Goal: Task Accomplishment & Management: Manage account settings

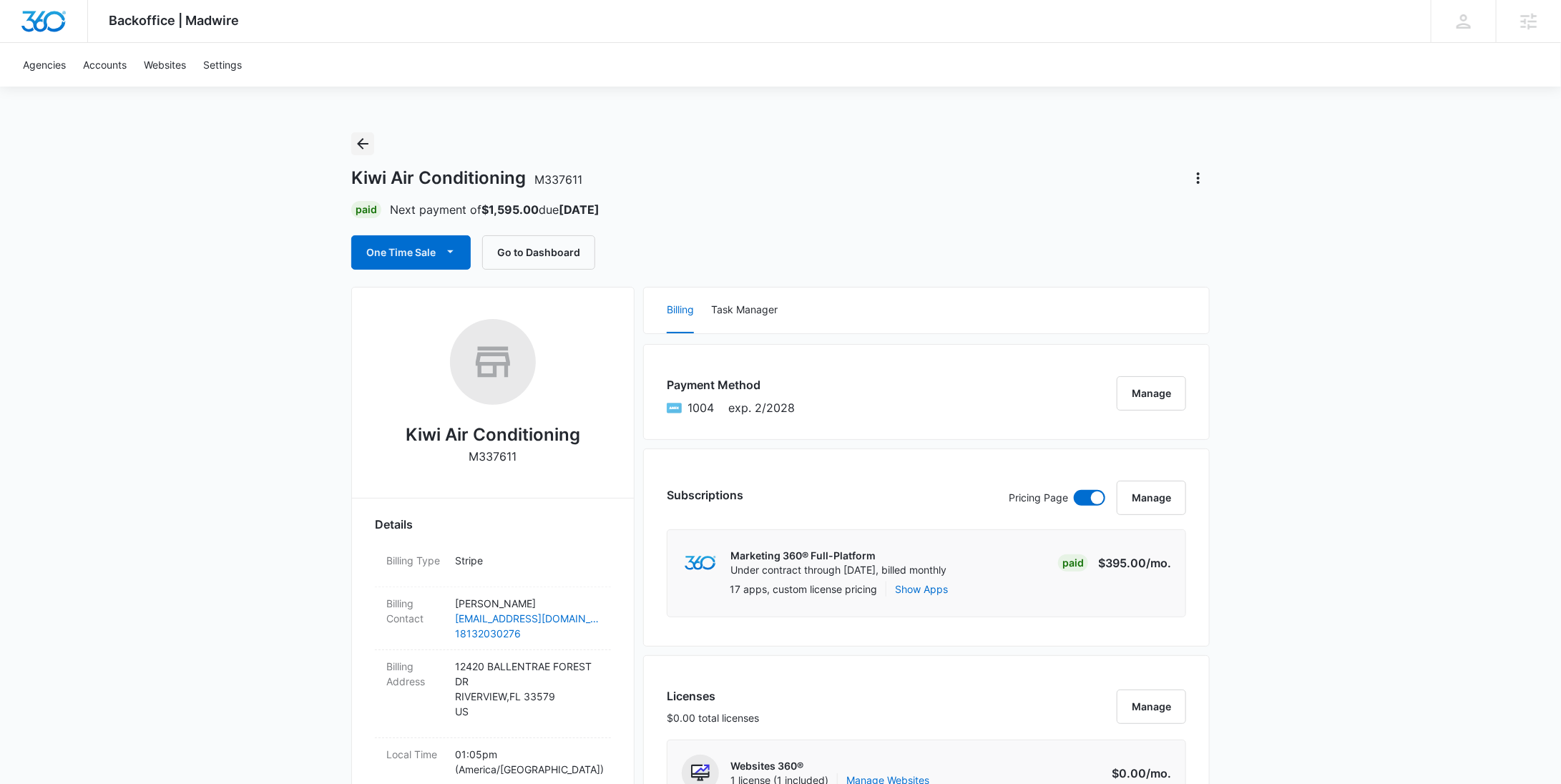
drag, startPoint x: 361, startPoint y: 148, endPoint x: 498, endPoint y: 169, distance: 138.6
click at [361, 147] on icon "Back" at bounding box center [363, 144] width 17 height 17
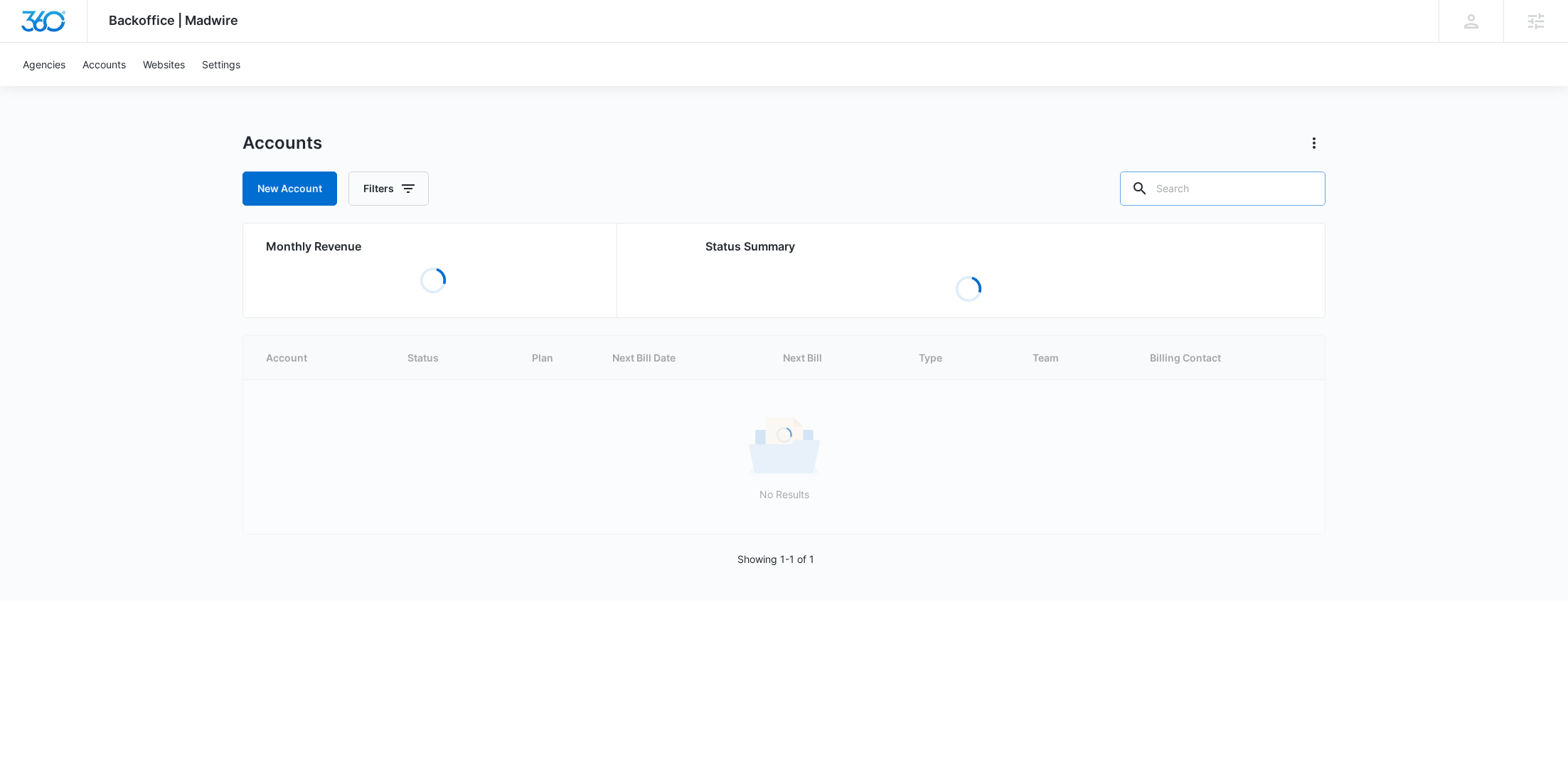
click at [1230, 195] on input "text" at bounding box center [1222, 188] width 206 height 34
paste input "Perizia"
type input "Perizia"
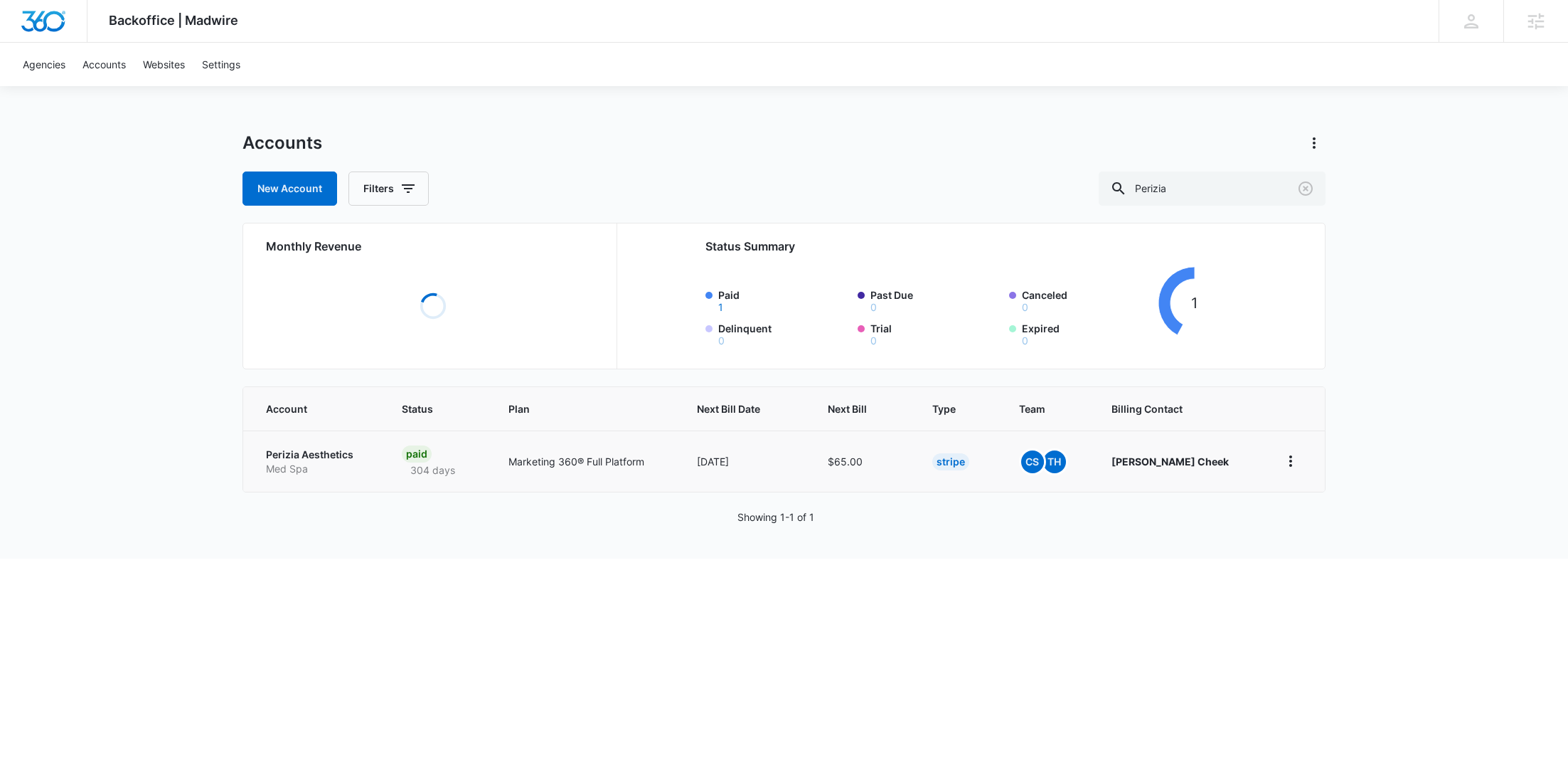
click at [317, 468] on p "Med Spa" at bounding box center [317, 469] width 102 height 14
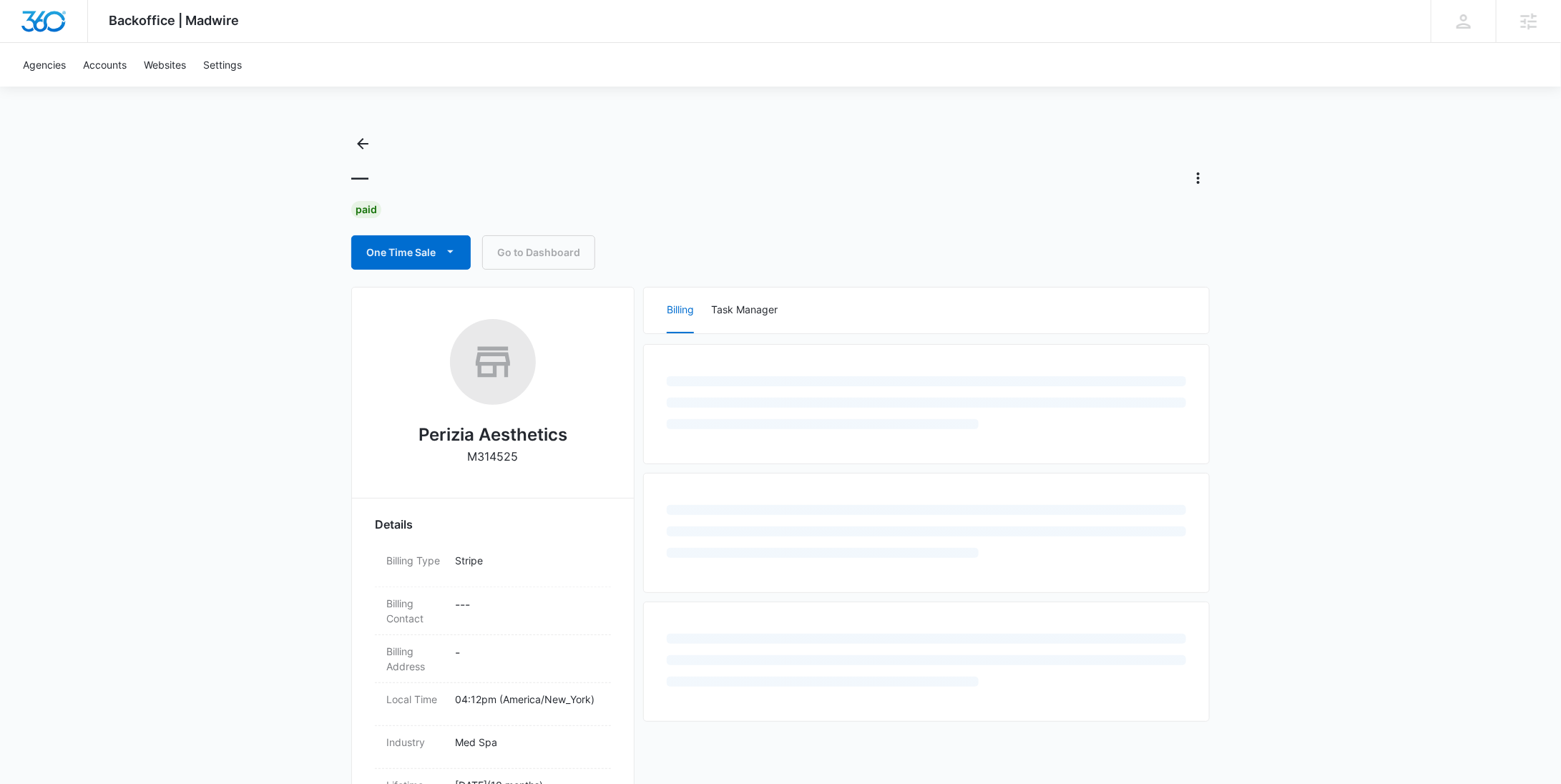
click at [502, 457] on p "M314525" at bounding box center [493, 456] width 51 height 17
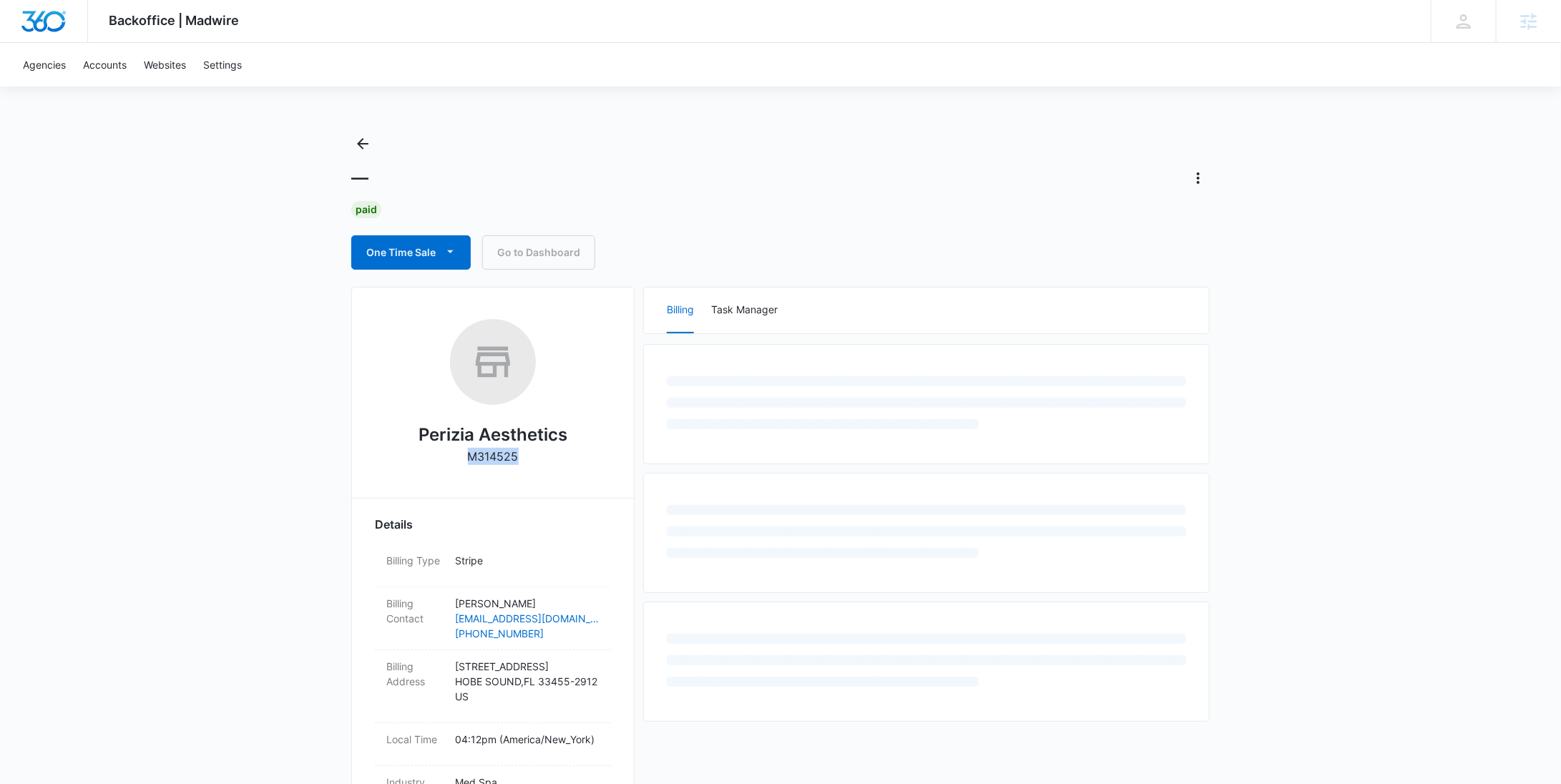
copy p "M314525"
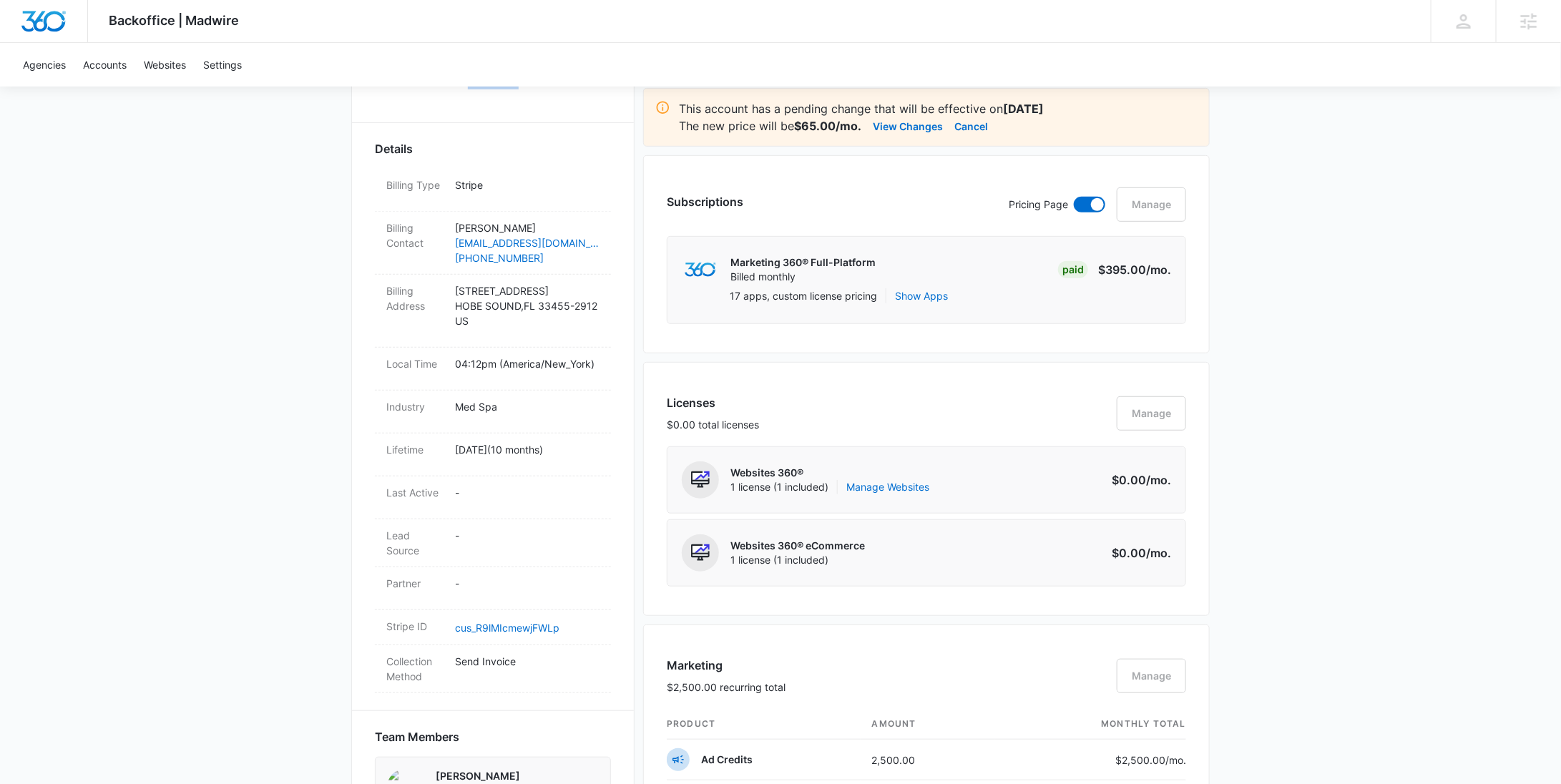
scroll to position [406, 0]
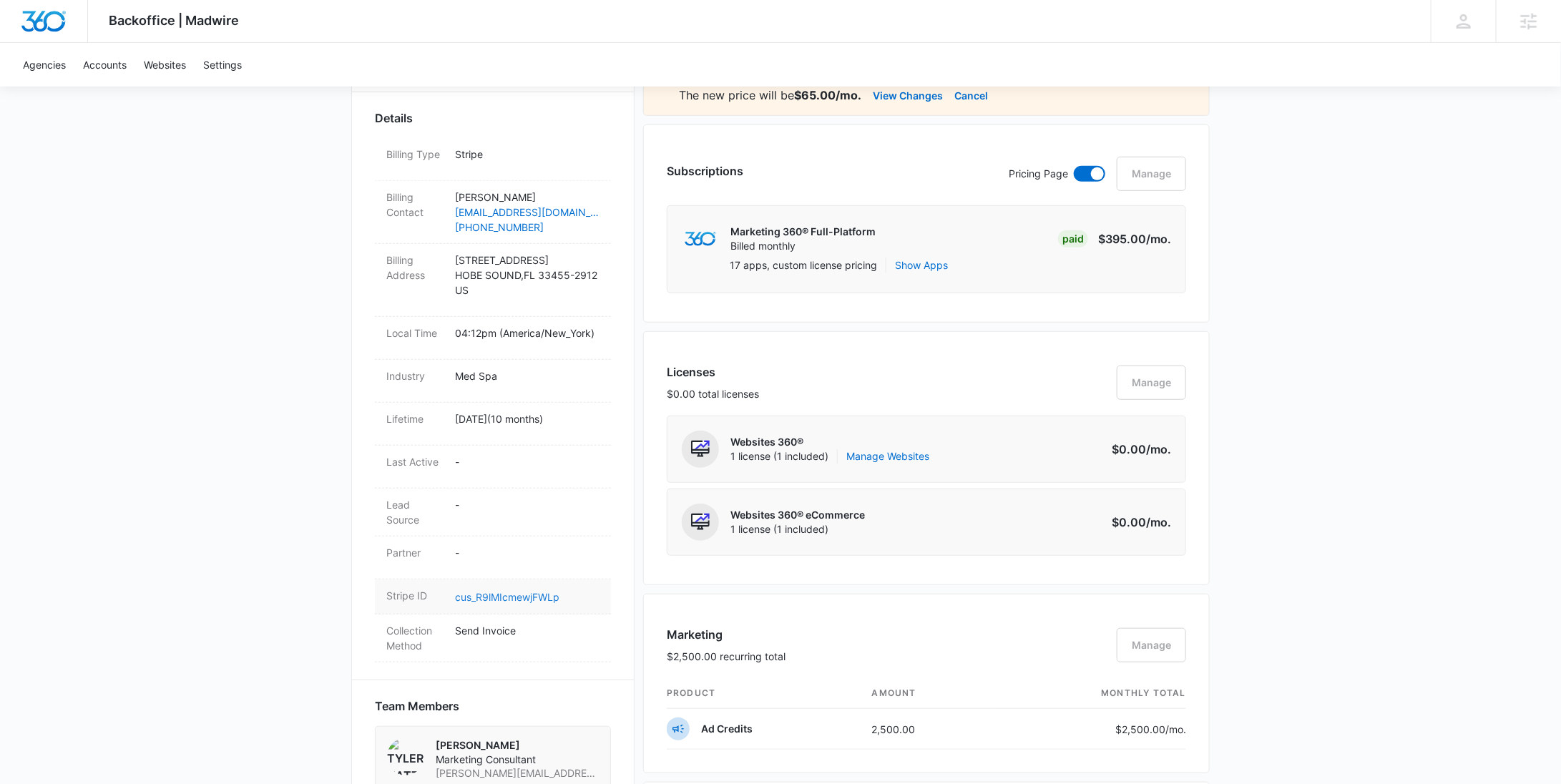
click at [505, 594] on link "cus_R9lMIcmewjFWLp" at bounding box center [507, 596] width 105 height 12
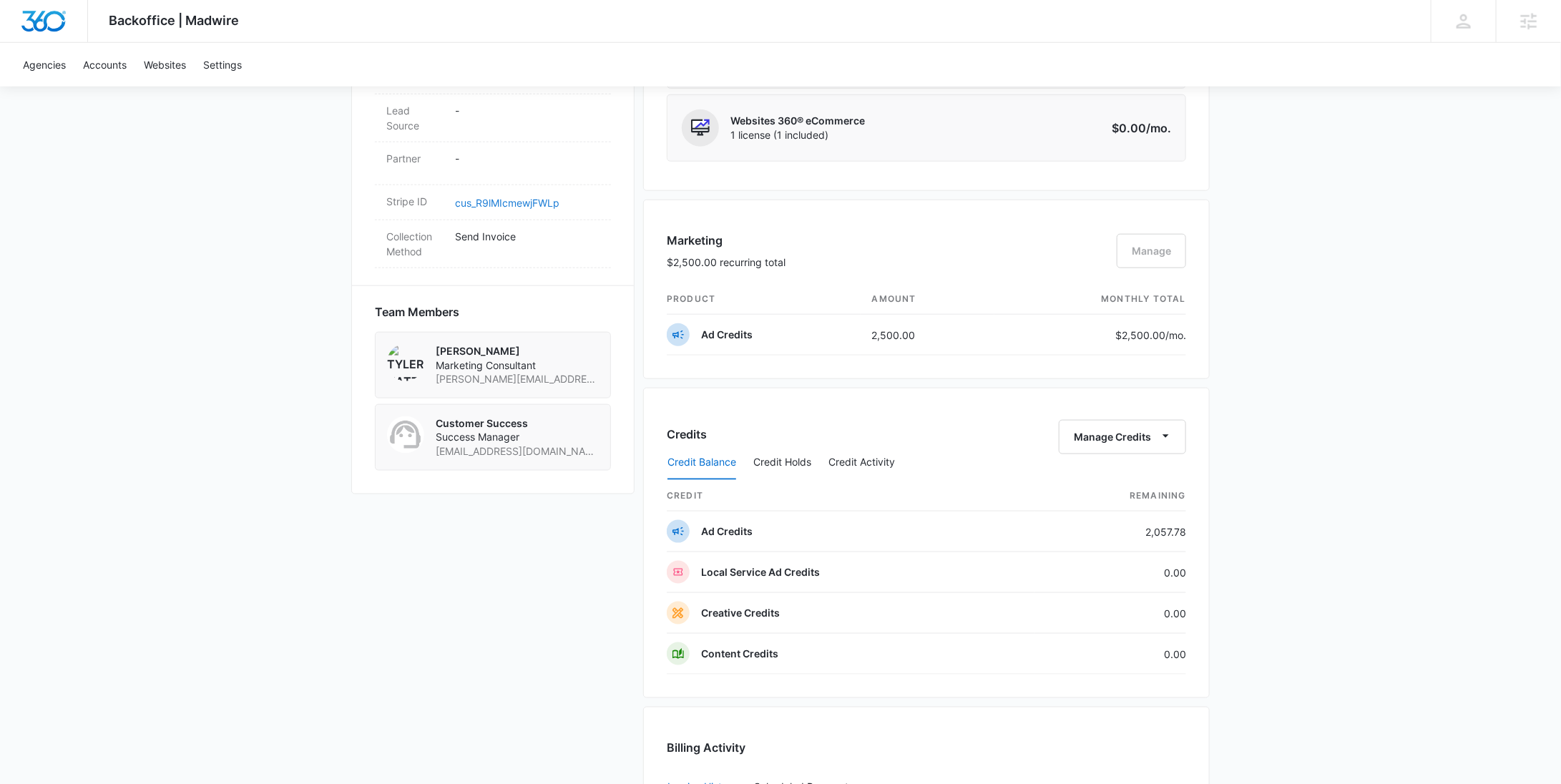
scroll to position [1293, 0]
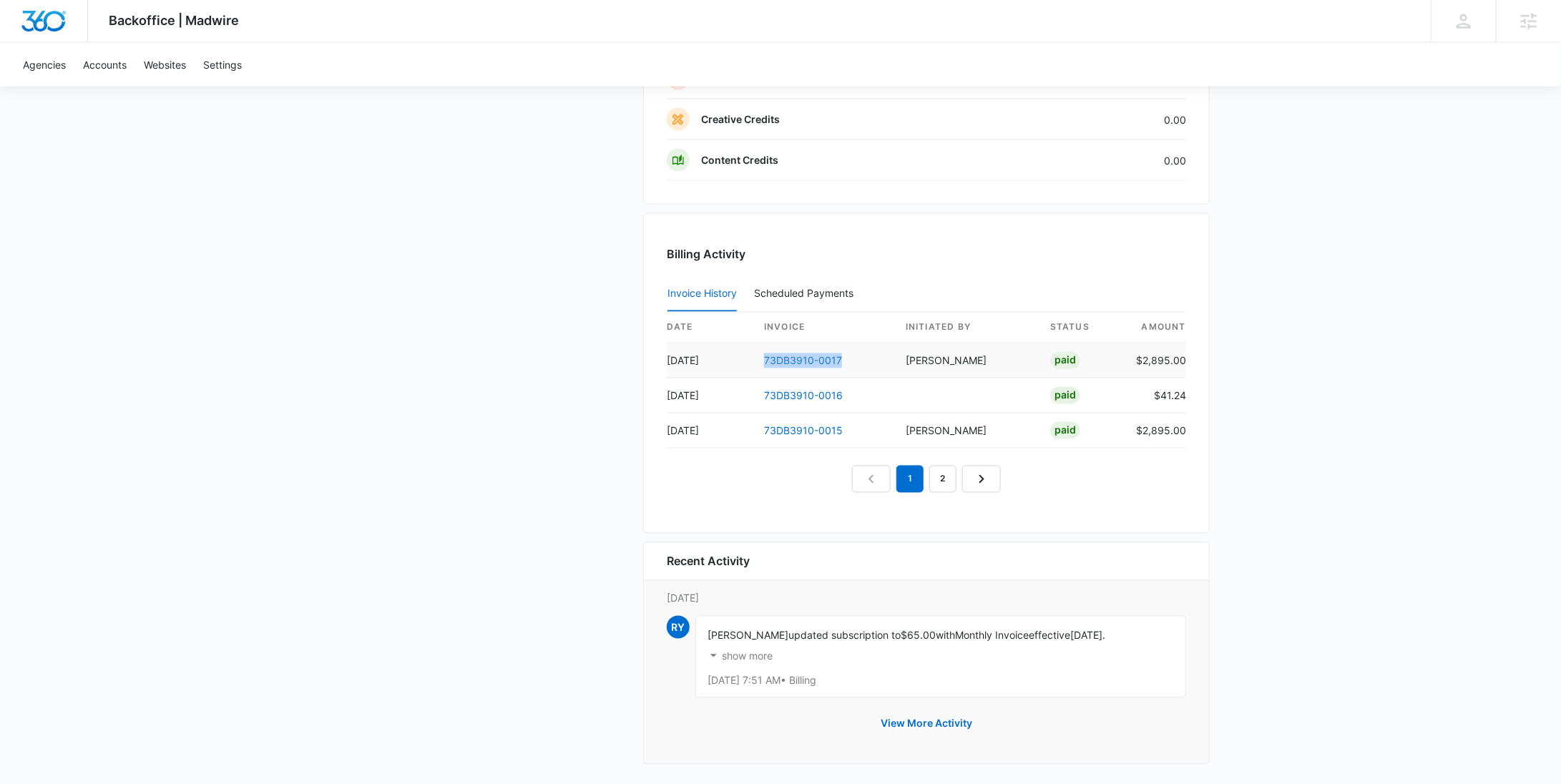
drag, startPoint x: 857, startPoint y: 355, endPoint x: 766, endPoint y: 357, distance: 91.0
click at [766, 357] on td "73DB3910-0017" at bounding box center [823, 360] width 142 height 35
copy link "73DB3910-0017"
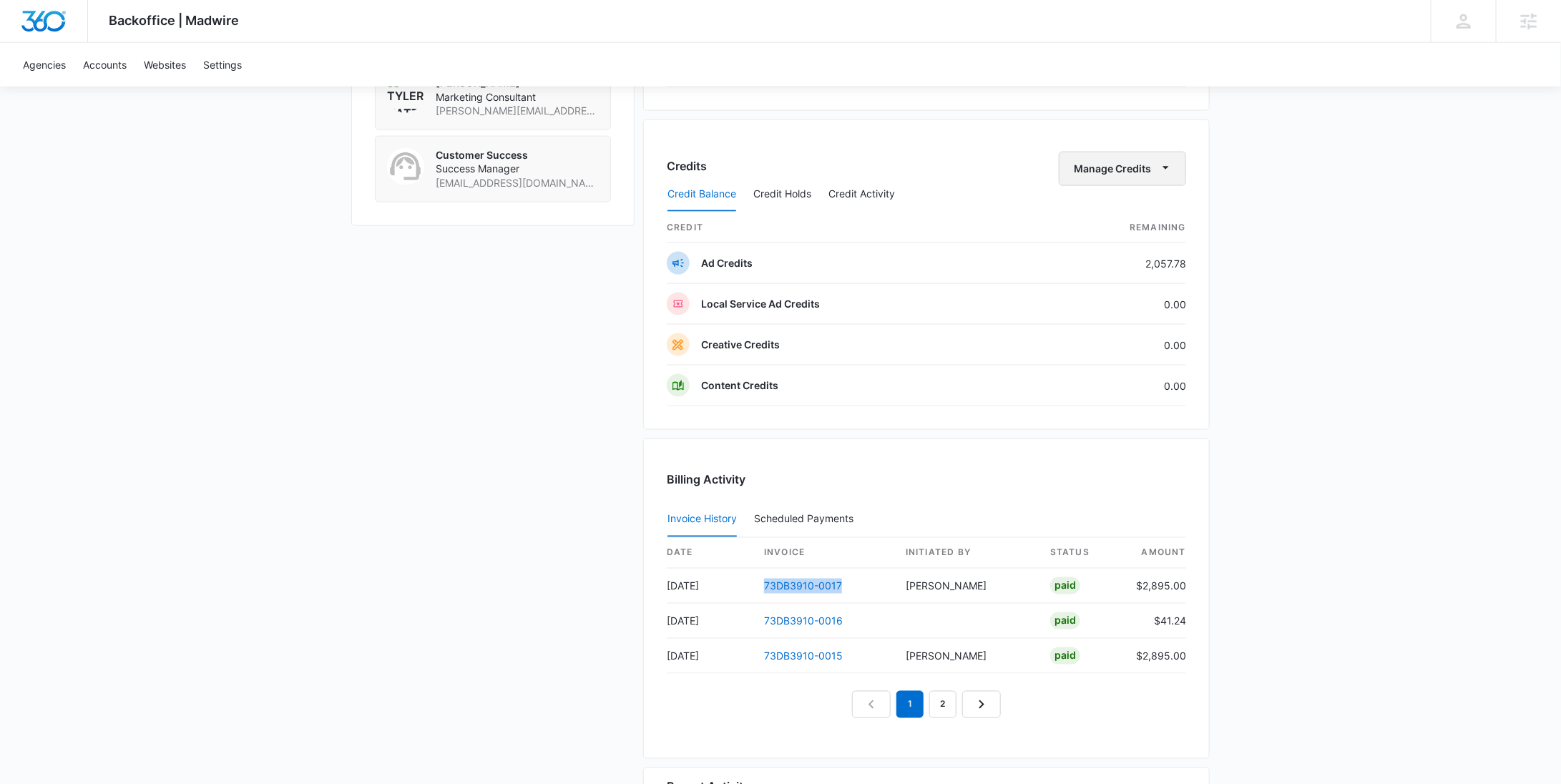
scroll to position [914, 0]
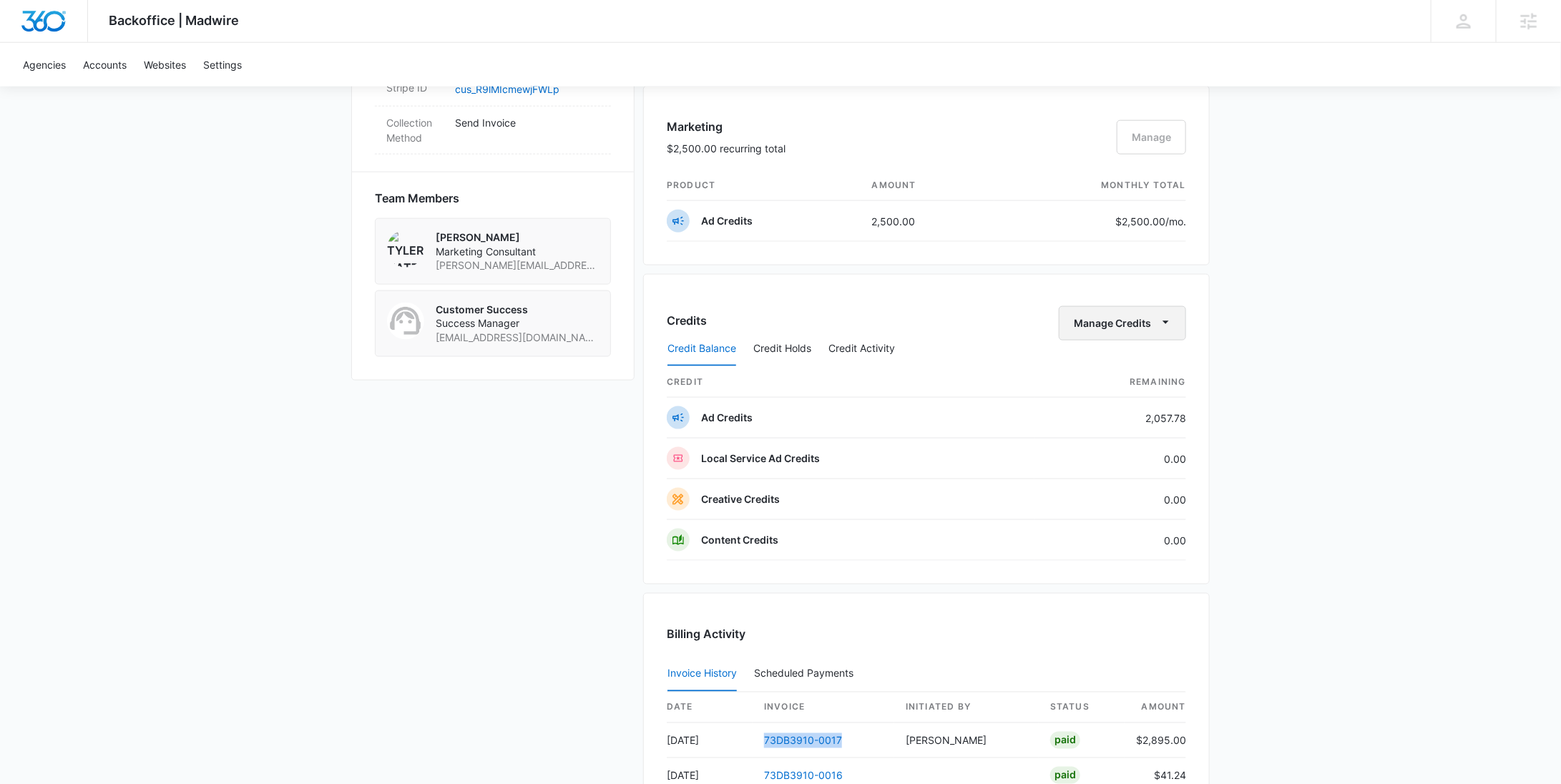
click at [1141, 321] on button "Manage Credits" at bounding box center [1122, 322] width 128 height 34
click at [1118, 382] on div "Withdraw Credits" at bounding box center [1145, 386] width 134 height 10
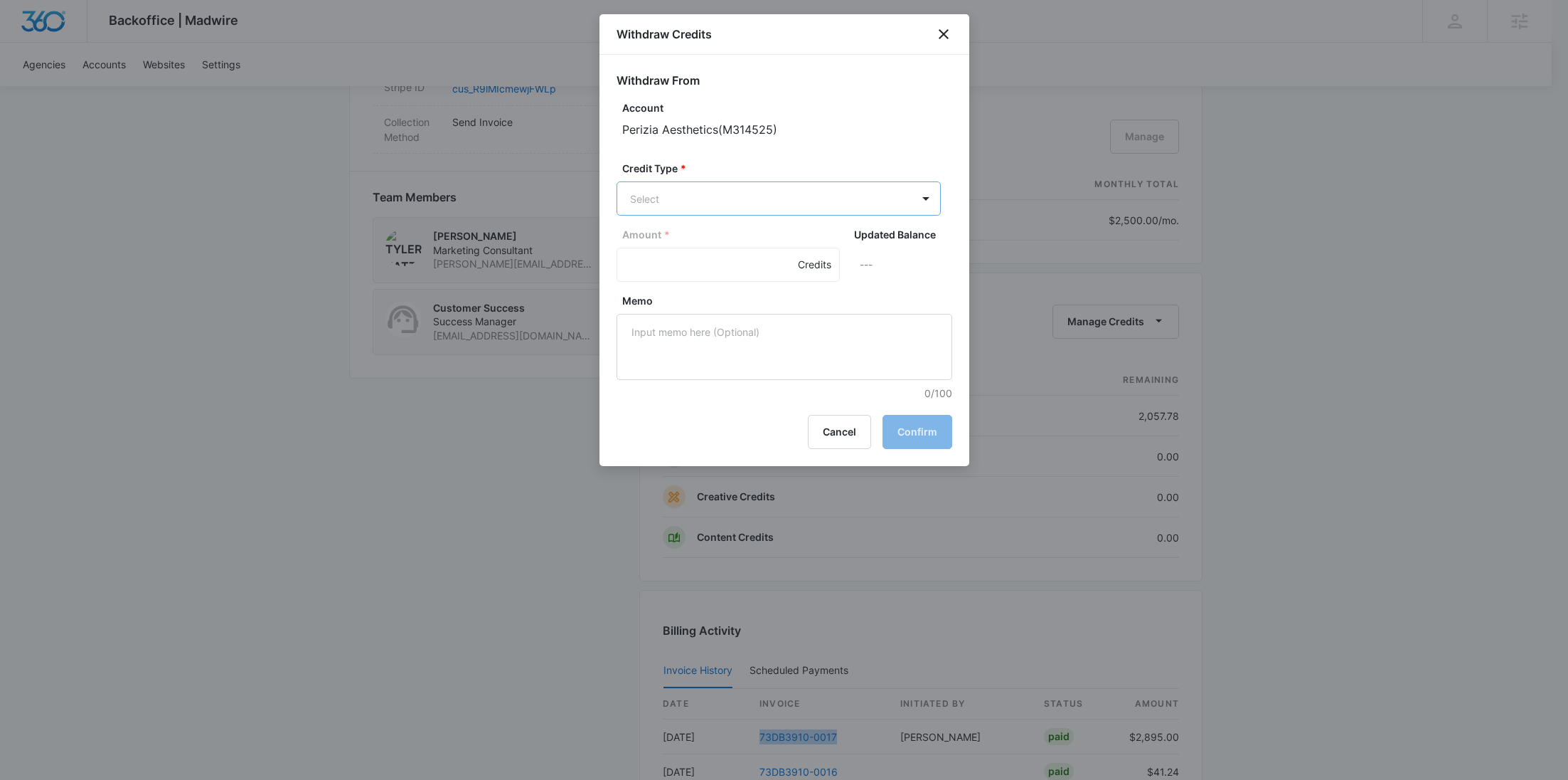
click at [663, 202] on body "Backoffice | Madwire Apps Settings RY Rochelle Young rochelle.young@madwire.com…" at bounding box center [784, 128] width 1568 height 2074
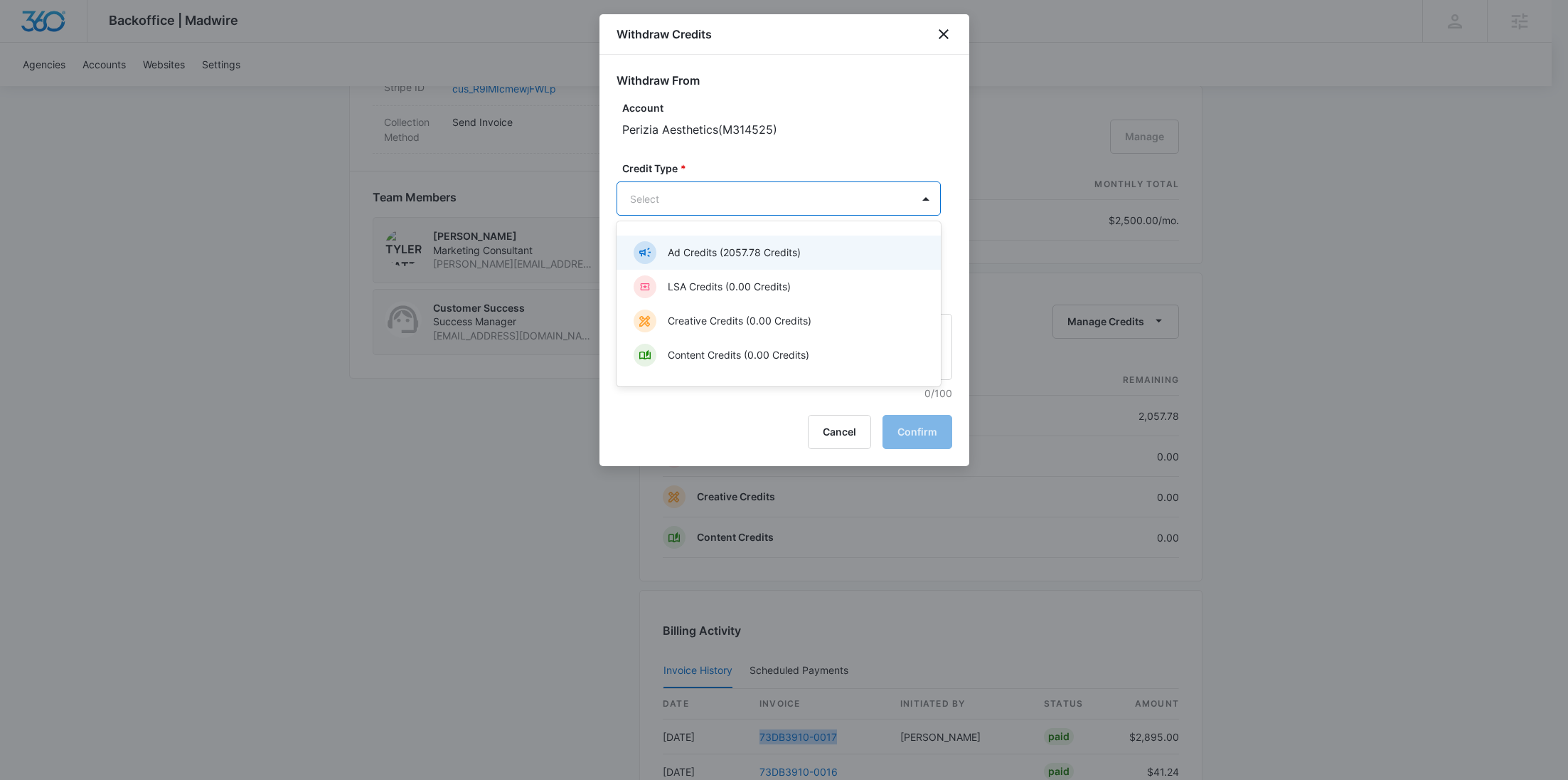
click at [682, 252] on p "Ad Credits (2057.78 Credits)" at bounding box center [734, 252] width 133 height 15
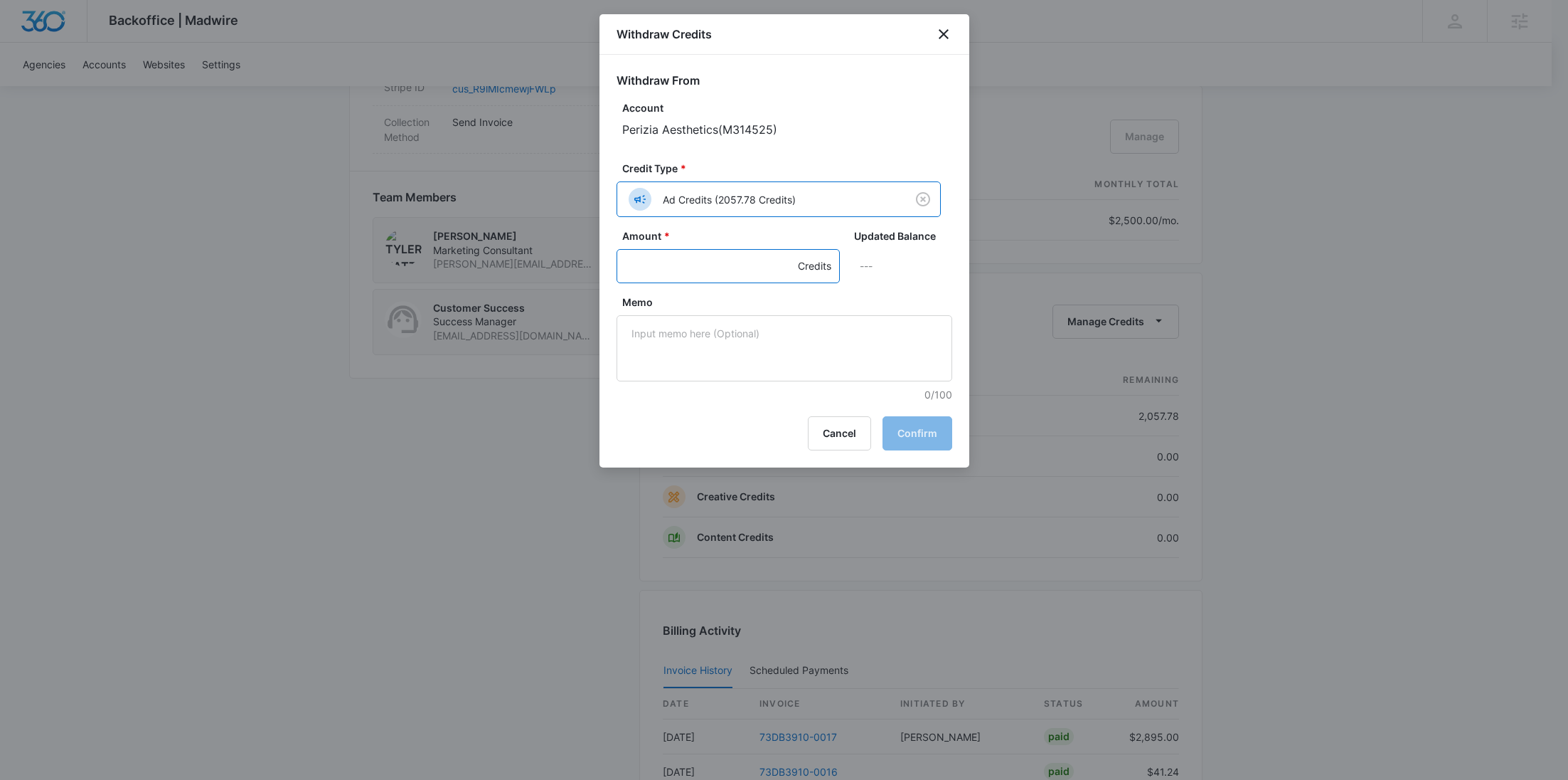
click at [669, 267] on input "Amount *" at bounding box center [728, 266] width 224 height 34
type input "2057.78"
click at [682, 343] on textarea "Memo" at bounding box center [784, 348] width 335 height 66
paste textarea "73DB3910-0017"
type textarea "73DB3910-0017 Refund"
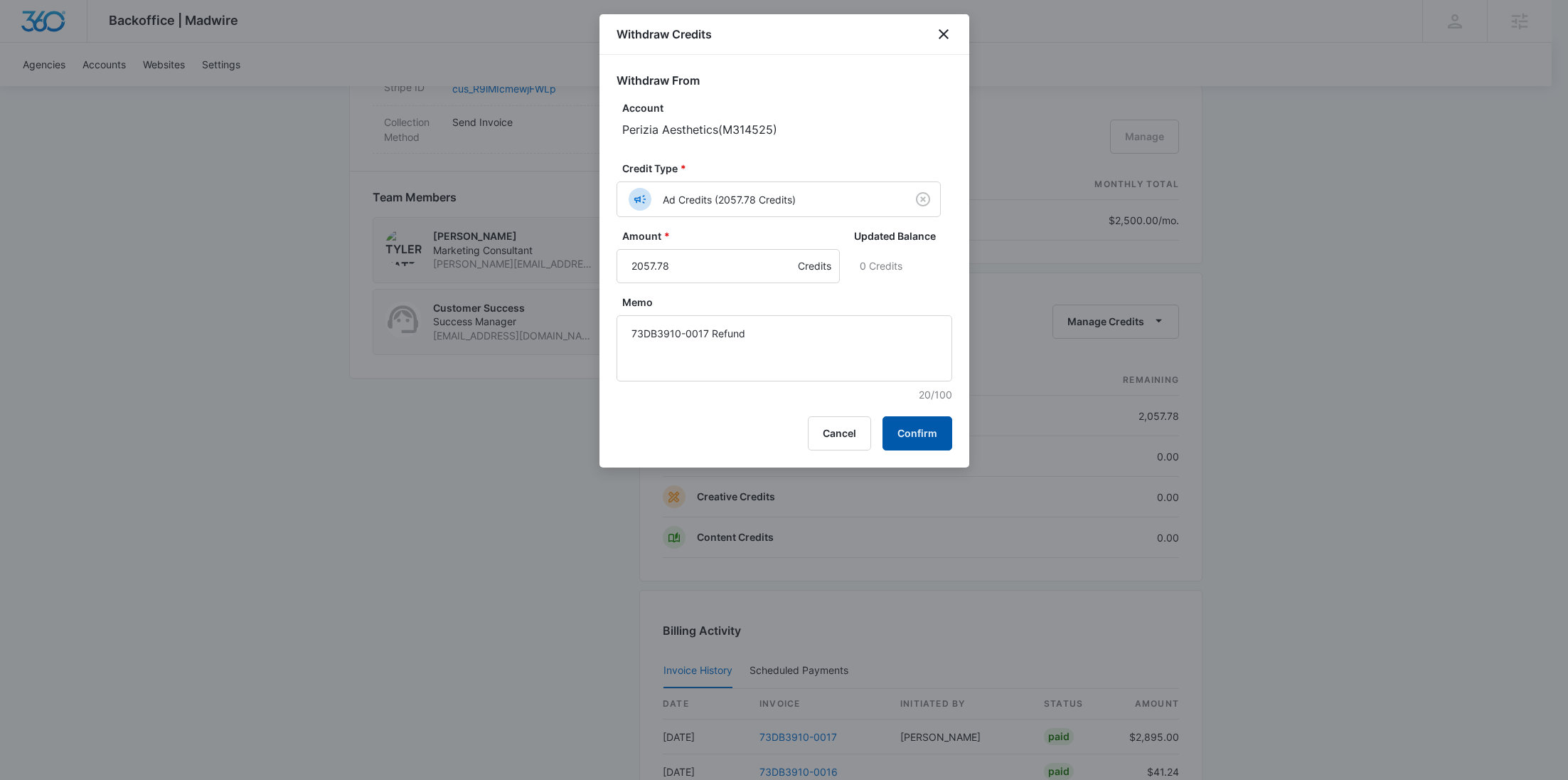
click at [933, 438] on button "Confirm" at bounding box center [917, 433] width 69 height 34
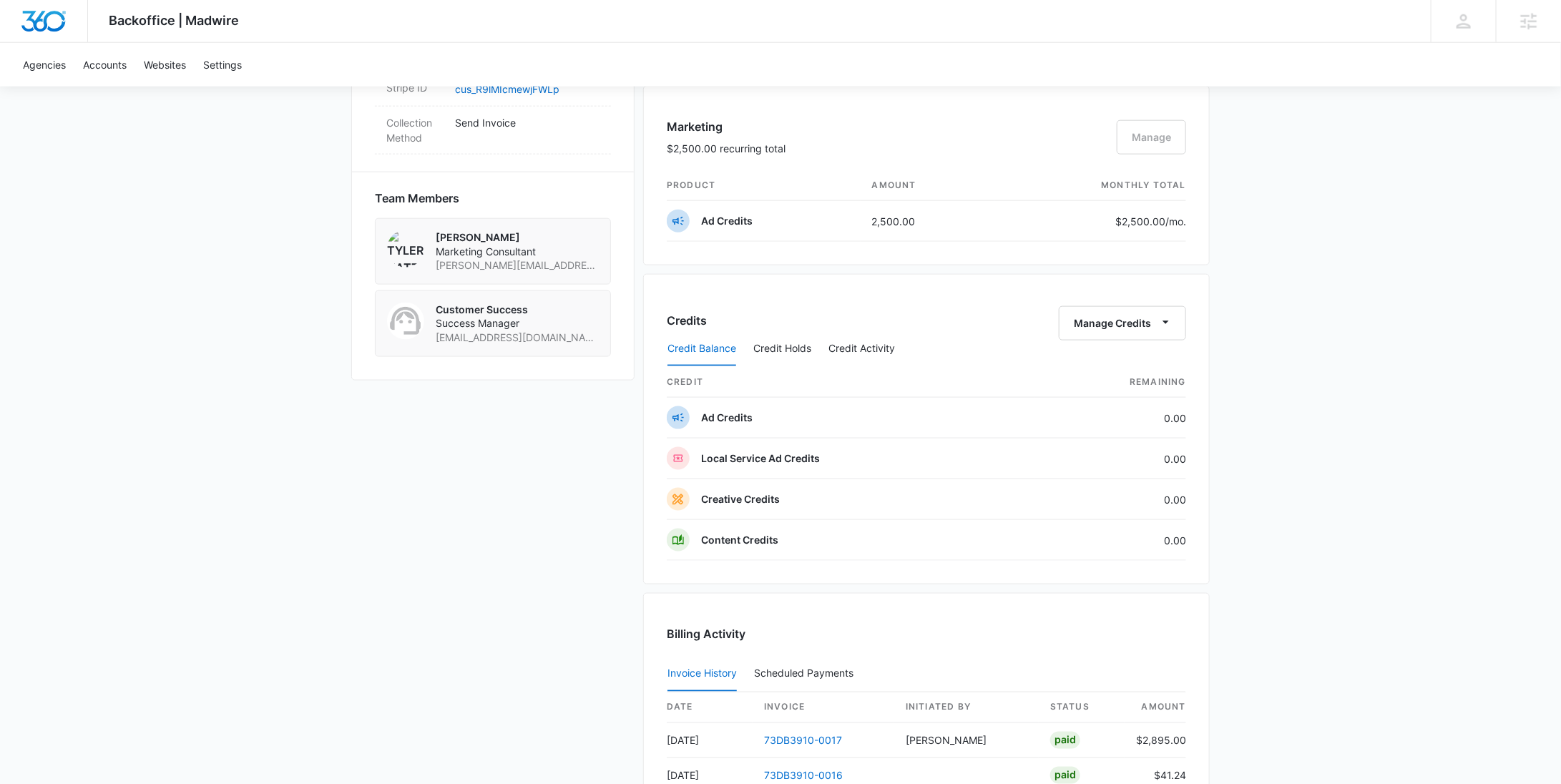
scroll to position [0, 0]
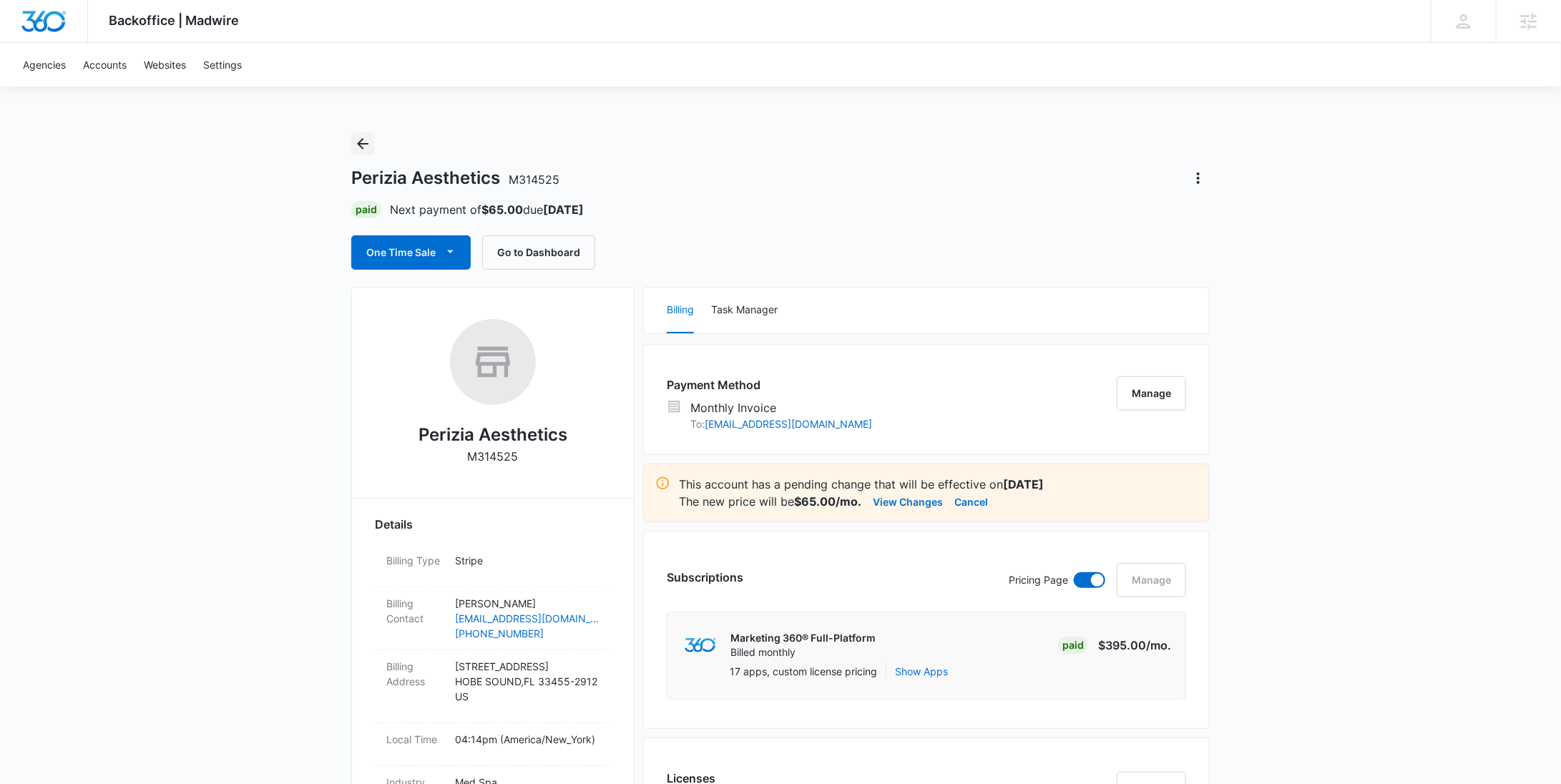
click at [361, 138] on icon "Back" at bounding box center [363, 144] width 17 height 17
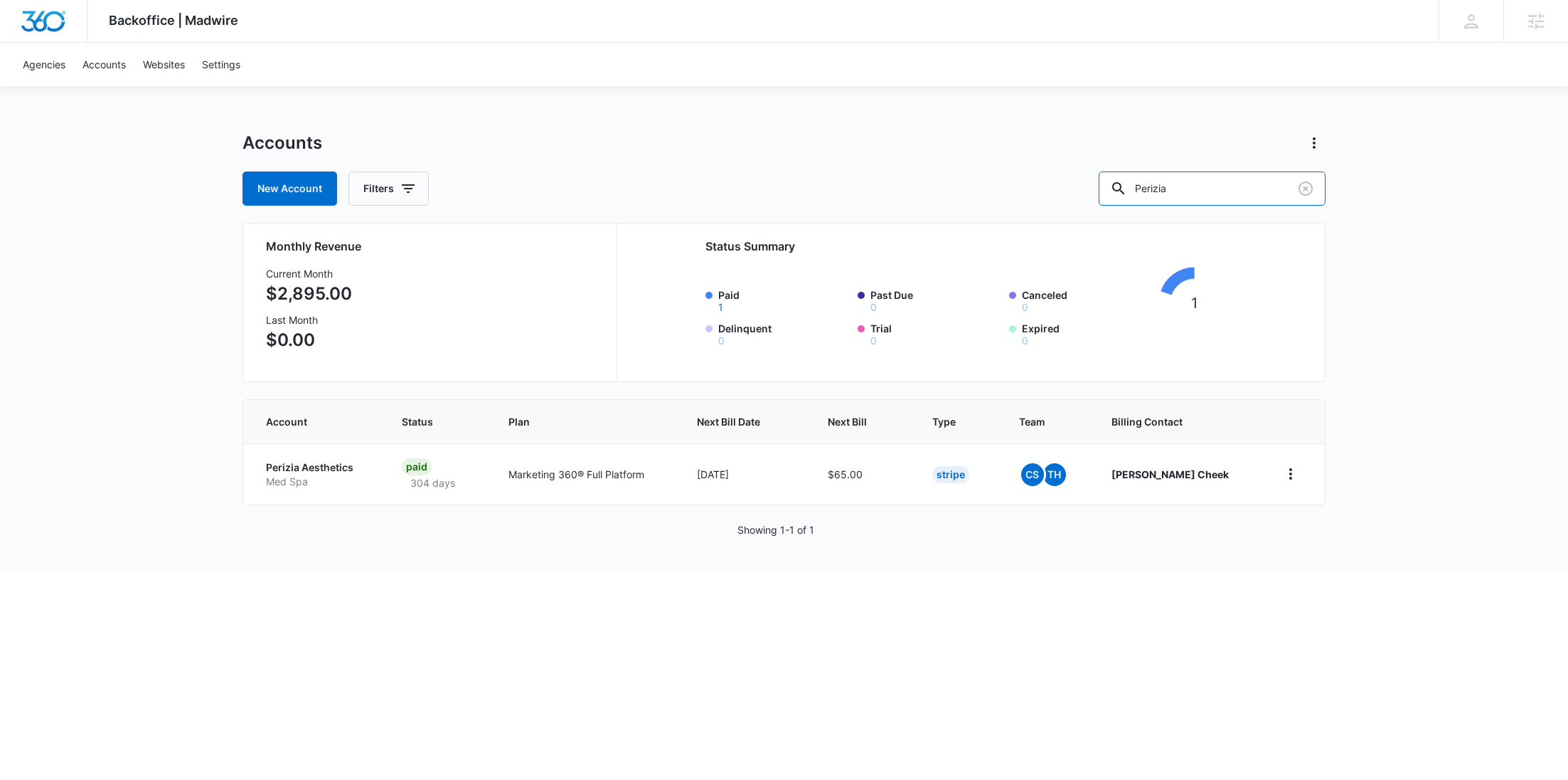
drag, startPoint x: 1262, startPoint y: 179, endPoint x: 1100, endPoint y: 199, distance: 163.2
click at [1102, 201] on div "New Account Filters Perizia" at bounding box center [784, 188] width 1083 height 34
paste input "M41318"
type input "M41318"
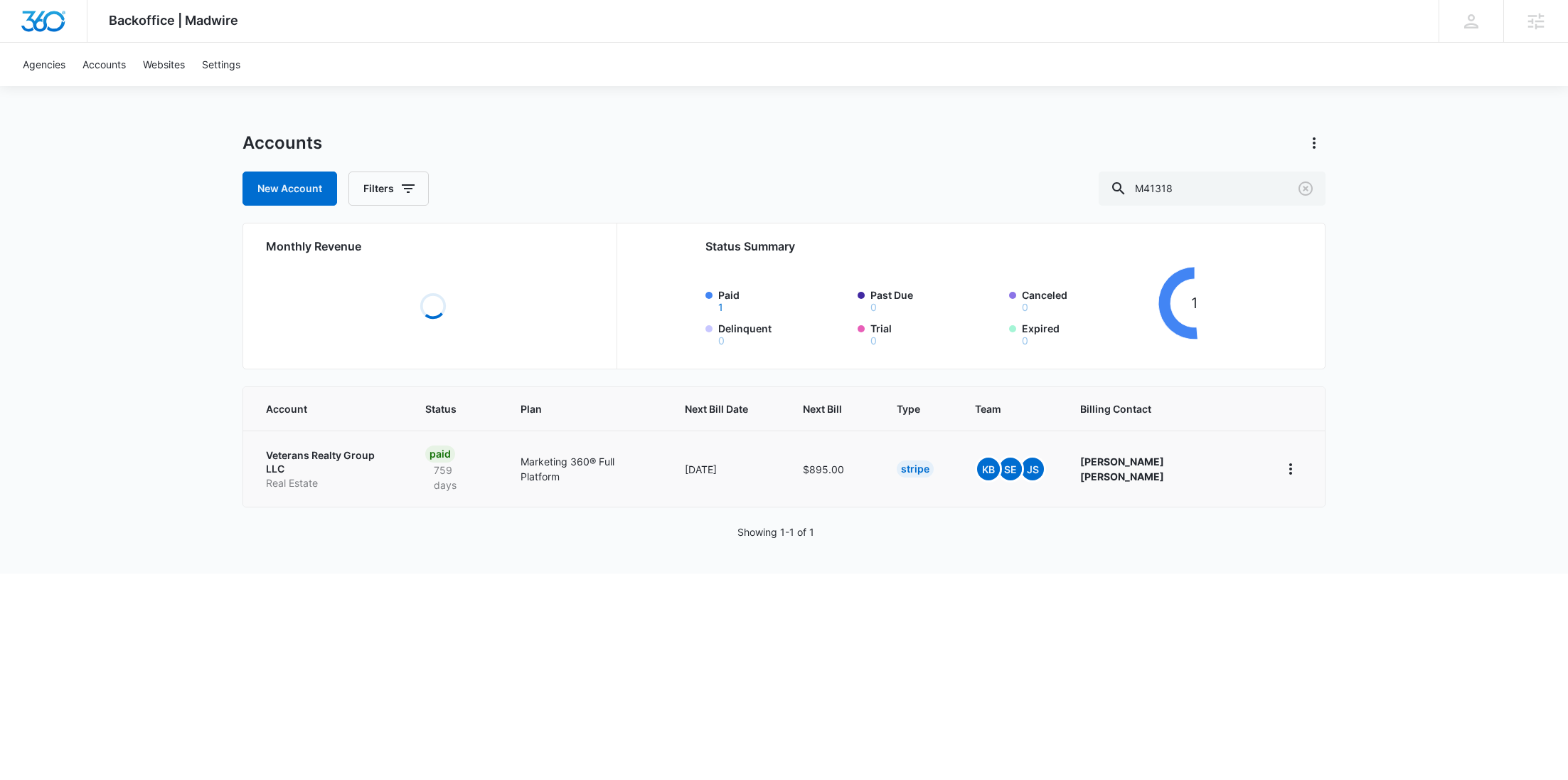
click at [318, 476] on p "Real Estate" at bounding box center [328, 483] width 125 height 14
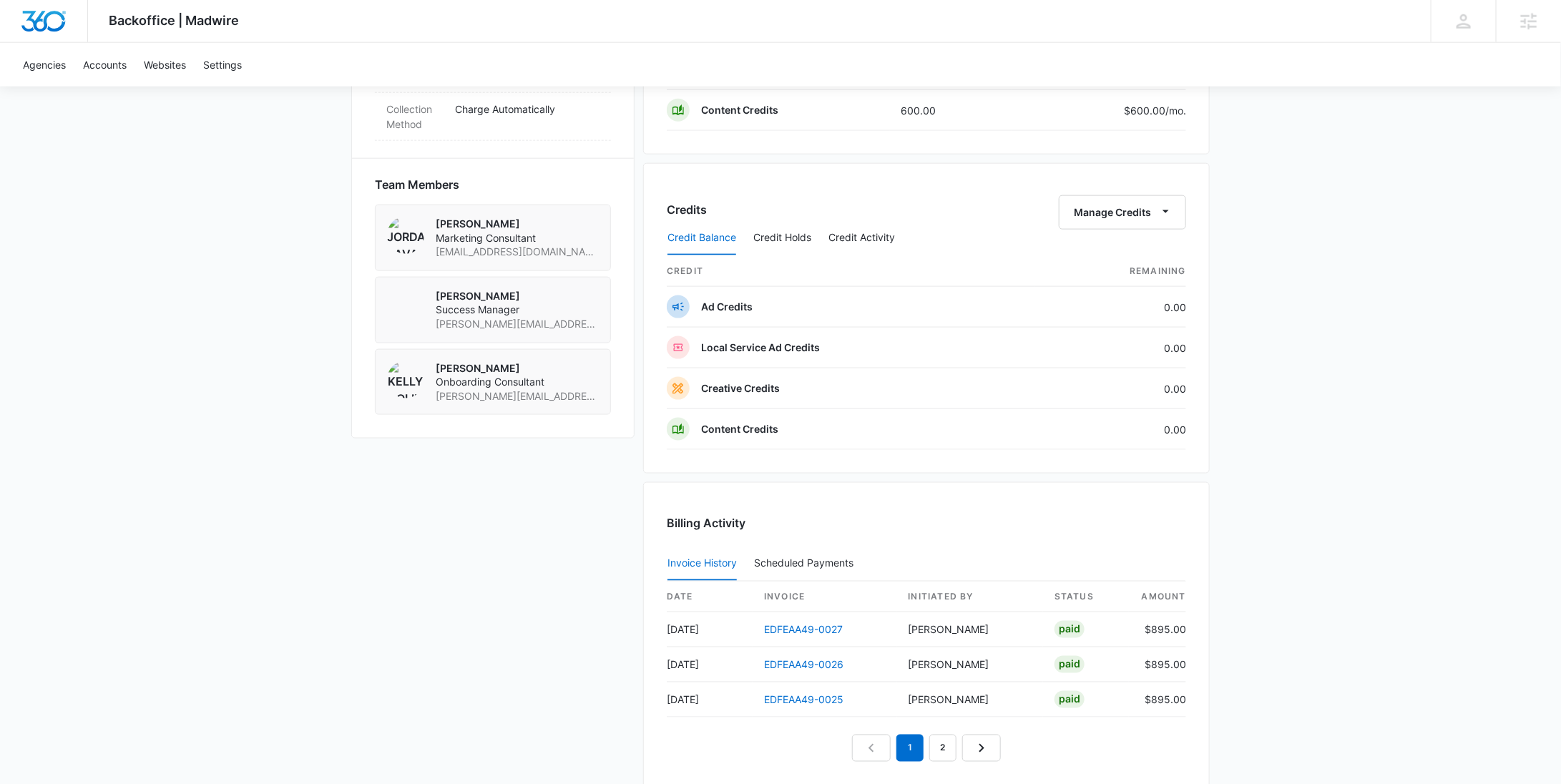
scroll to position [697, 0]
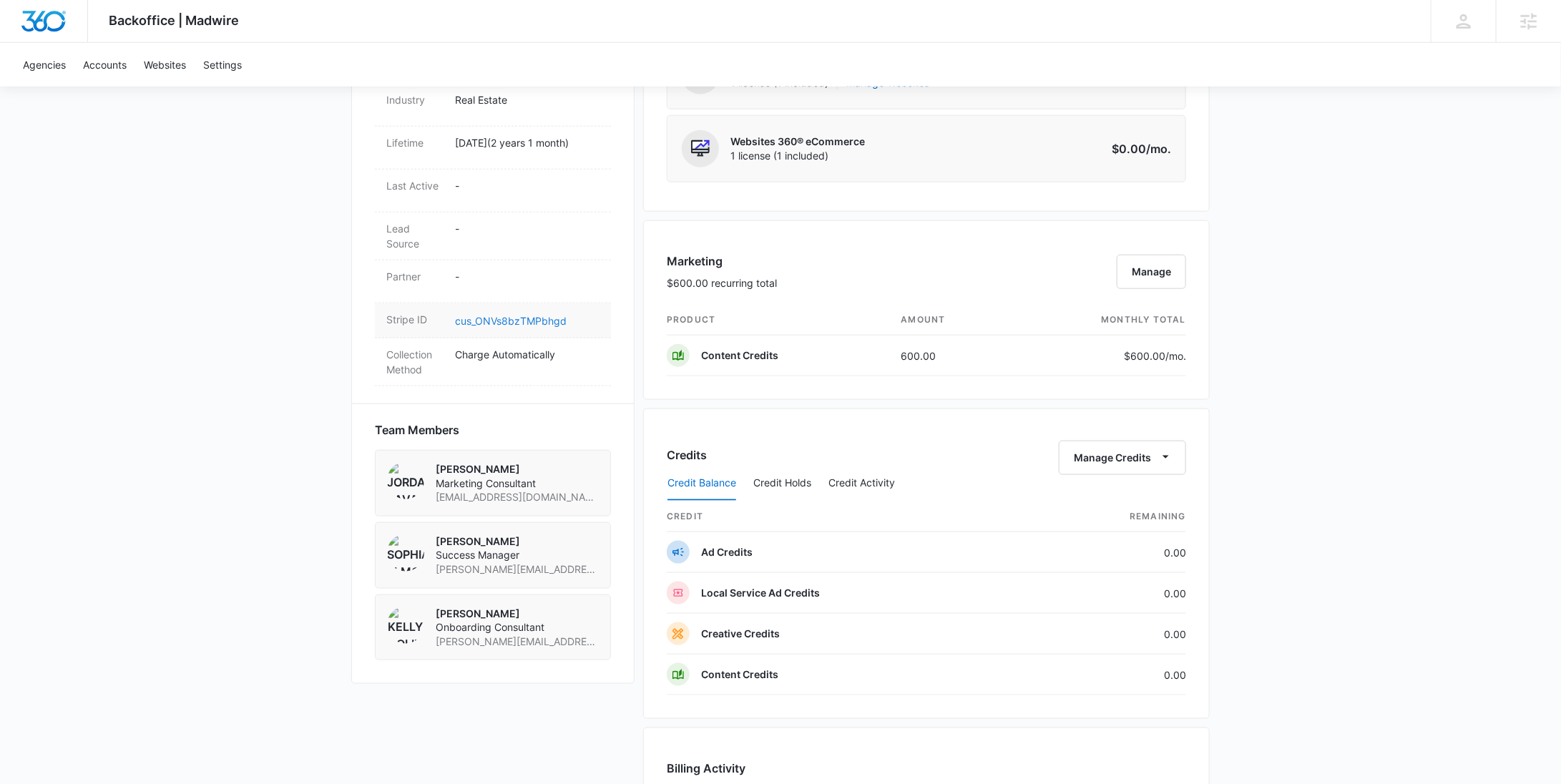
click at [503, 314] on link "cus_ONVs8bzTMPbhgd" at bounding box center [510, 320] width 112 height 12
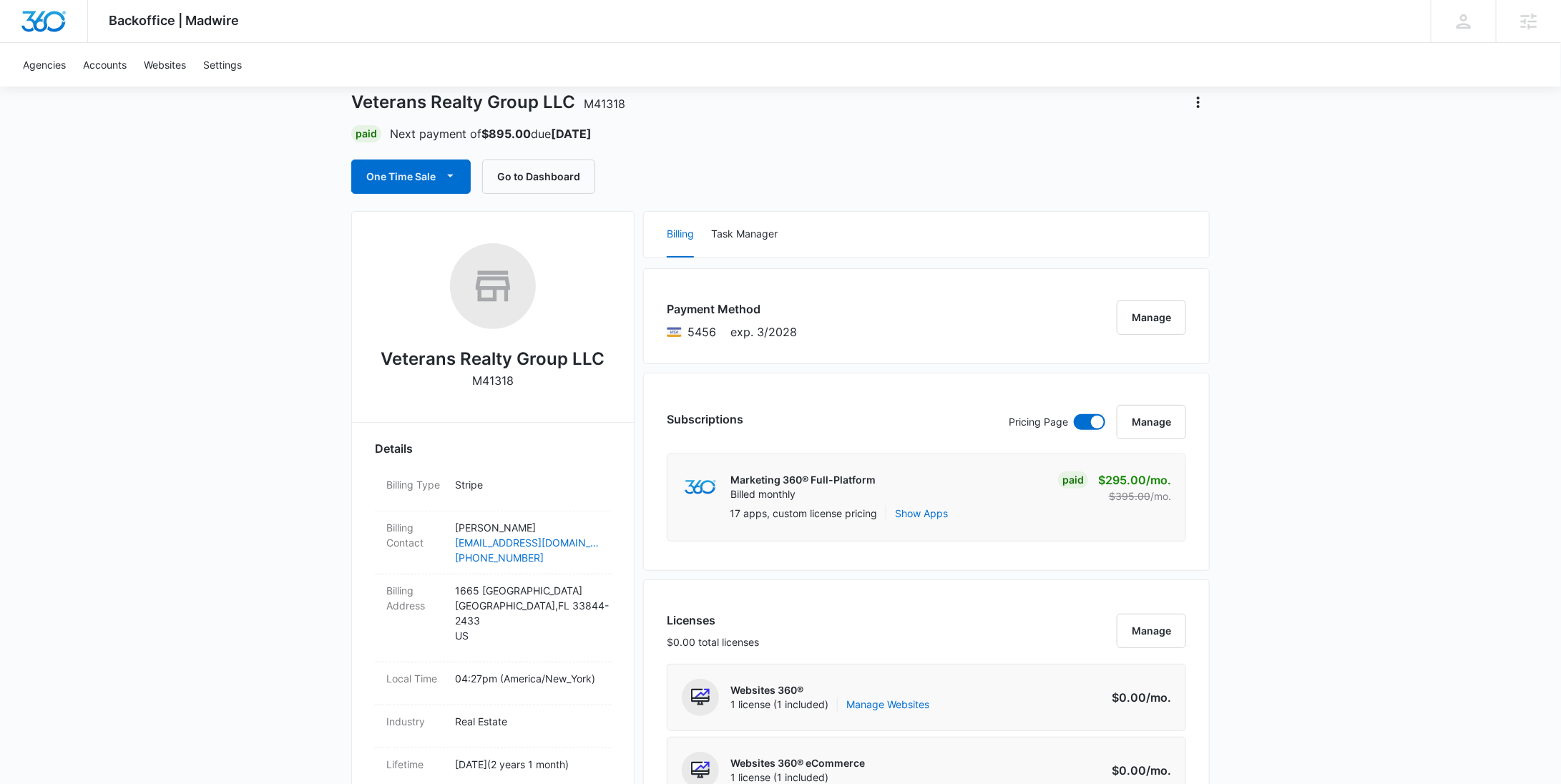
scroll to position [0, 0]
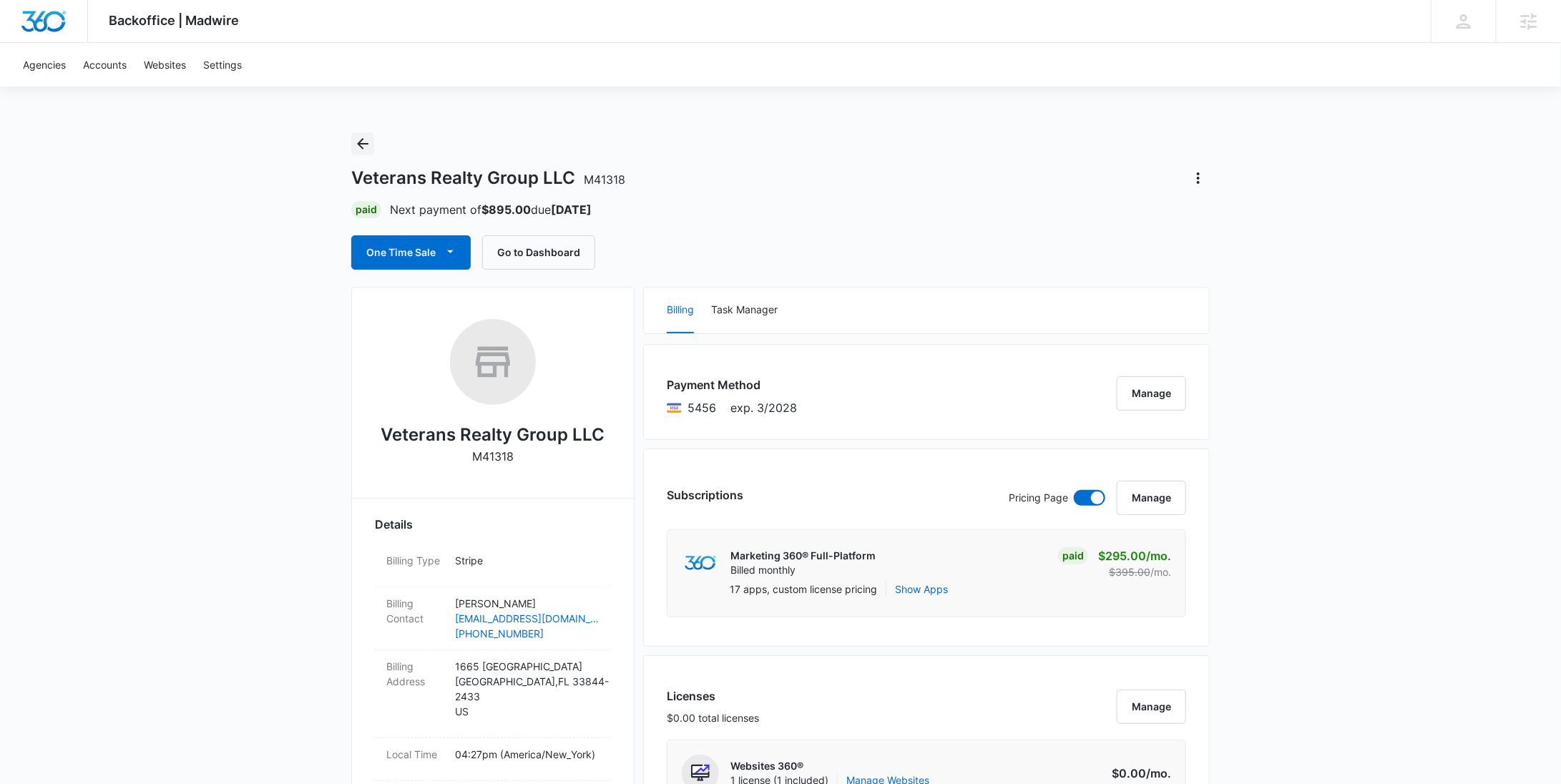
click at [368, 148] on icon "Back" at bounding box center [363, 144] width 17 height 17
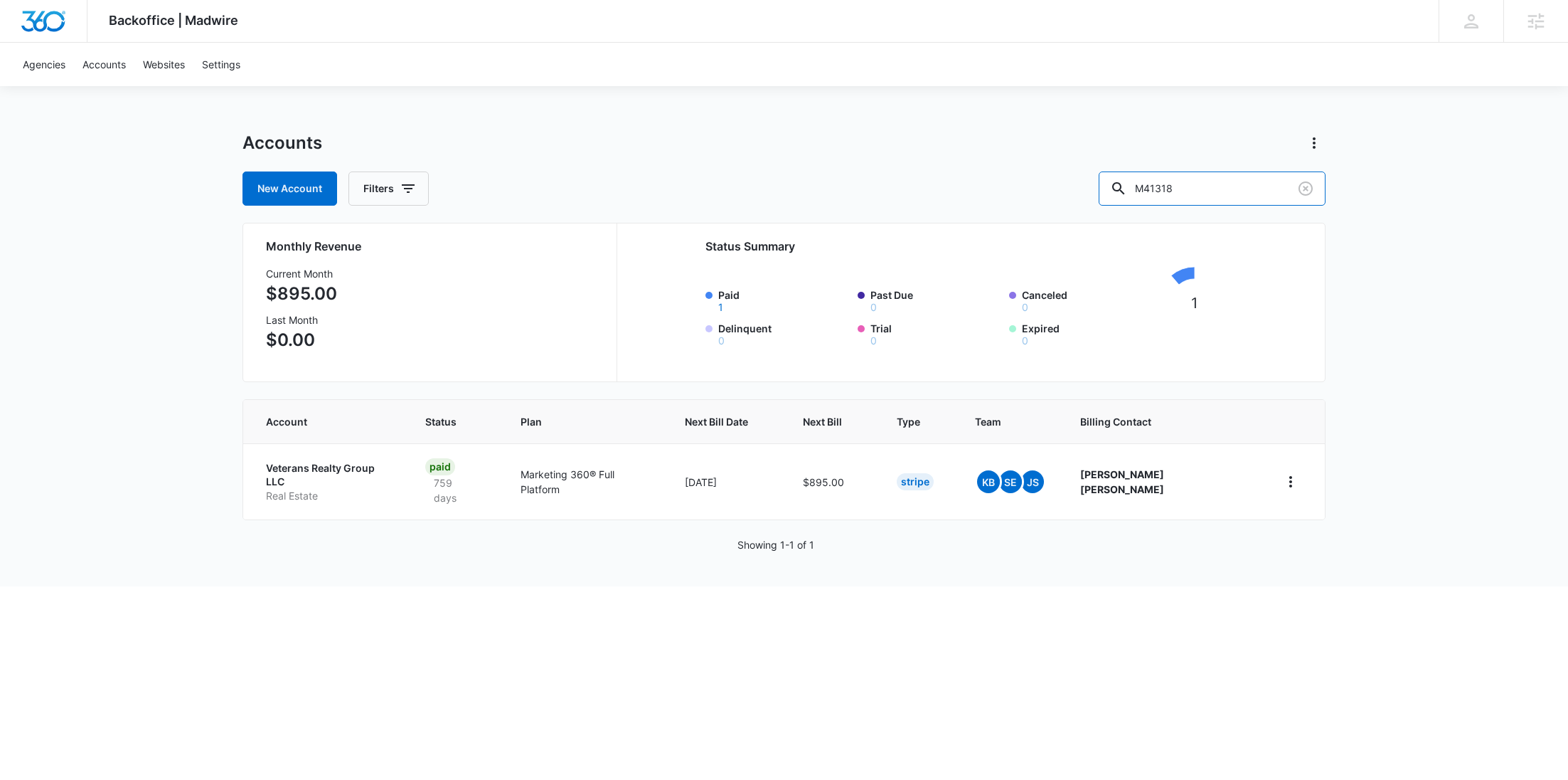
drag, startPoint x: 1198, startPoint y: 194, endPoint x: 1088, endPoint y: 187, distance: 110.2
click at [1097, 189] on div "New Account Filters M41318" at bounding box center [784, 188] width 1083 height 34
paste input "1454"
type input "M14548"
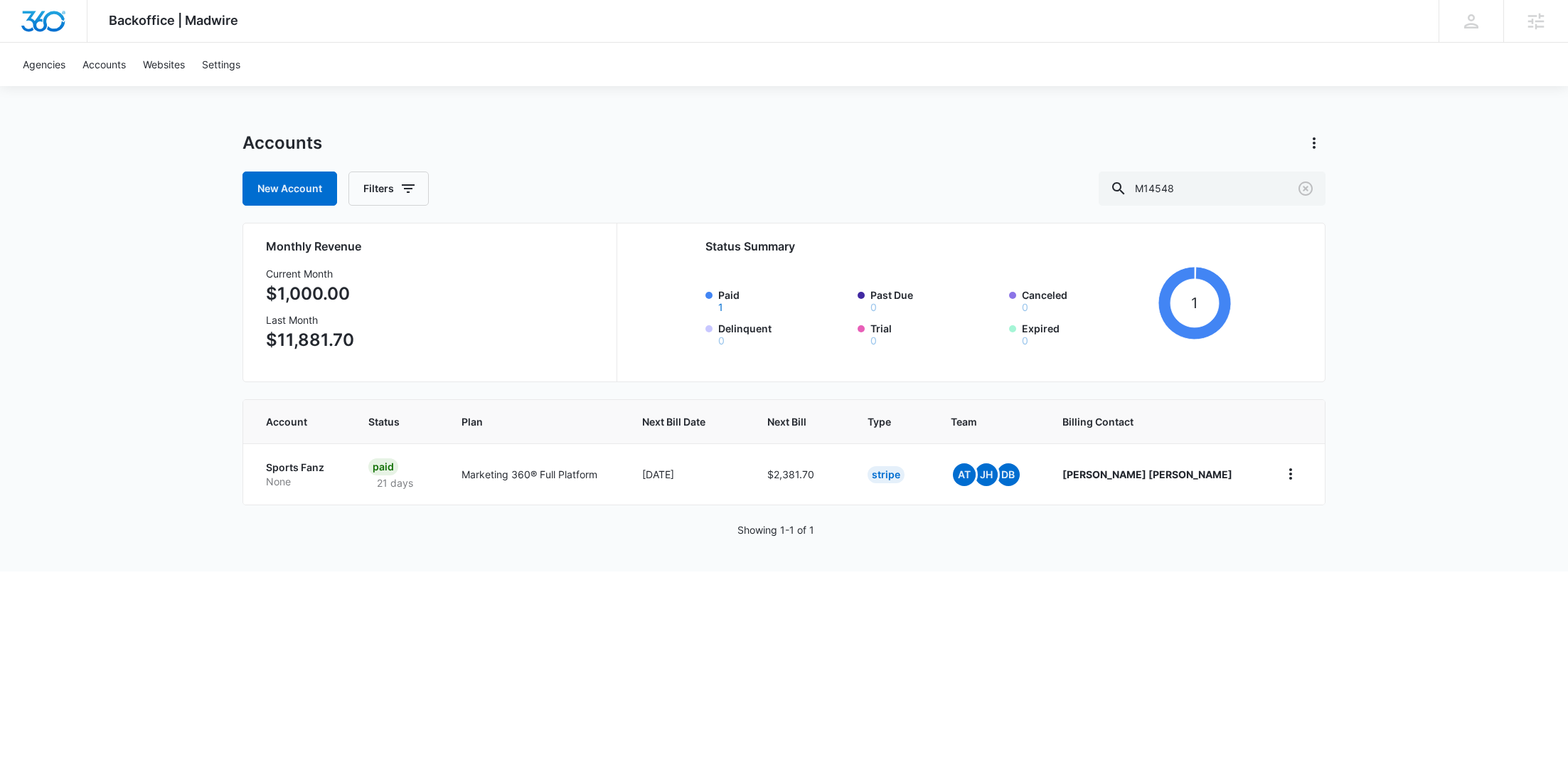
click at [299, 481] on p "None" at bounding box center [300, 481] width 69 height 14
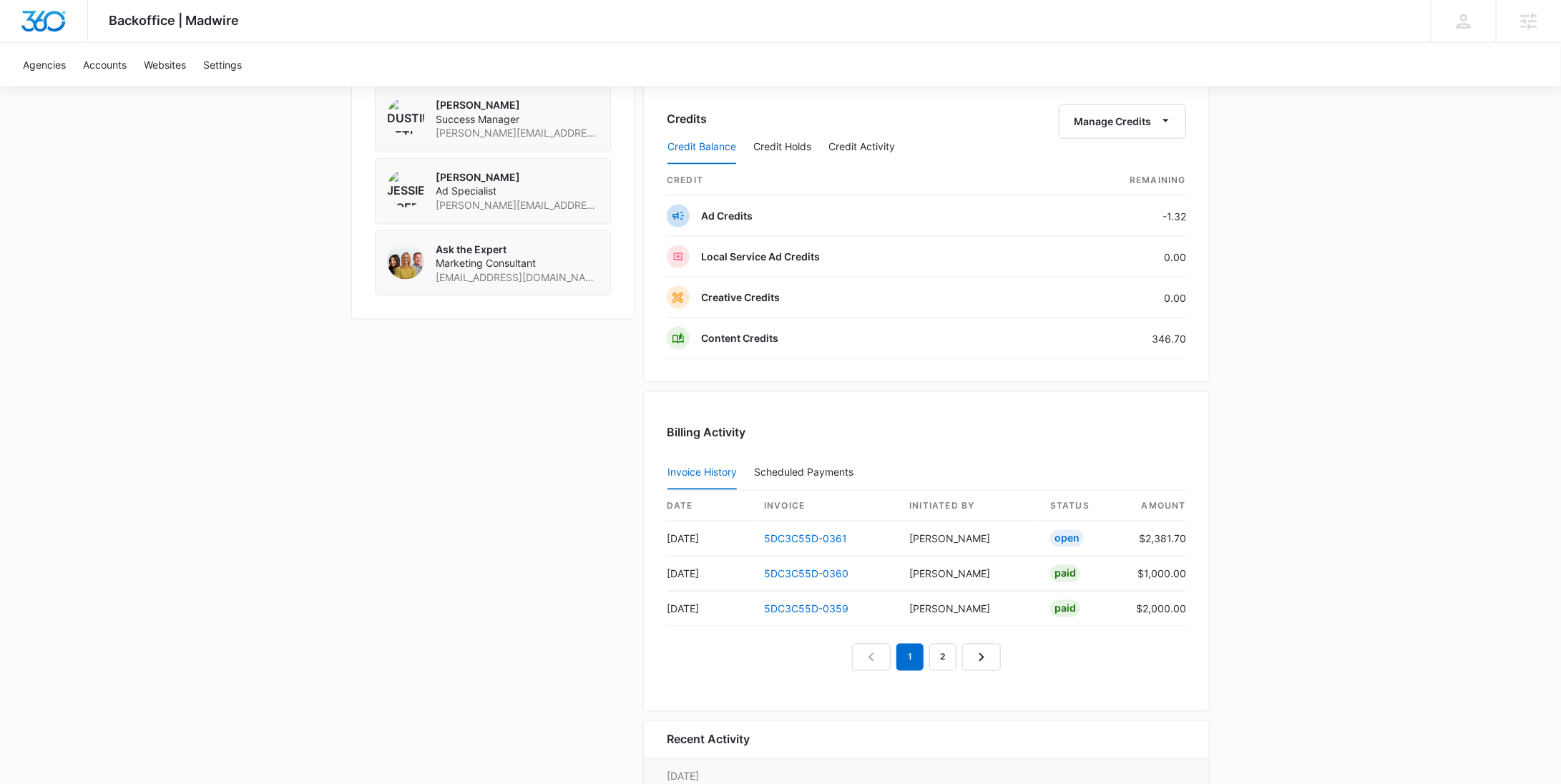
scroll to position [851, 0]
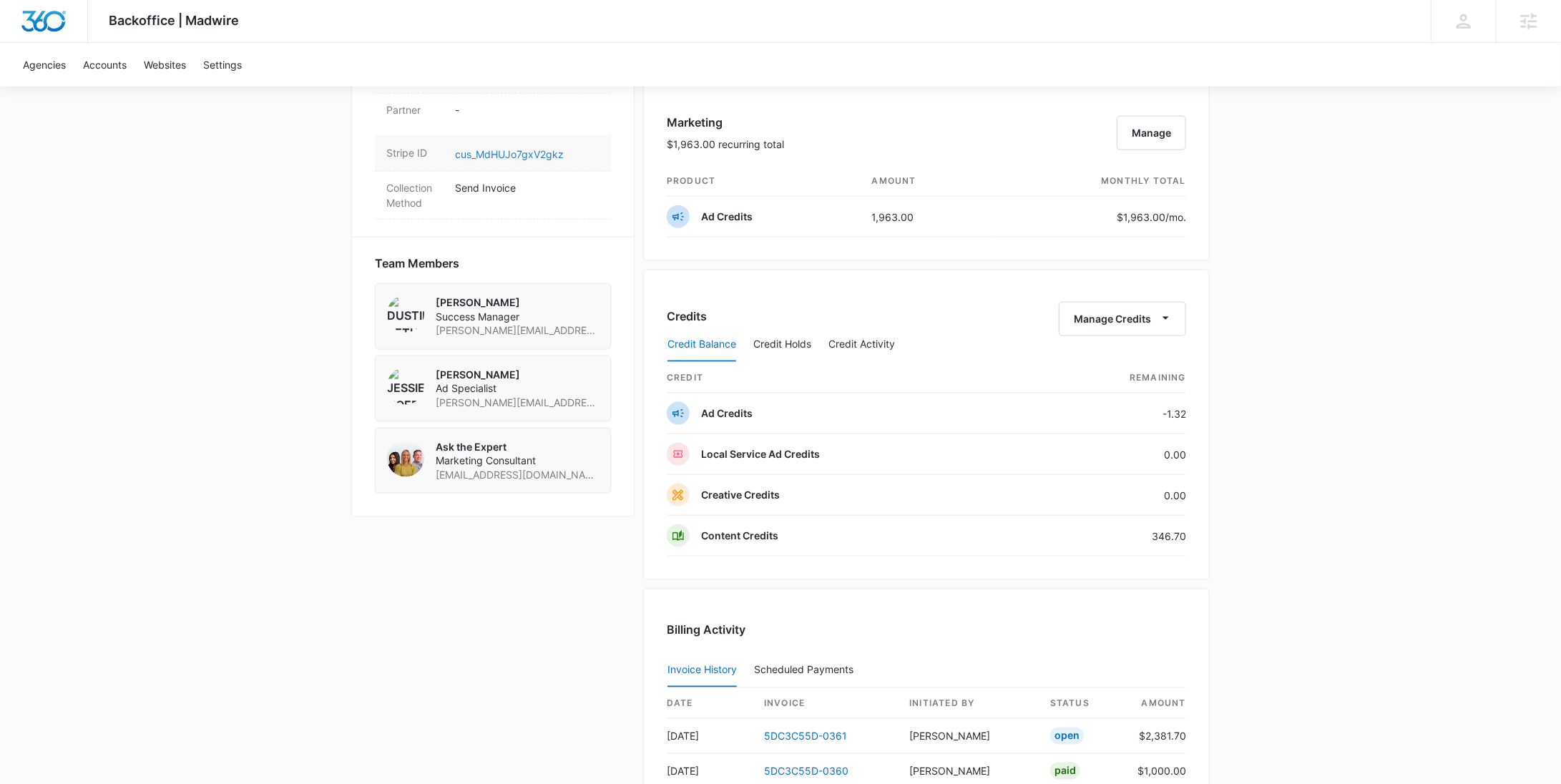
click at [527, 160] on link "cus_MdHUJo7gxV2gkz" at bounding box center [509, 154] width 109 height 12
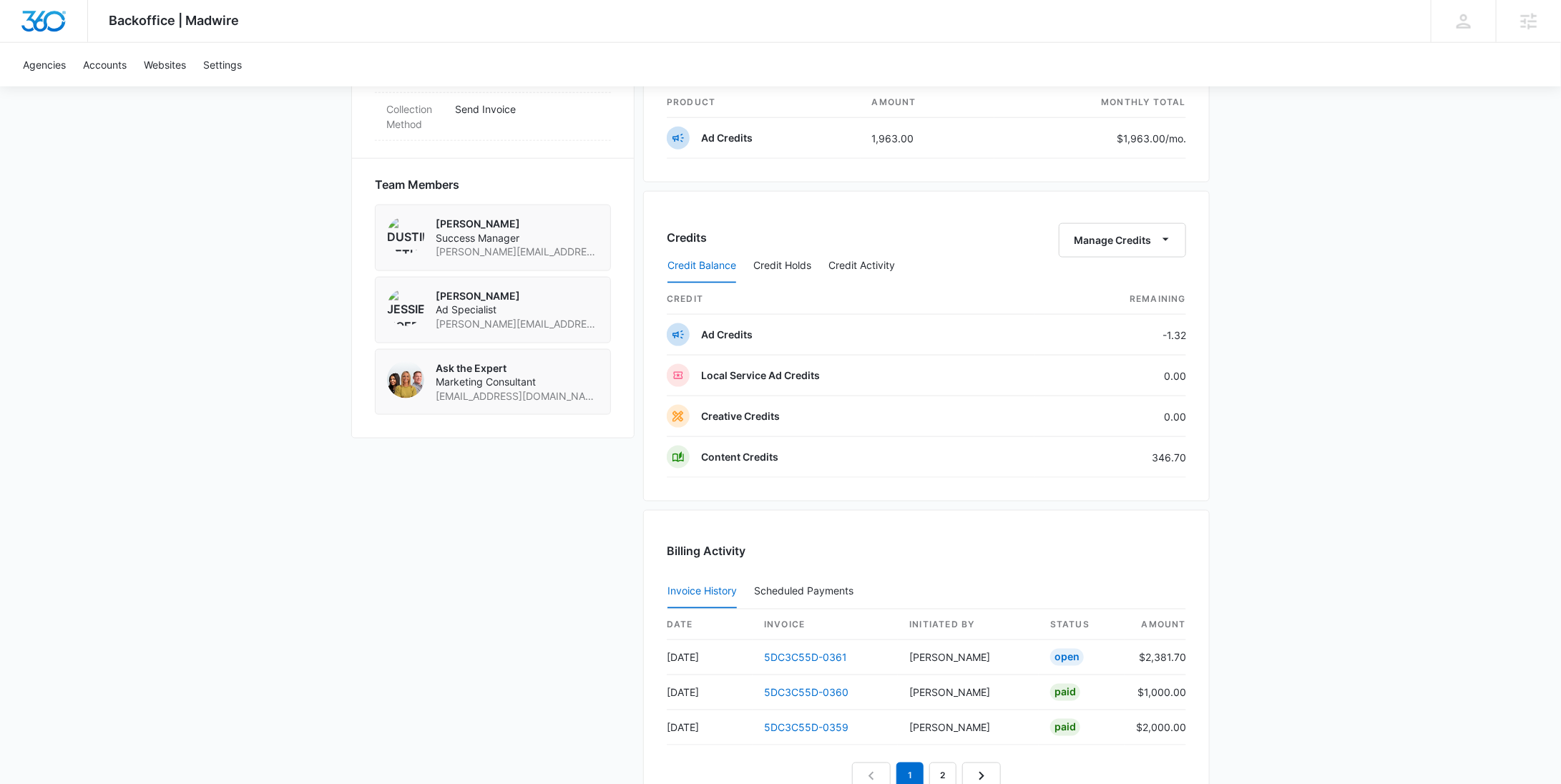
scroll to position [931, 0]
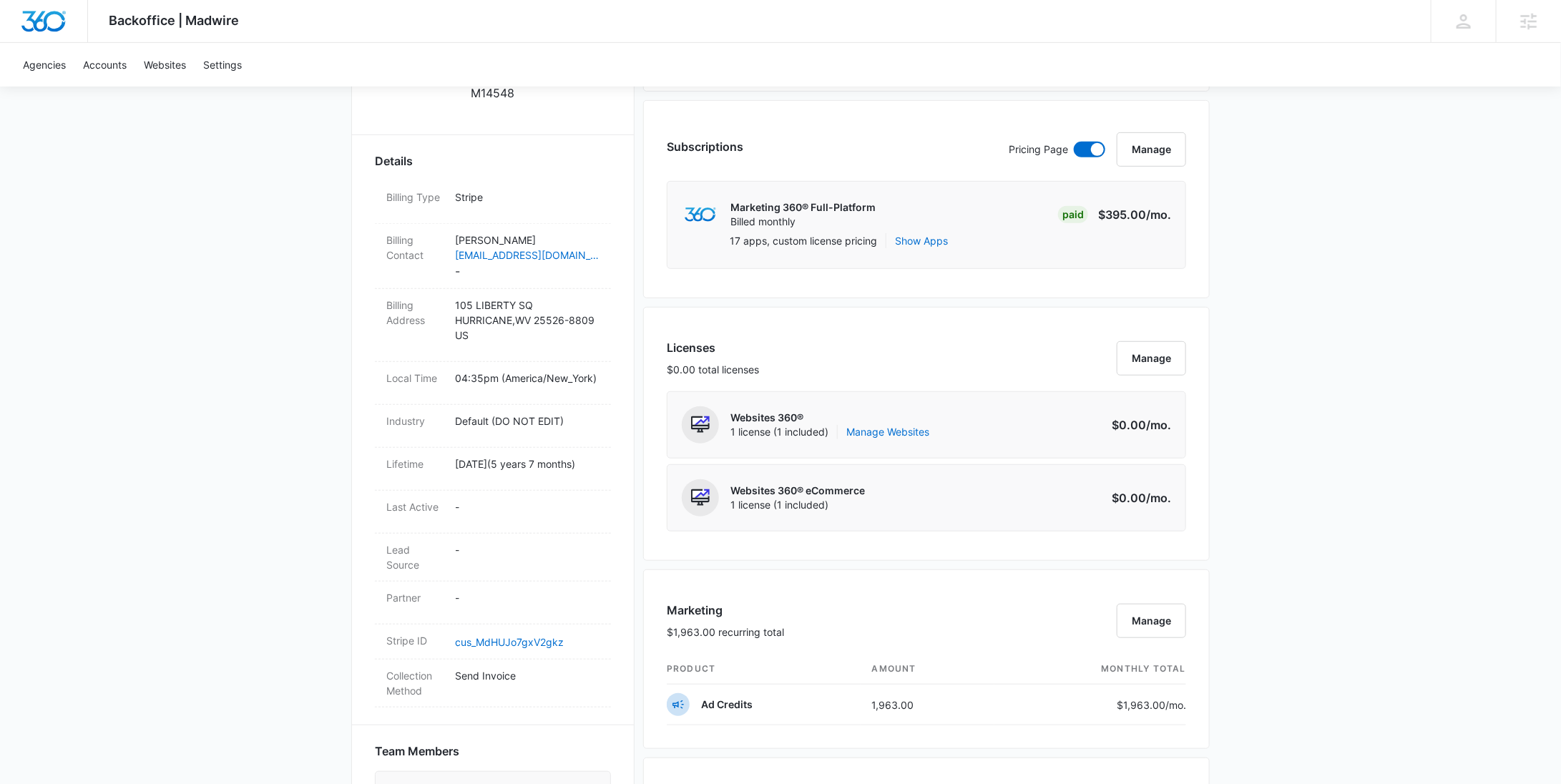
scroll to position [1381, 0]
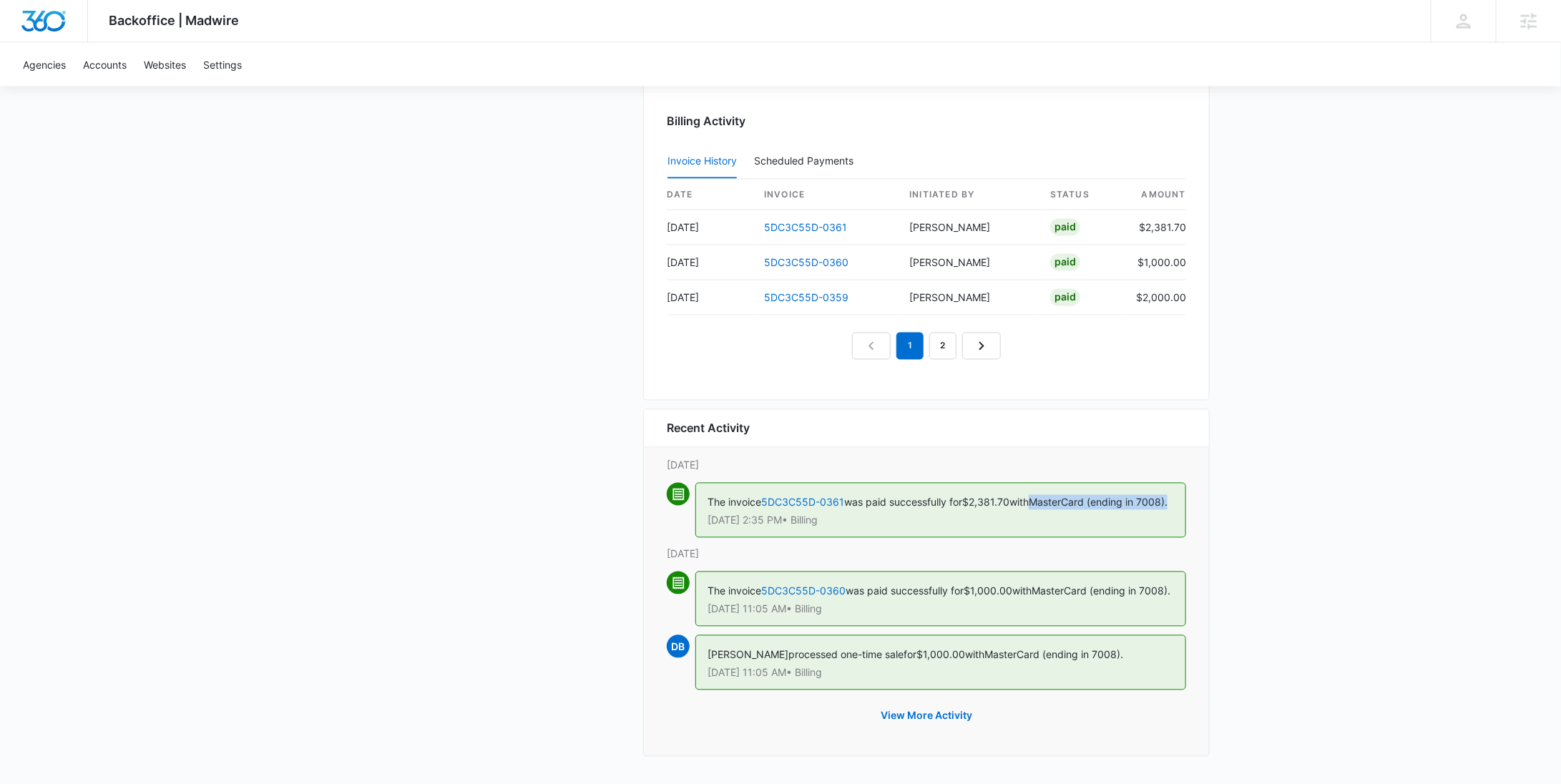
drag, startPoint x: 1045, startPoint y: 474, endPoint x: 1050, endPoint y: 487, distance: 13.9
click at [1050, 487] on div "The invoice 5DC3C55D-0361 was paid successfully for $2,381.70 with MasterCard (…" at bounding box center [941, 510] width 490 height 55
copy span "MasterCard (ending in 7008)."
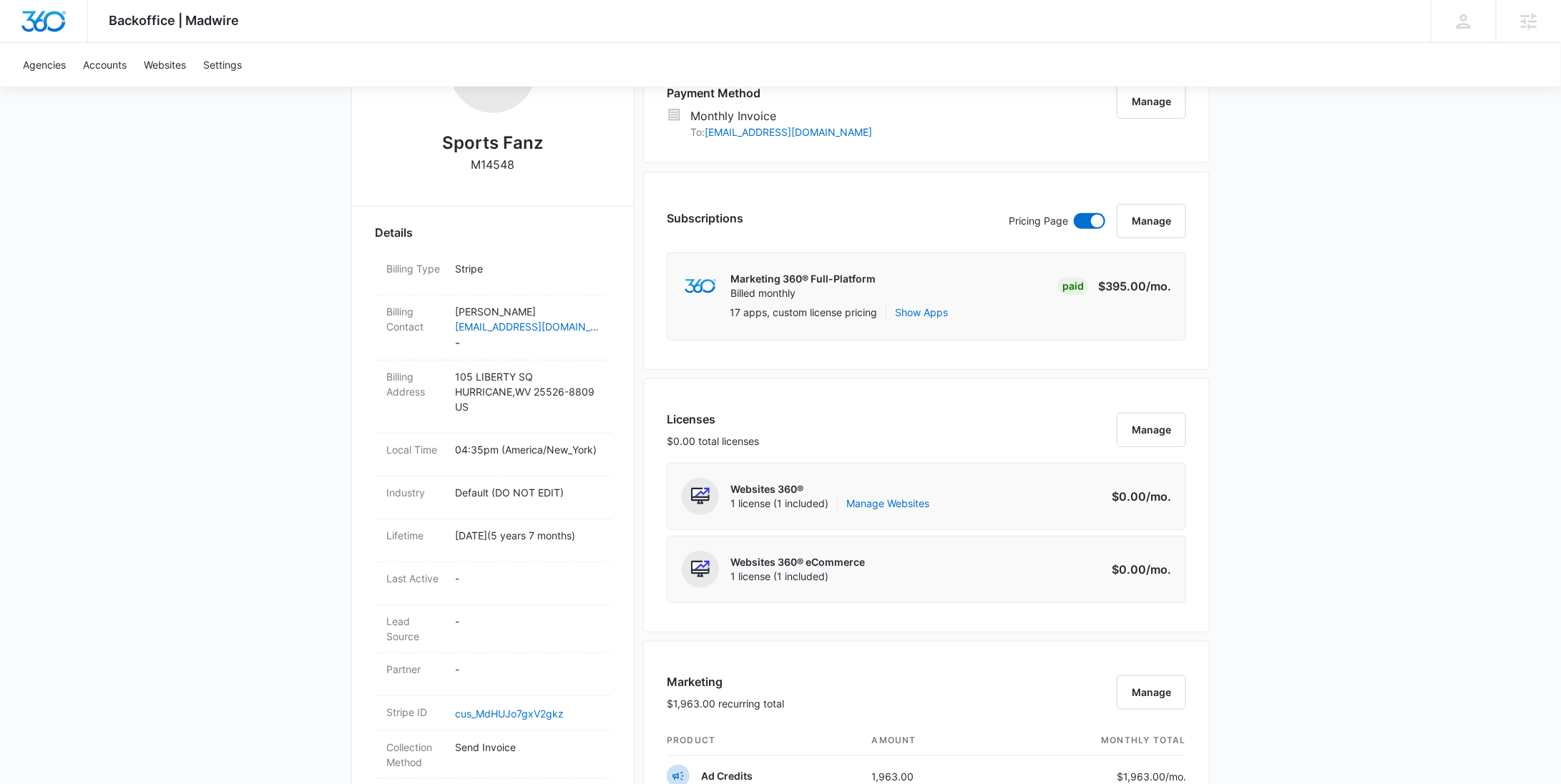
scroll to position [0, 0]
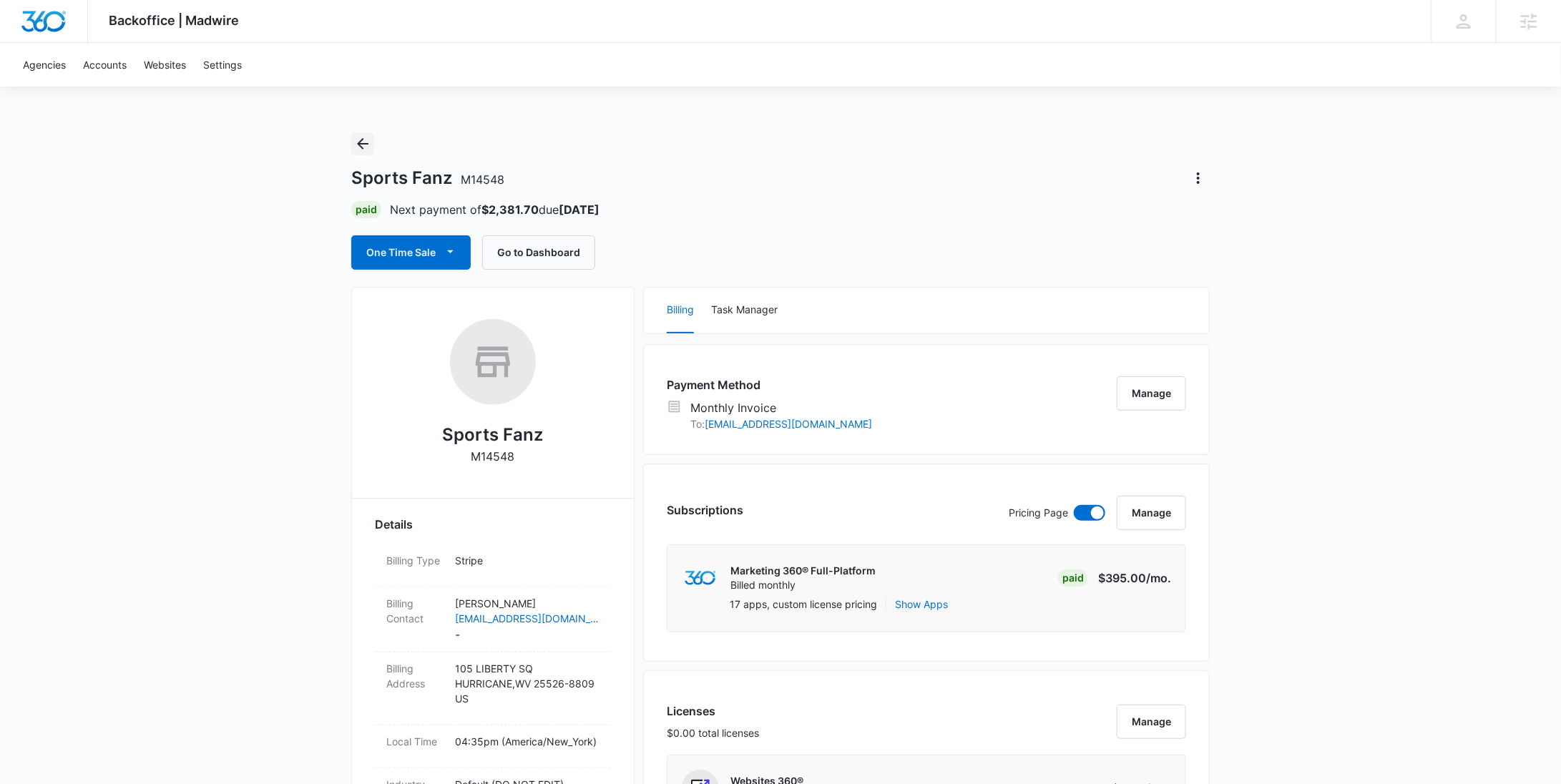
click at [361, 142] on icon "Back" at bounding box center [363, 143] width 11 height 11
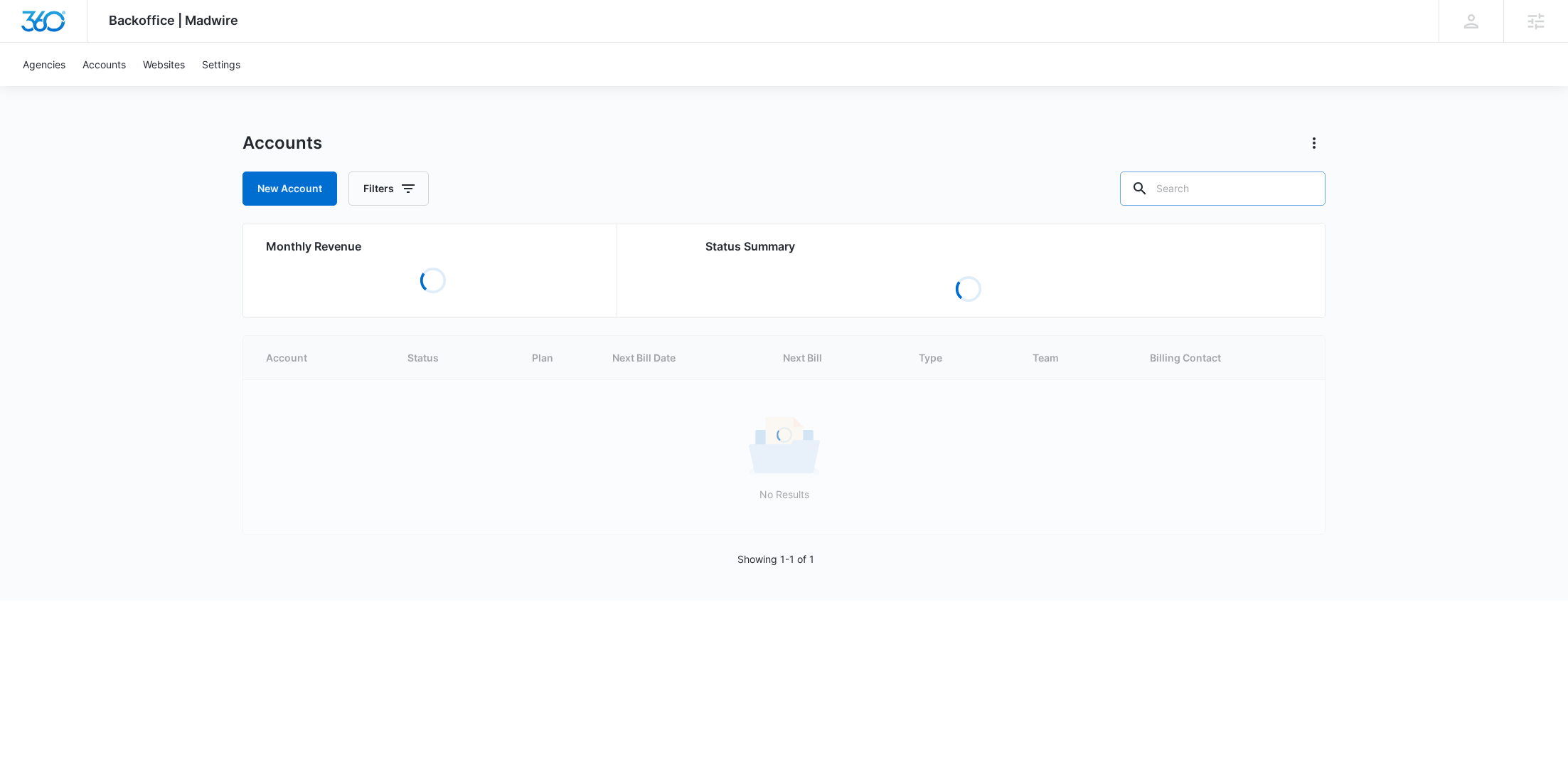
click at [1232, 178] on input "text" at bounding box center [1222, 188] width 206 height 34
paste input "M41318"
type input "M41318"
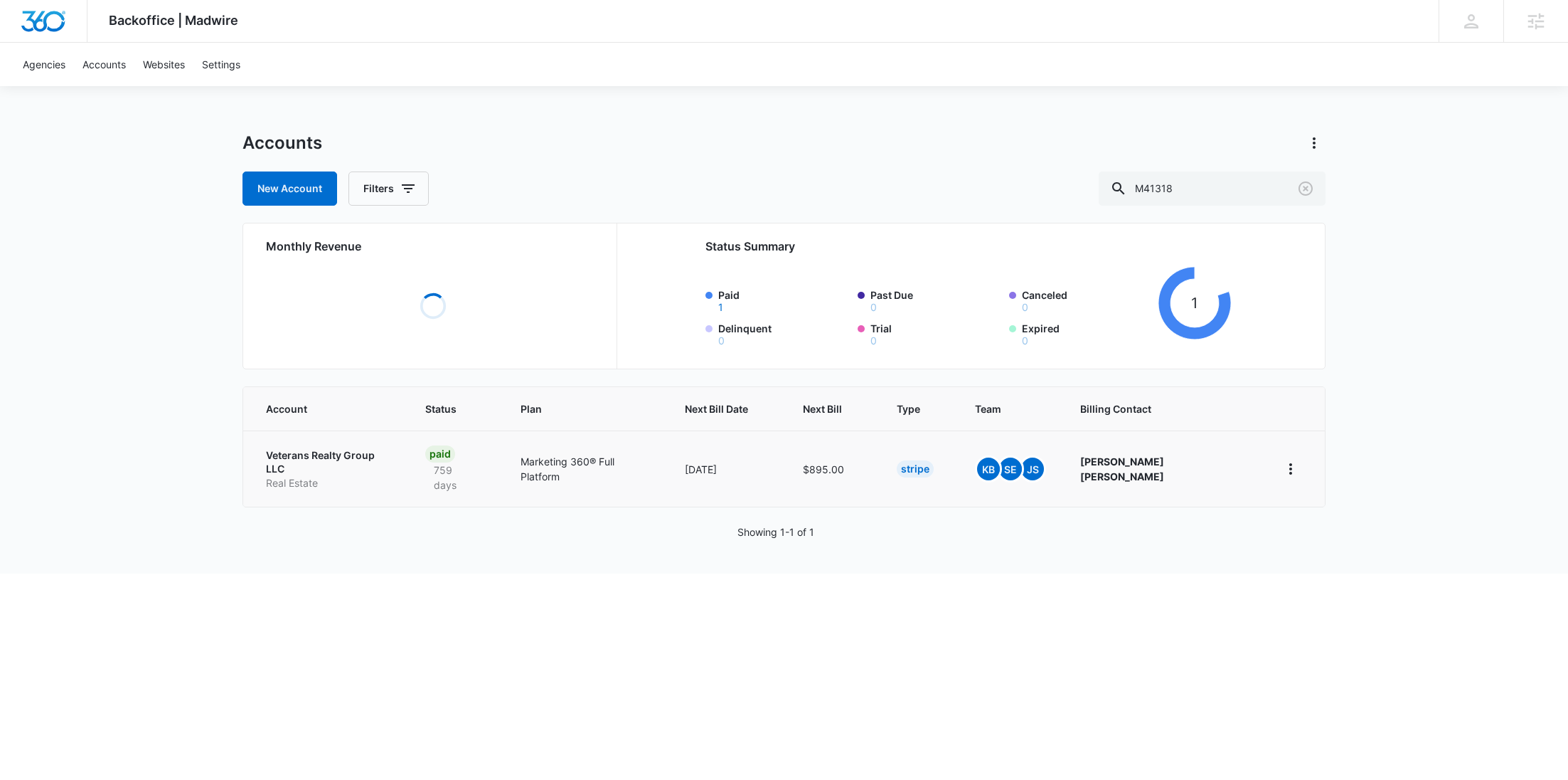
click at [340, 476] on p "Real Estate" at bounding box center [328, 483] width 125 height 14
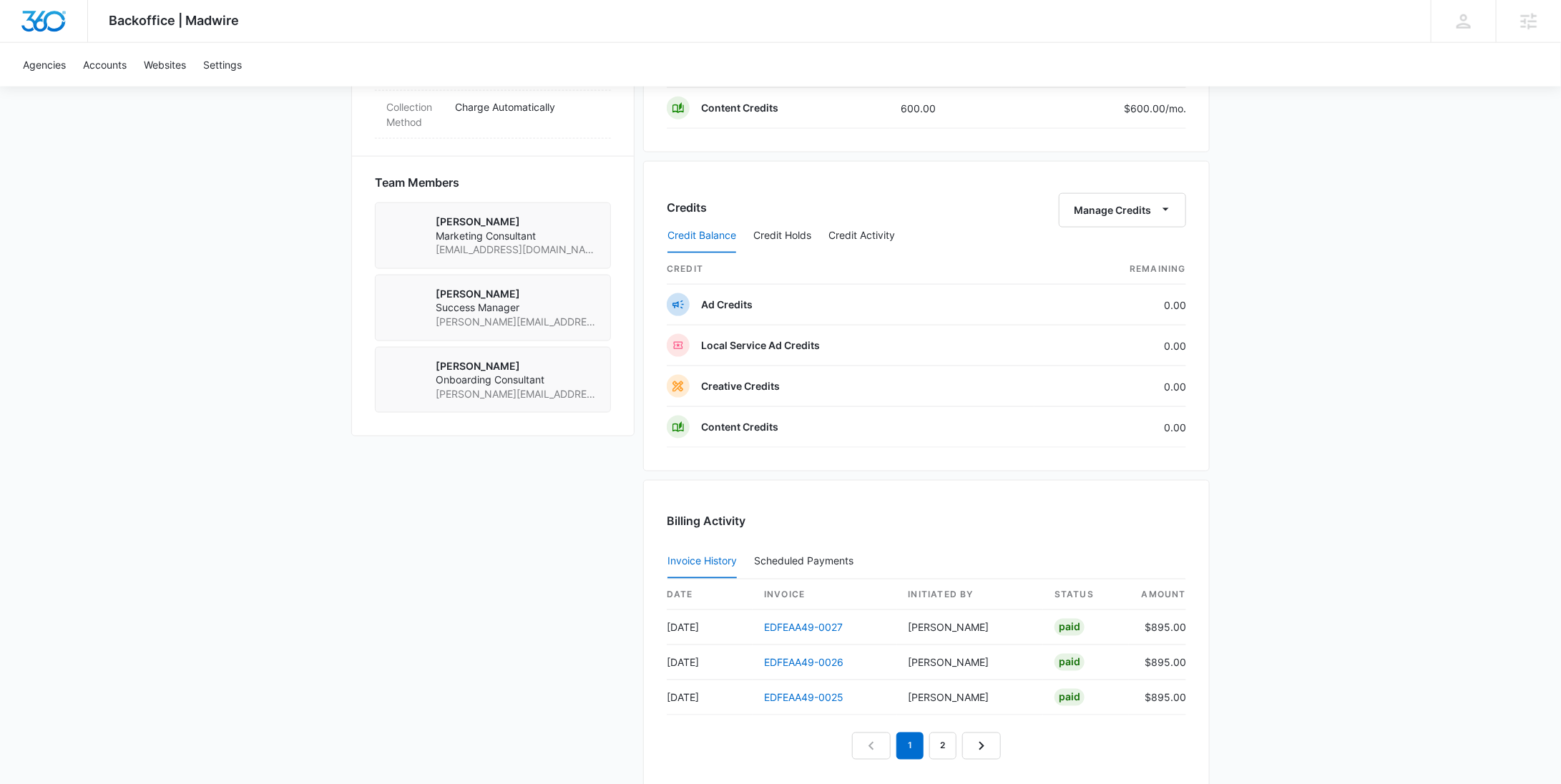
scroll to position [881, 0]
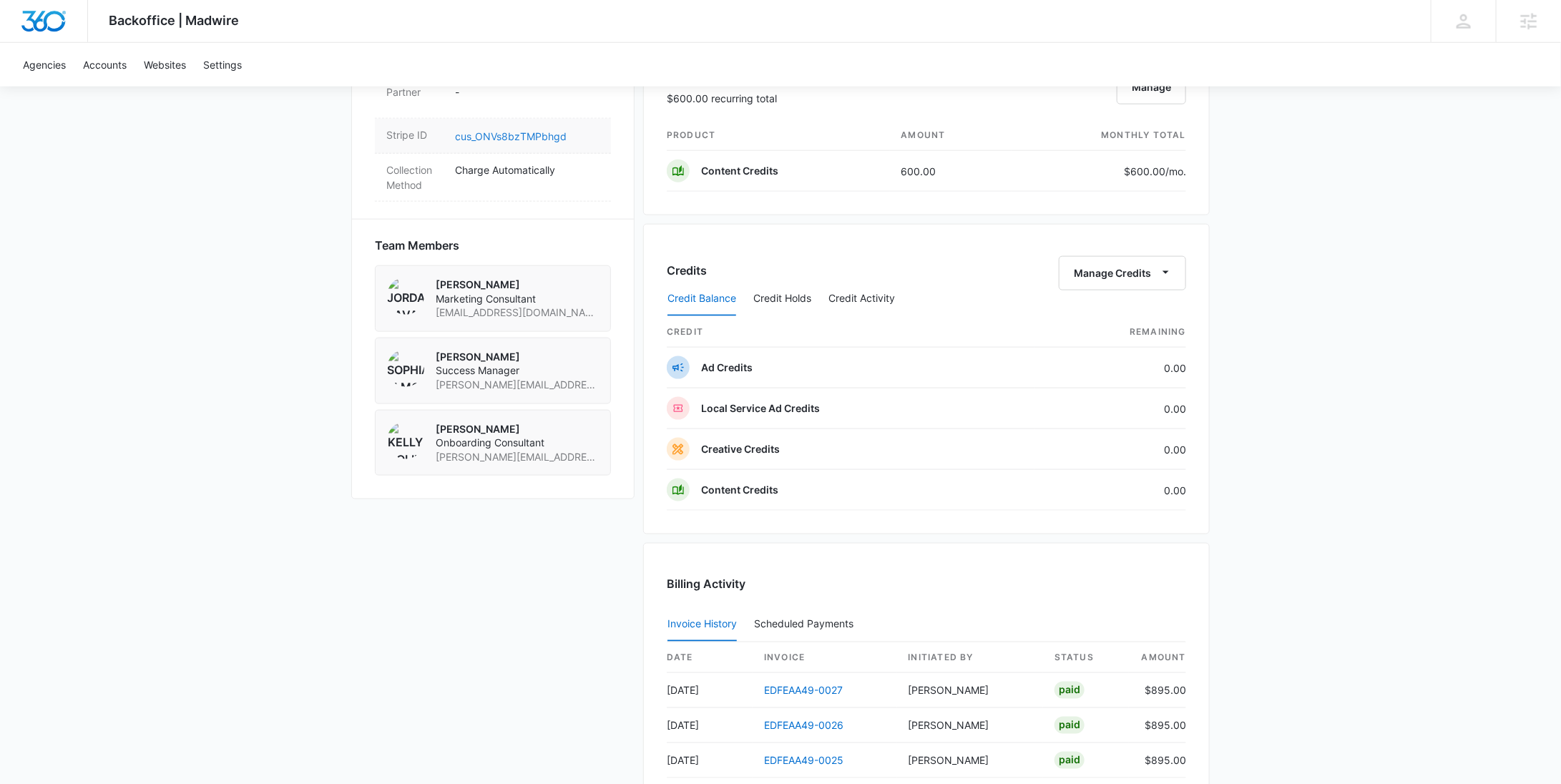
click at [525, 130] on link "cus_ONVs8bzTMPbhgd" at bounding box center [510, 135] width 112 height 12
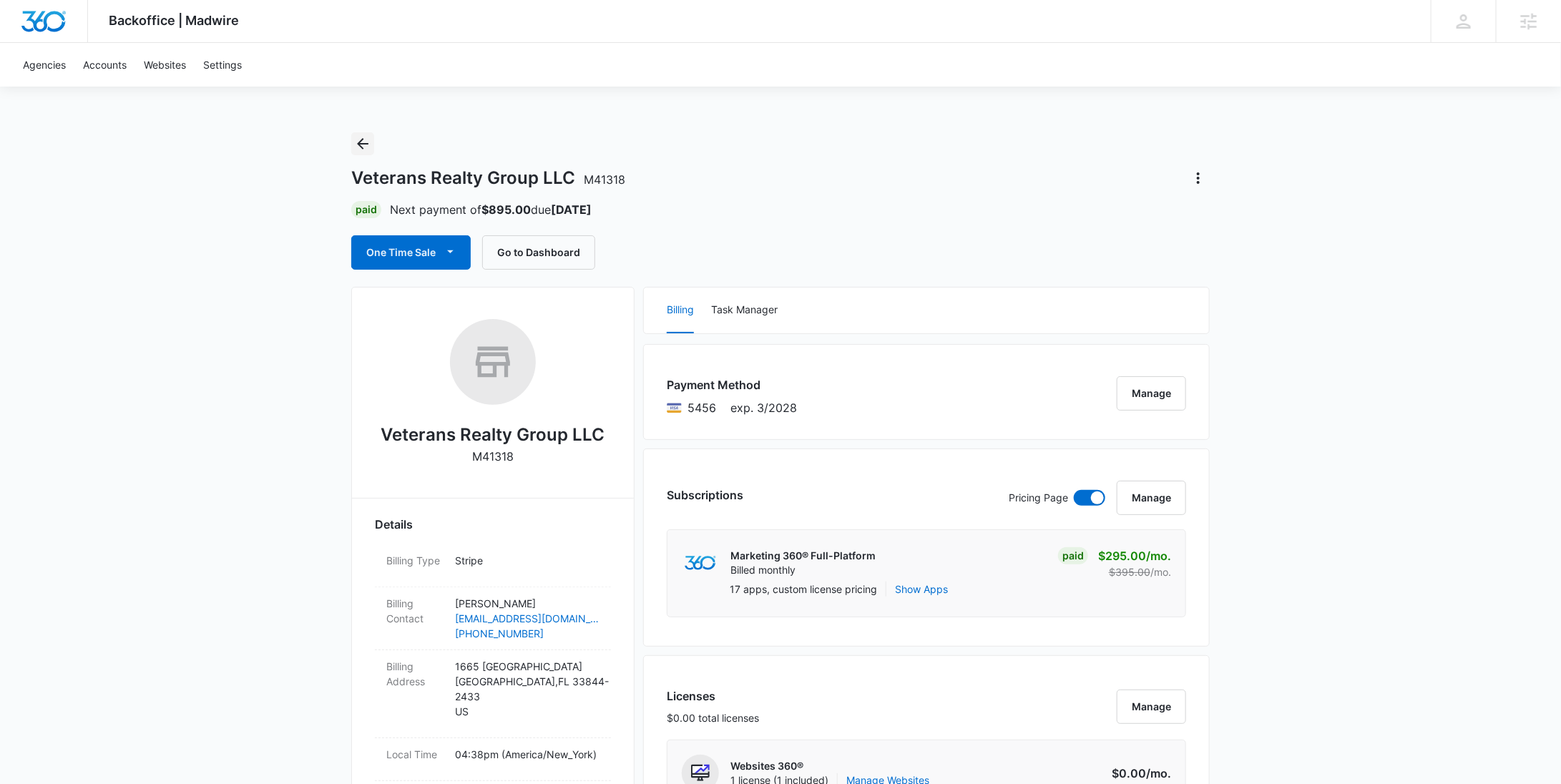
click at [372, 137] on button "Back" at bounding box center [362, 143] width 23 height 23
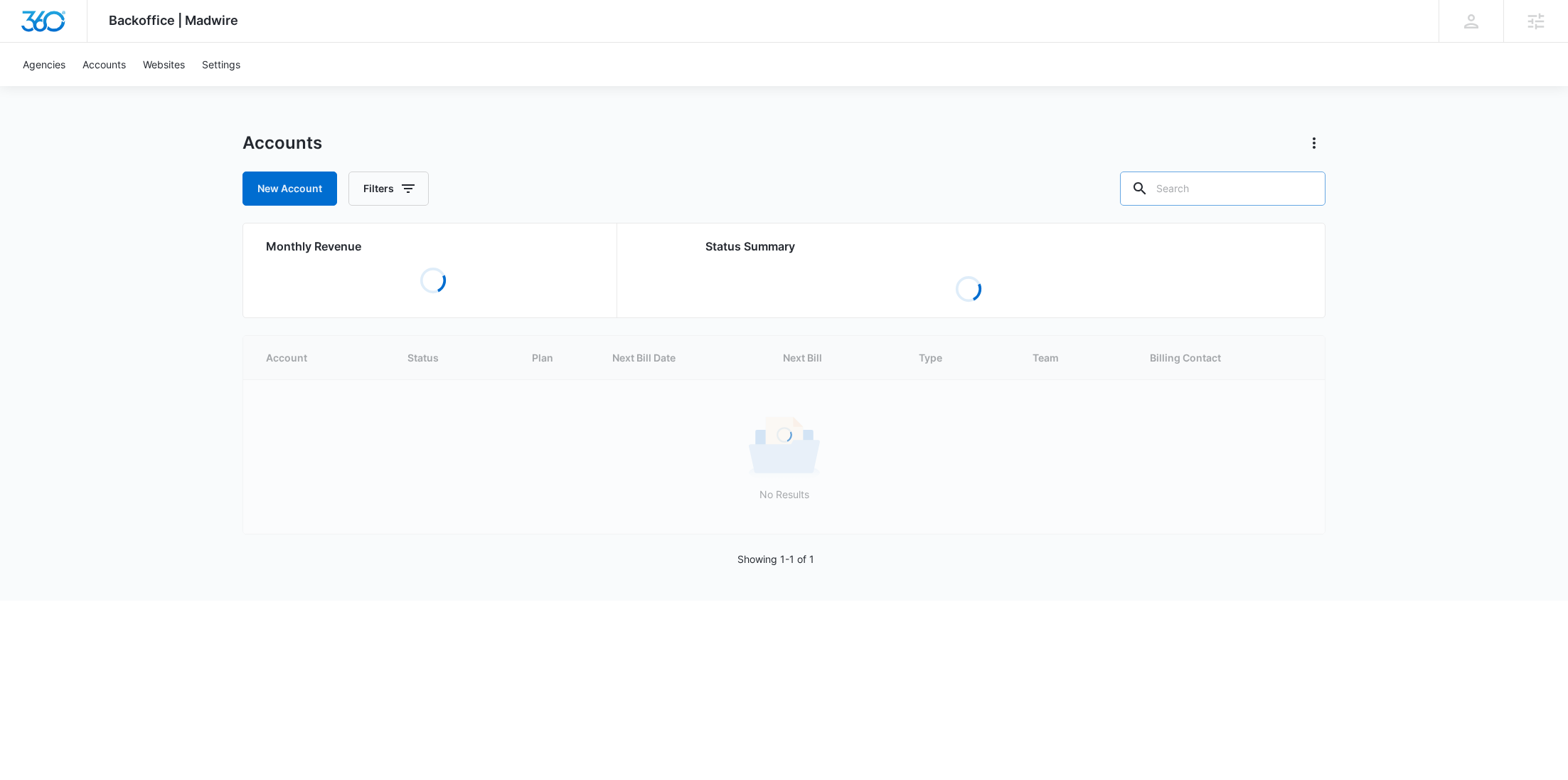
click at [1214, 180] on input "text" at bounding box center [1222, 188] width 206 height 34
paste input "M337211"
type input "M337211"
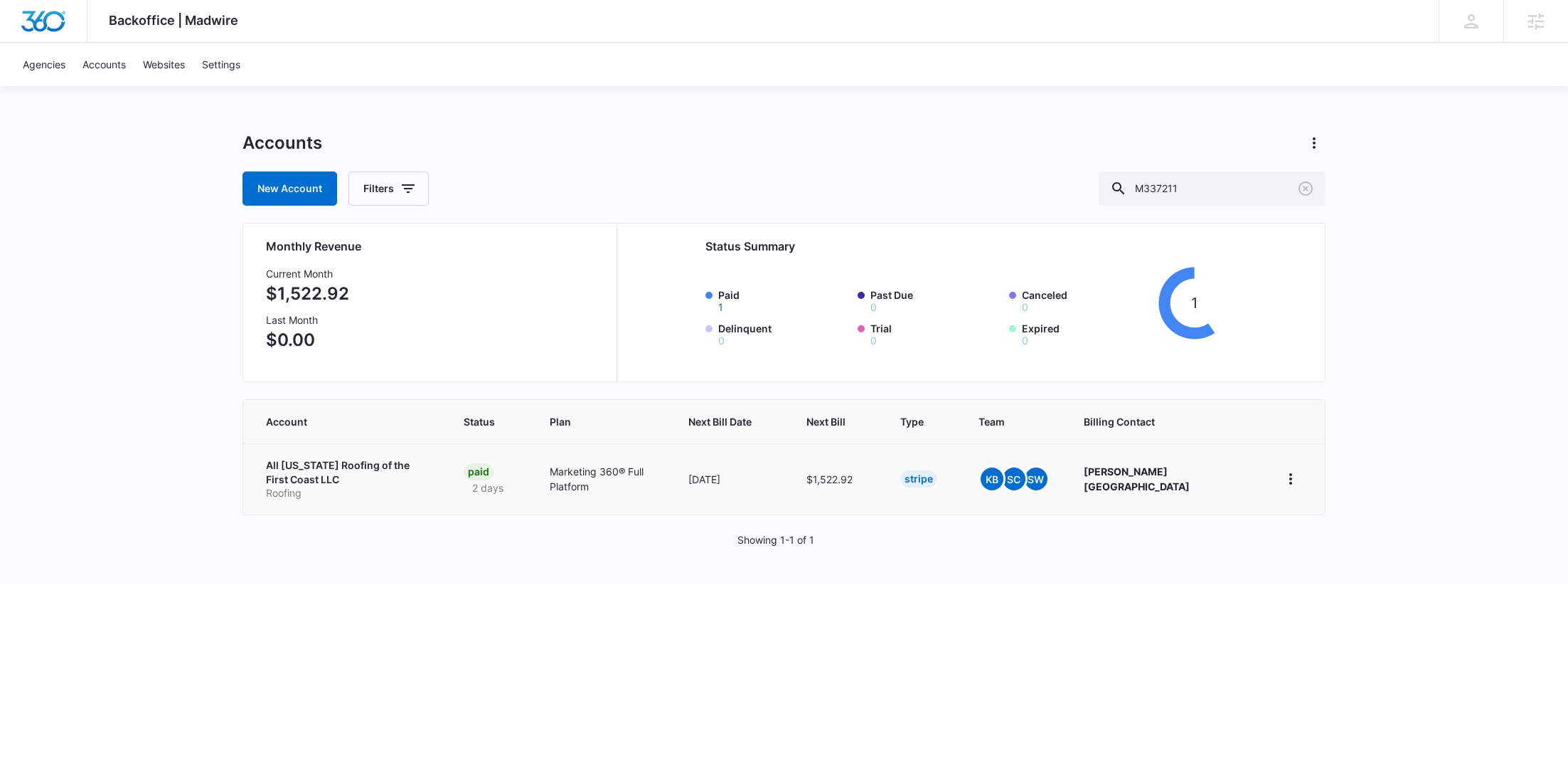
click at [332, 470] on p "All Florida Roofing of the First Coast LLC" at bounding box center [348, 471] width 164 height 28
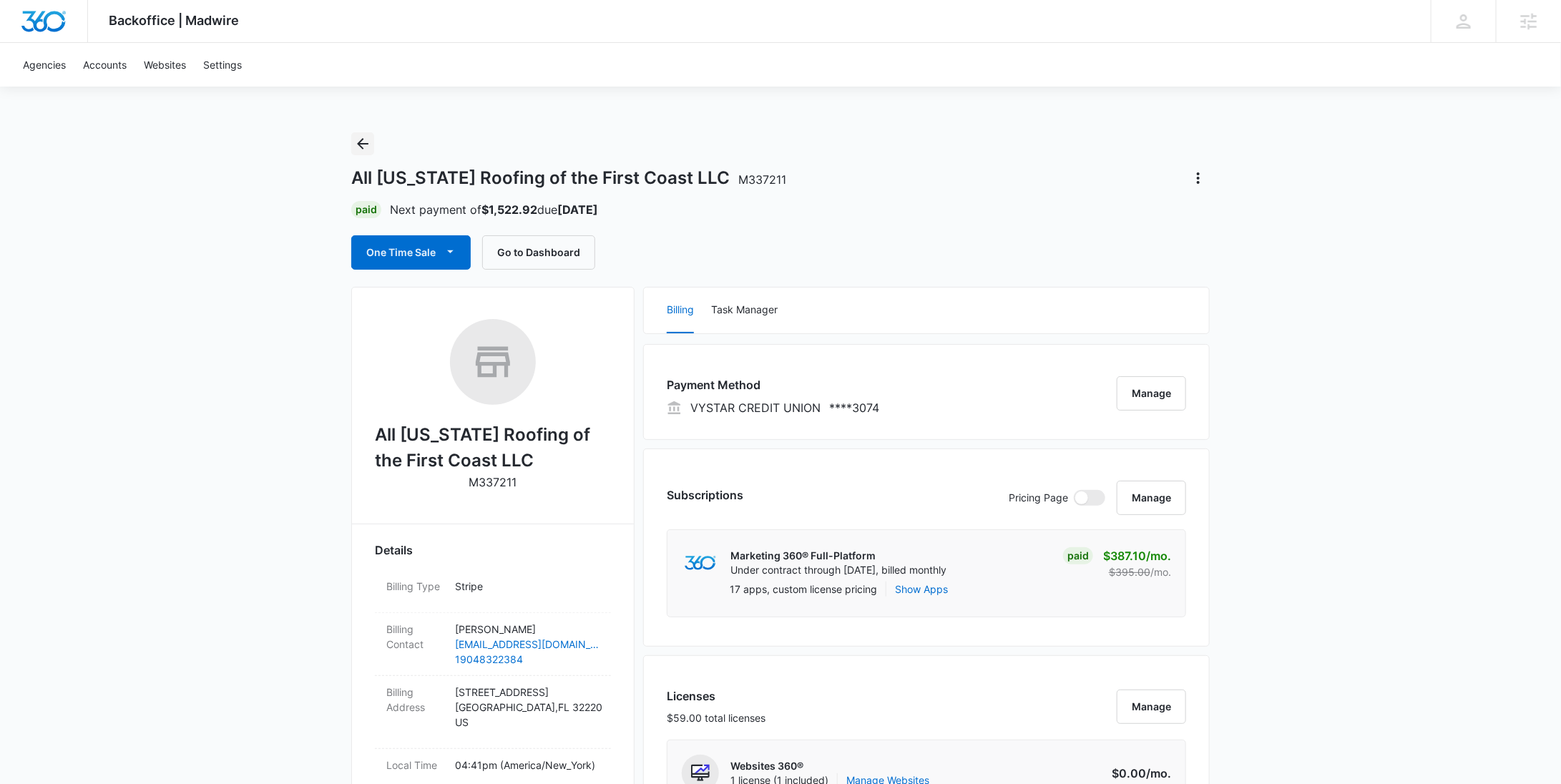
drag, startPoint x: 366, startPoint y: 143, endPoint x: 384, endPoint y: 142, distance: 18.0
click at [365, 143] on icon "Back" at bounding box center [363, 143] width 11 height 11
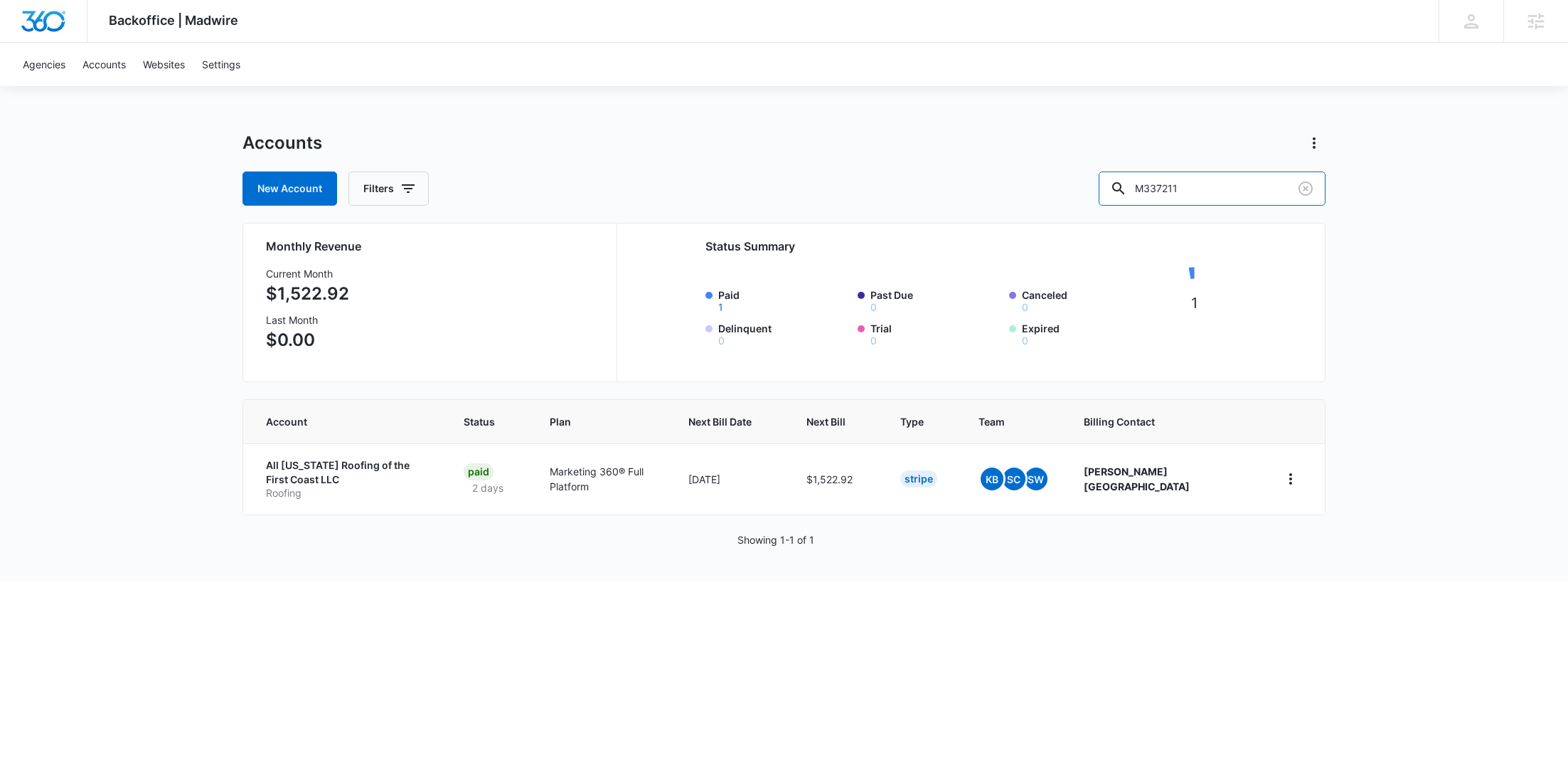
drag, startPoint x: 1266, startPoint y: 183, endPoint x: 1049, endPoint y: 186, distance: 217.0
click at [1049, 186] on div "New Account Filters M337211" at bounding box center [784, 188] width 1083 height 34
paste input "22470"
type input "M322470"
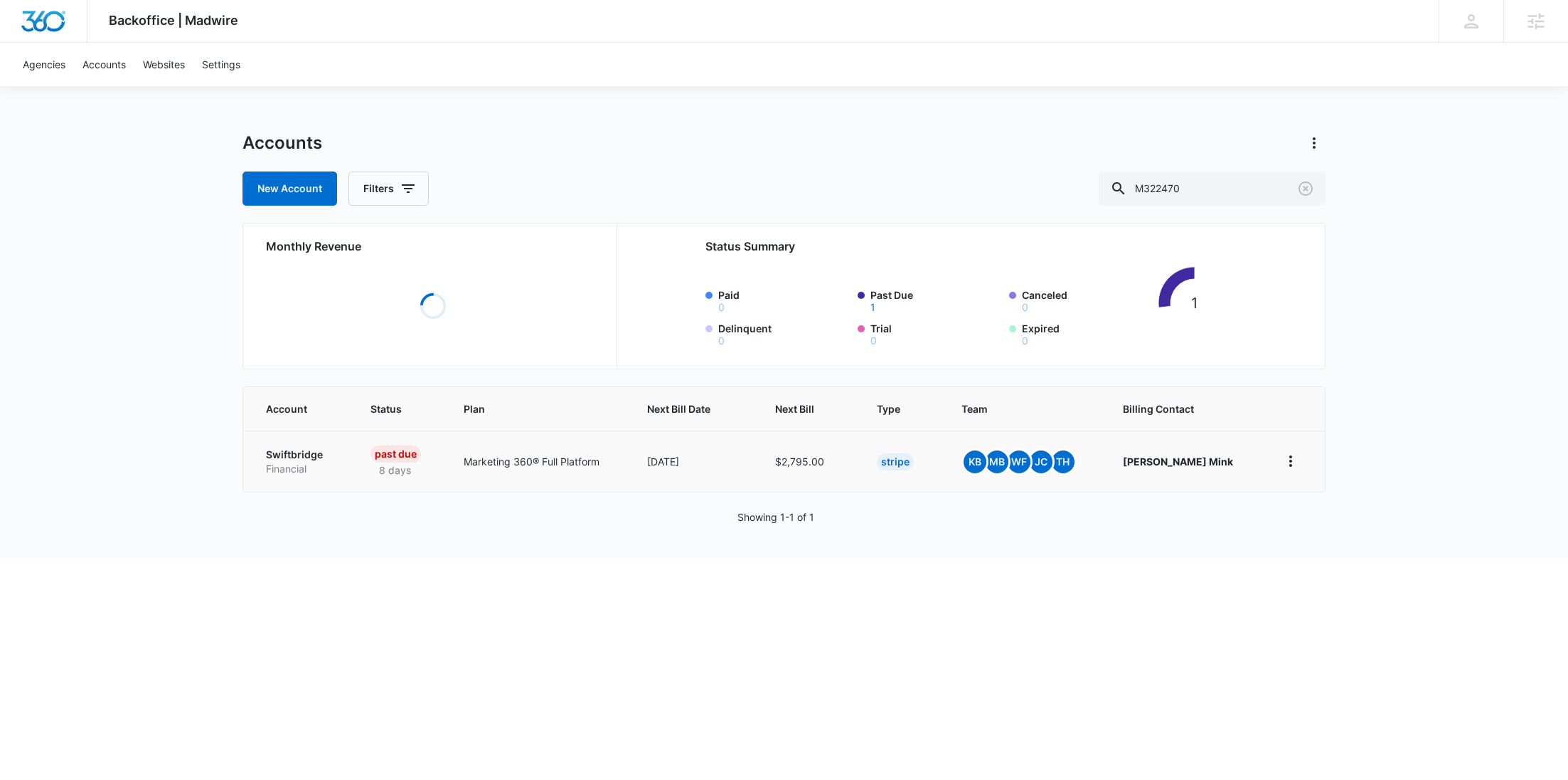
click at [308, 458] on p "Swiftbridge" at bounding box center [301, 455] width 70 height 14
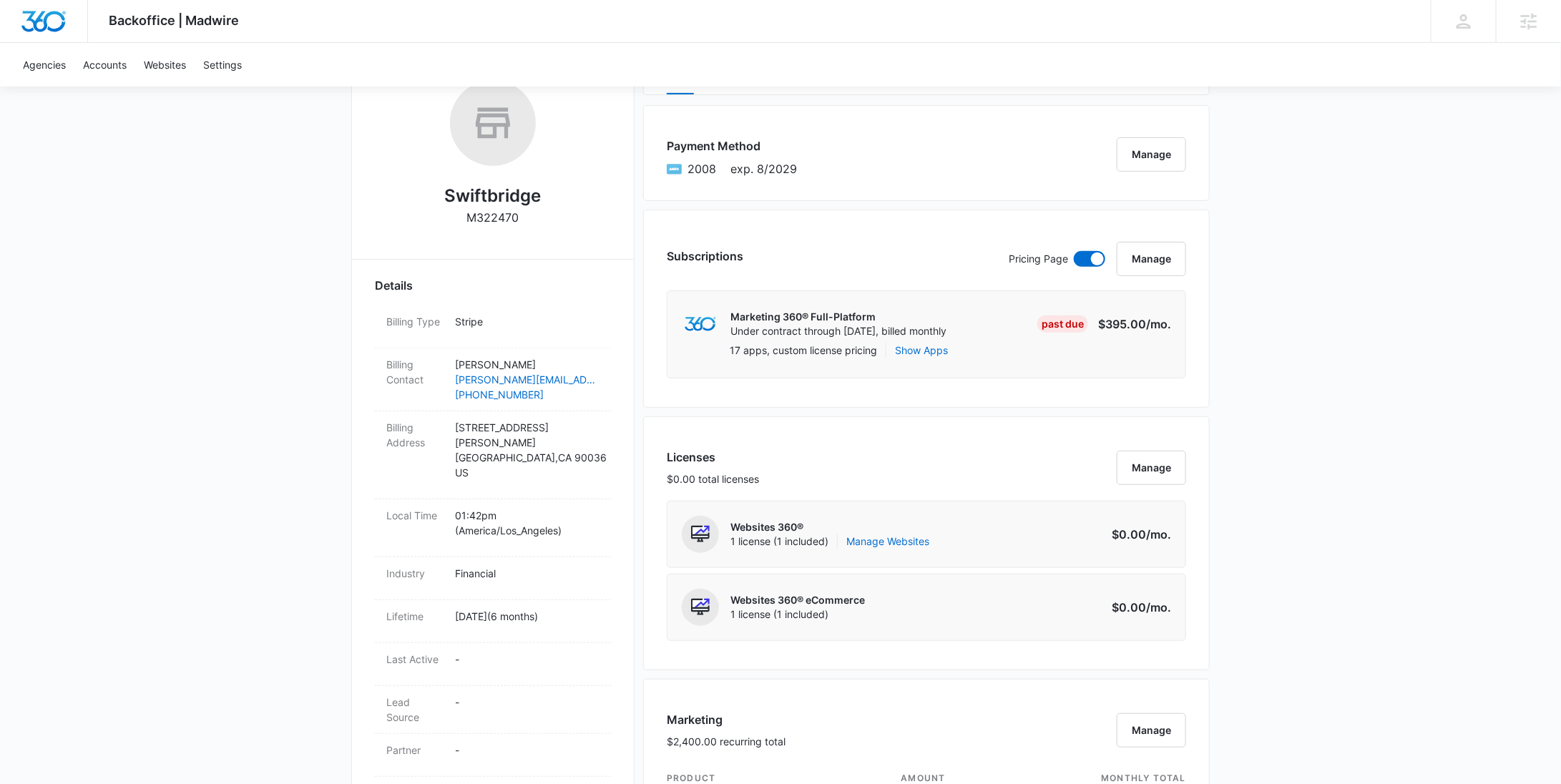
scroll to position [805, 0]
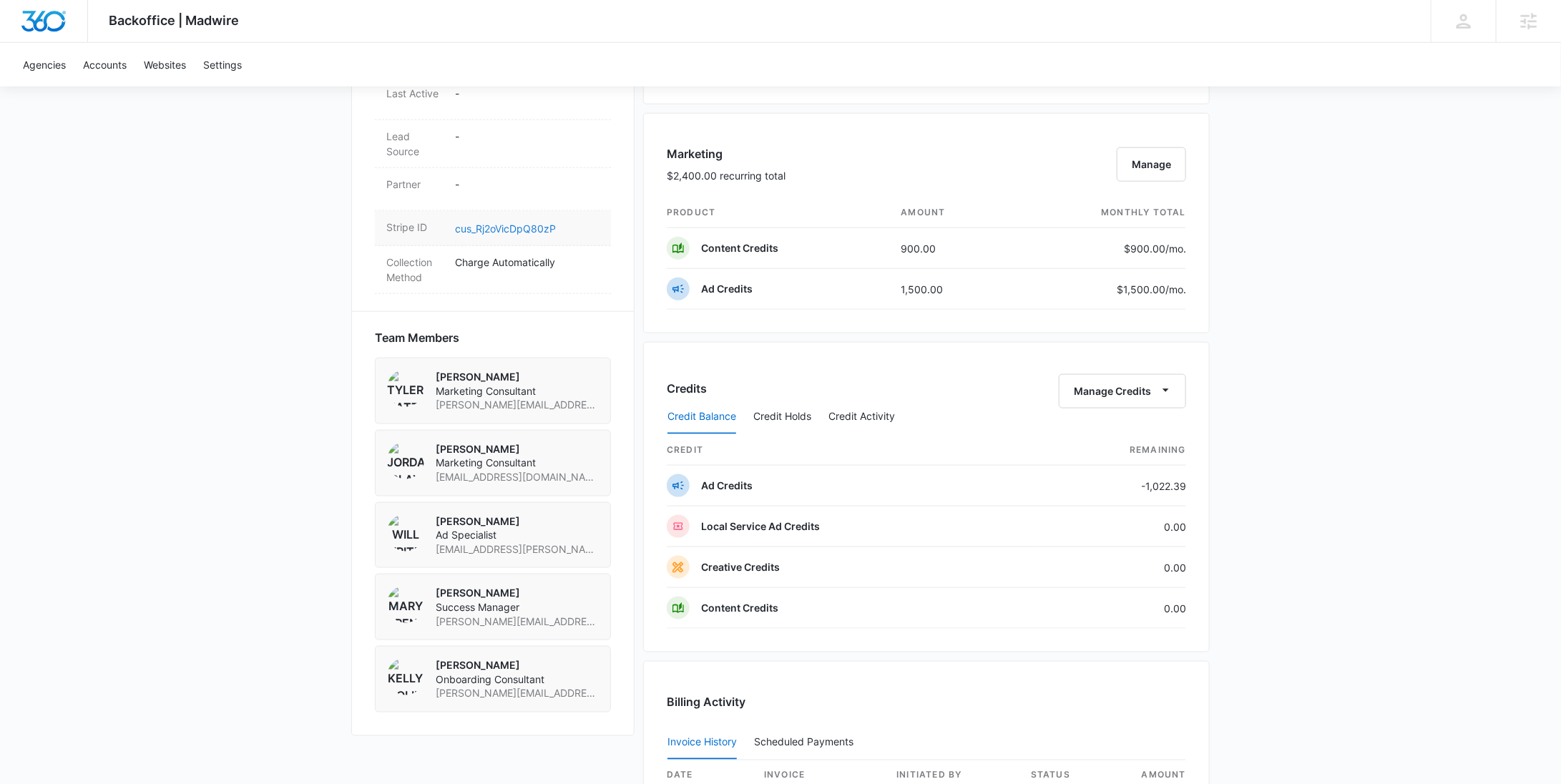
click at [534, 223] on link "cus_Rj2oVicDpQ80zP" at bounding box center [505, 228] width 101 height 12
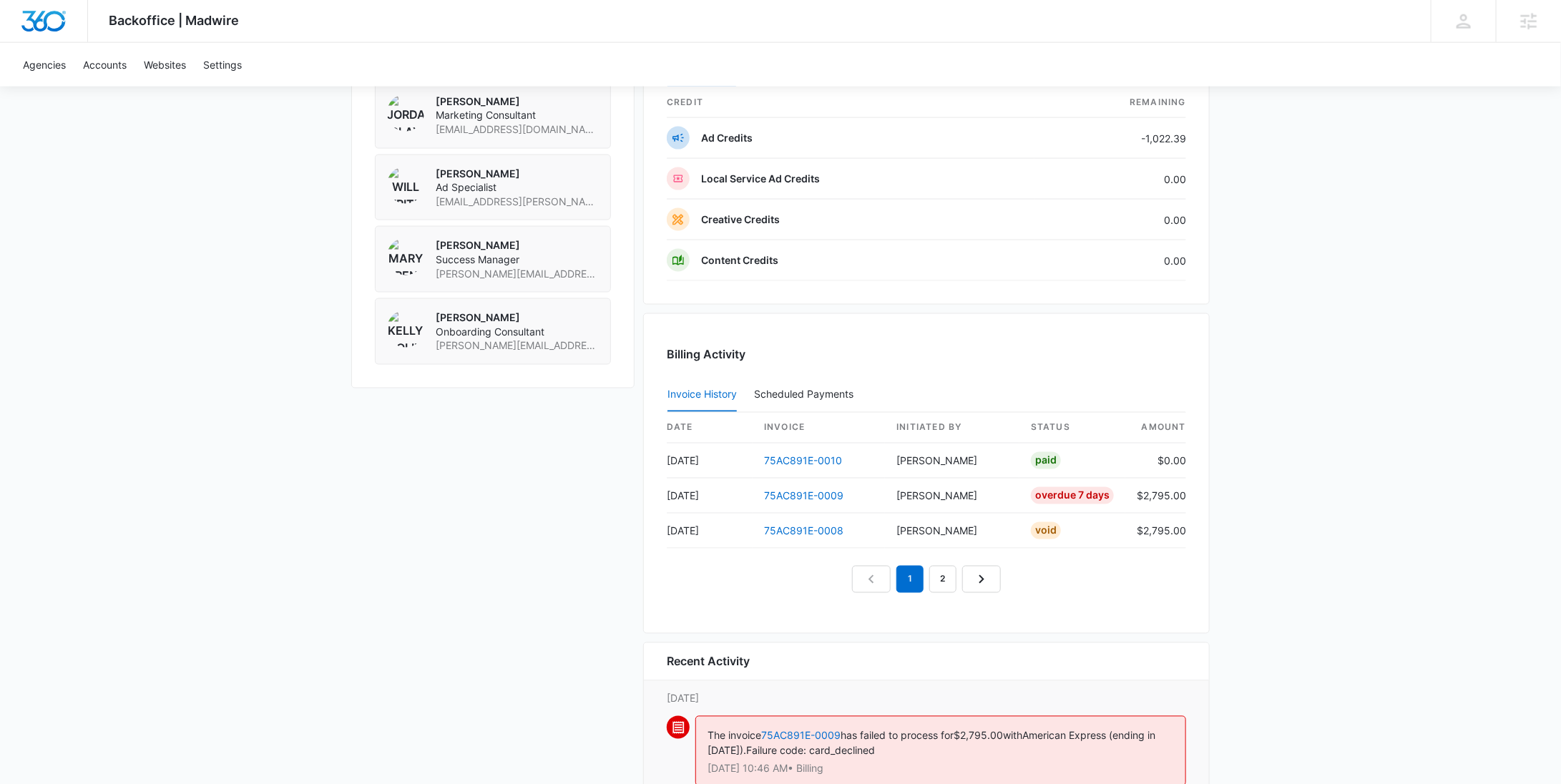
scroll to position [1343, 0]
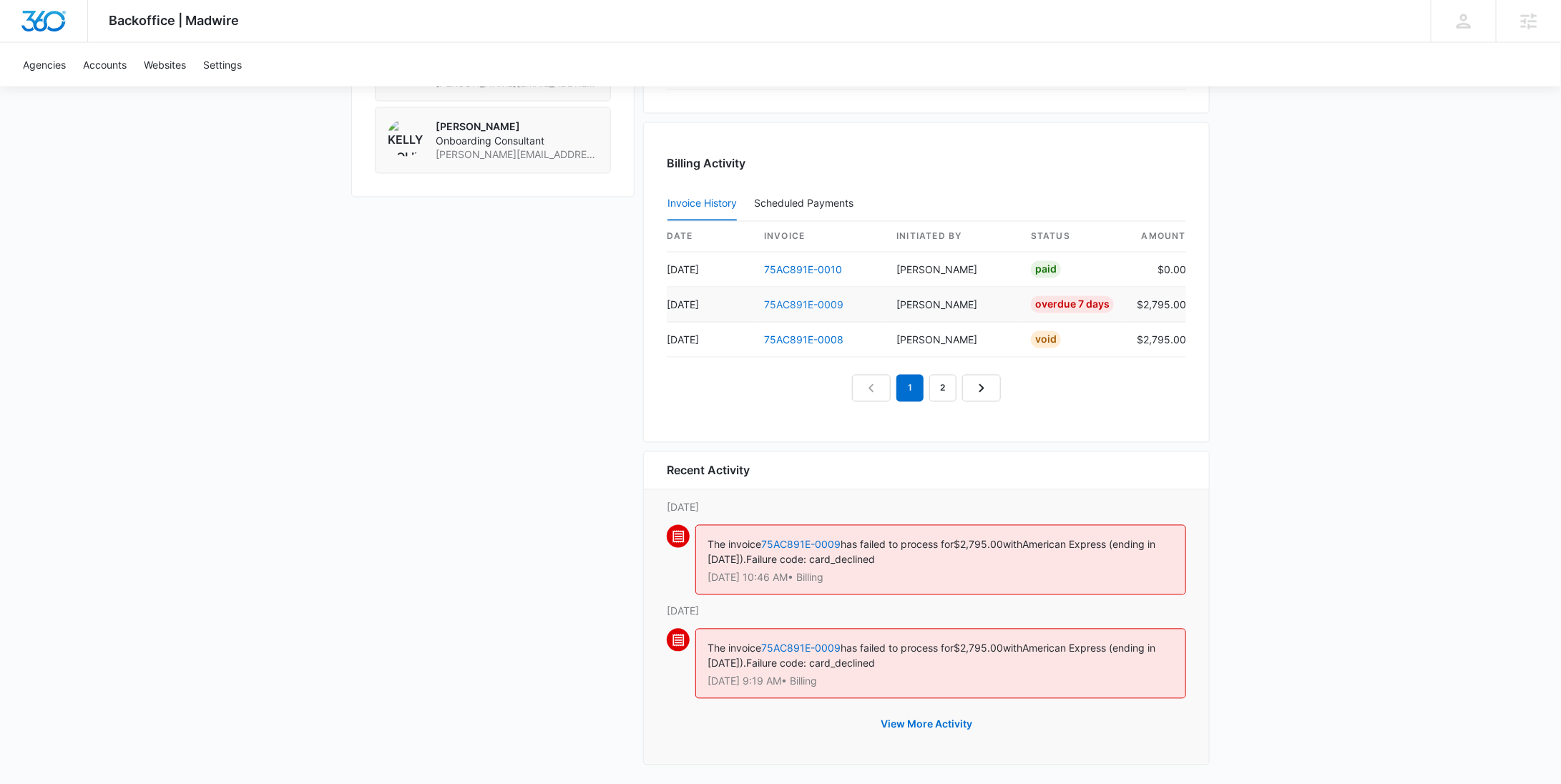
click at [802, 299] on link "75AC891E-0009" at bounding box center [803, 304] width 79 height 12
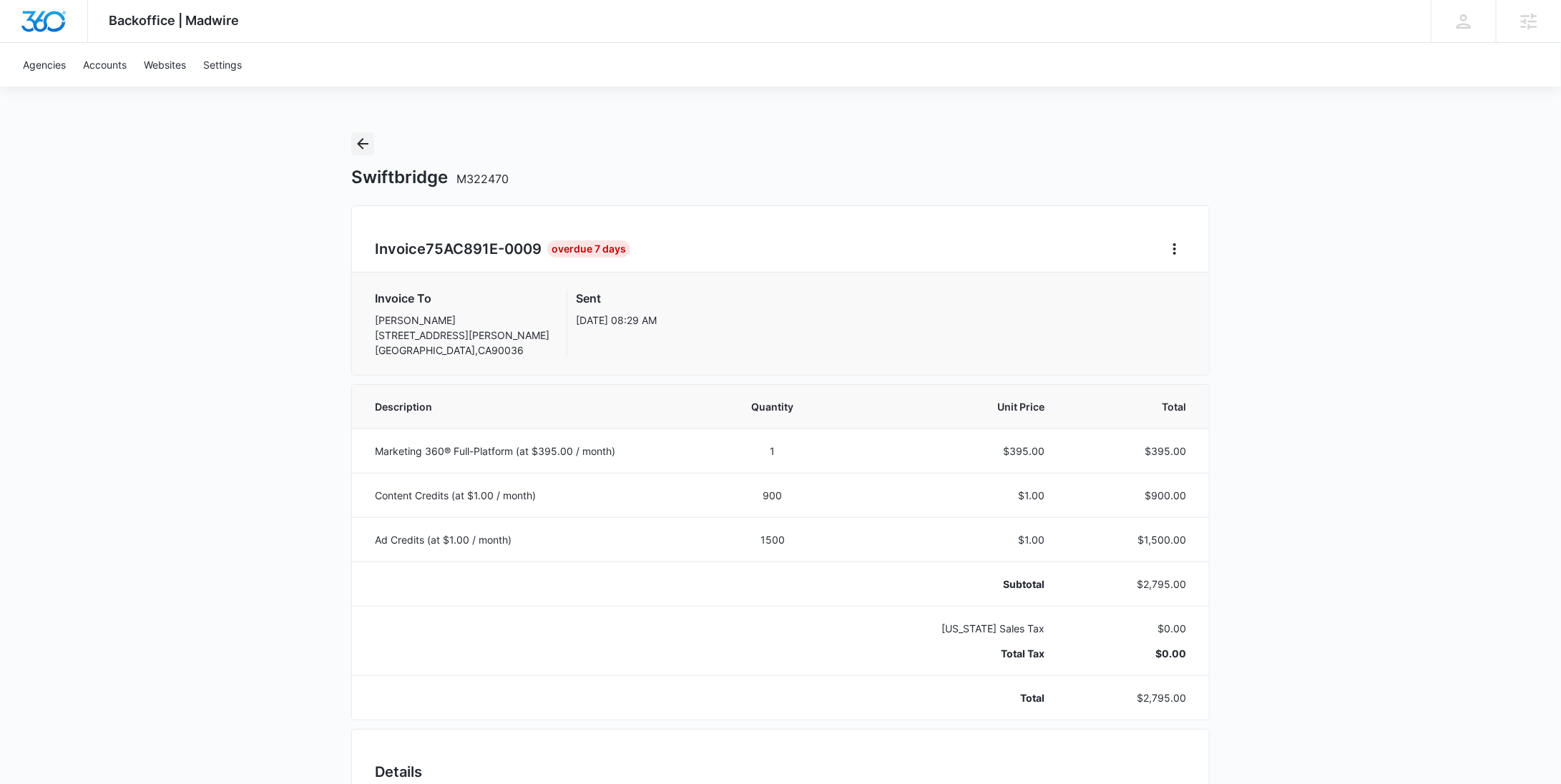
click at [364, 149] on icon "Back" at bounding box center [363, 144] width 17 height 17
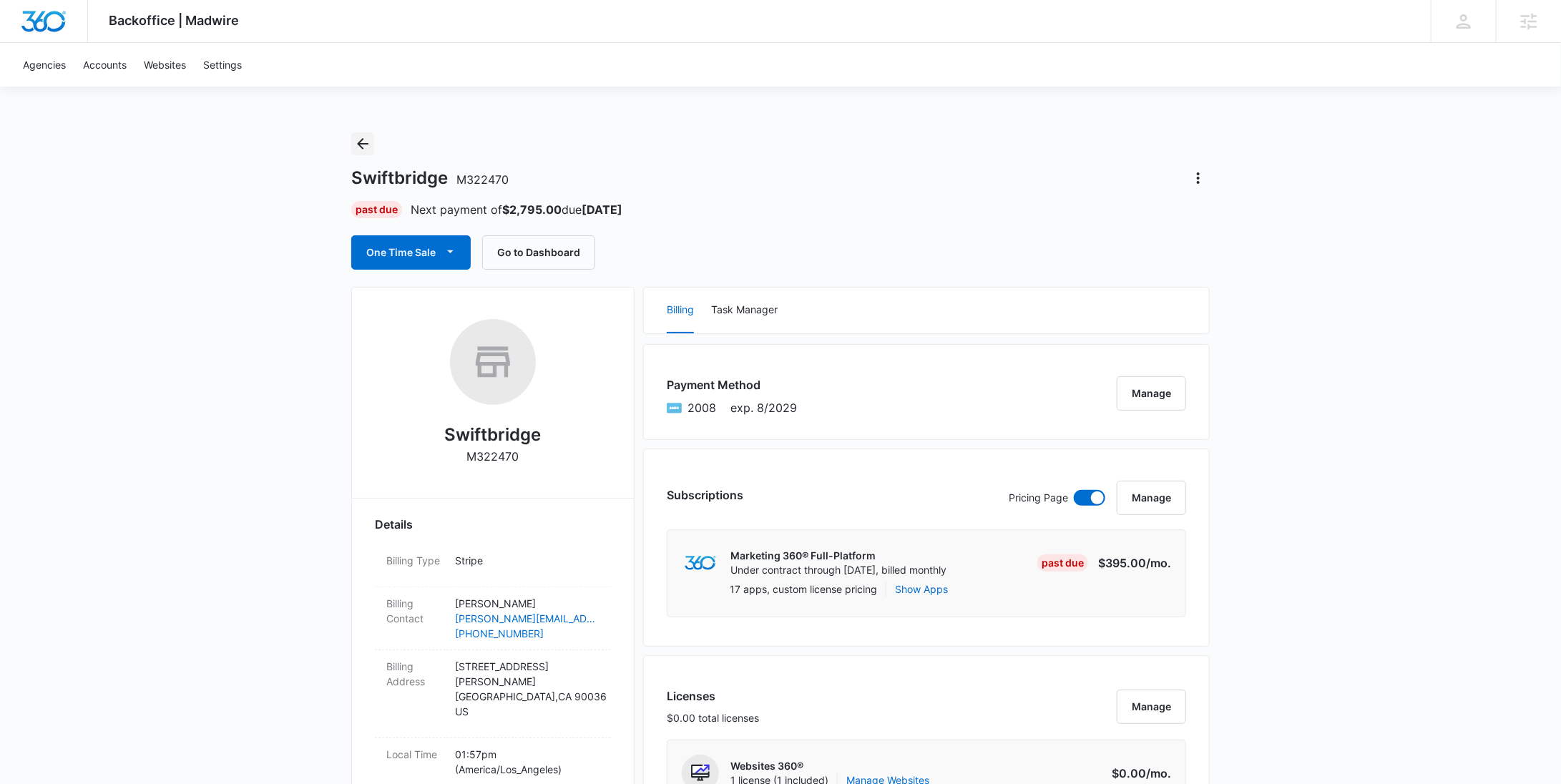
click at [364, 149] on icon "Back" at bounding box center [363, 144] width 17 height 17
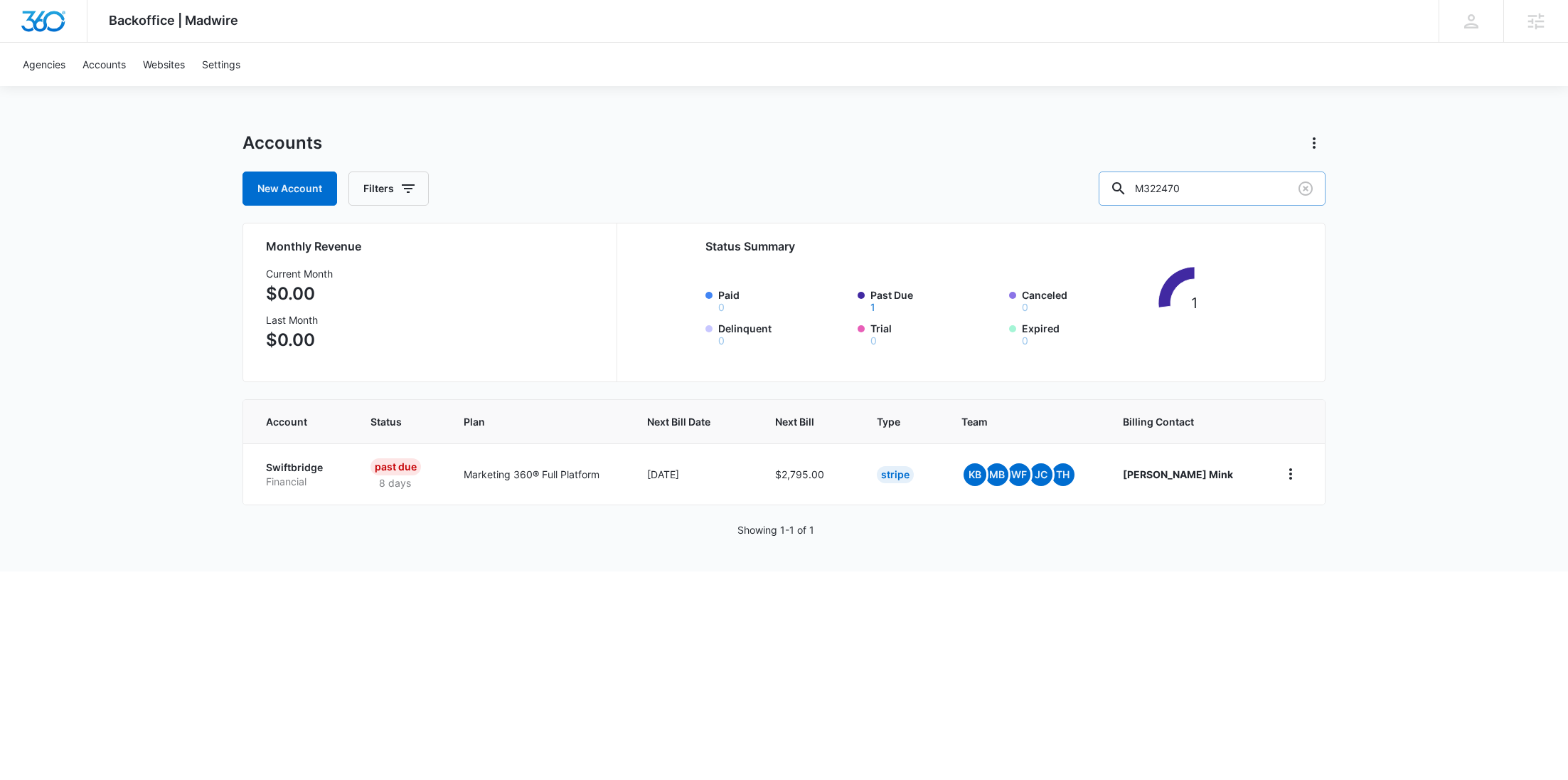
drag, startPoint x: 1234, startPoint y: 191, endPoint x: 1162, endPoint y: 193, distance: 72.0
click at [1163, 193] on div "M322470" at bounding box center [1212, 188] width 227 height 34
paste input "36054"
type input "M336054"
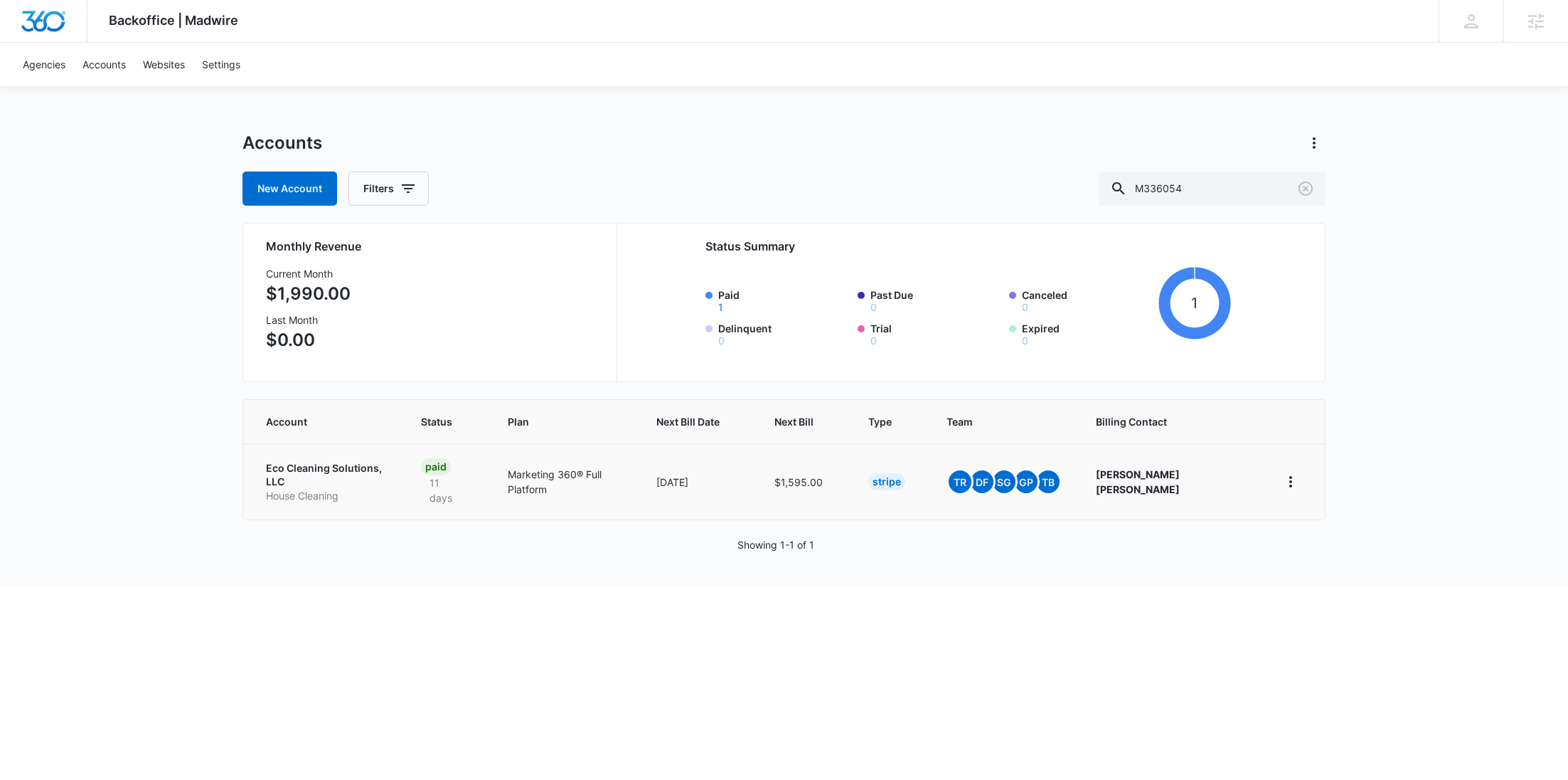
click at [368, 488] on p "House Cleaning" at bounding box center [326, 496] width 120 height 14
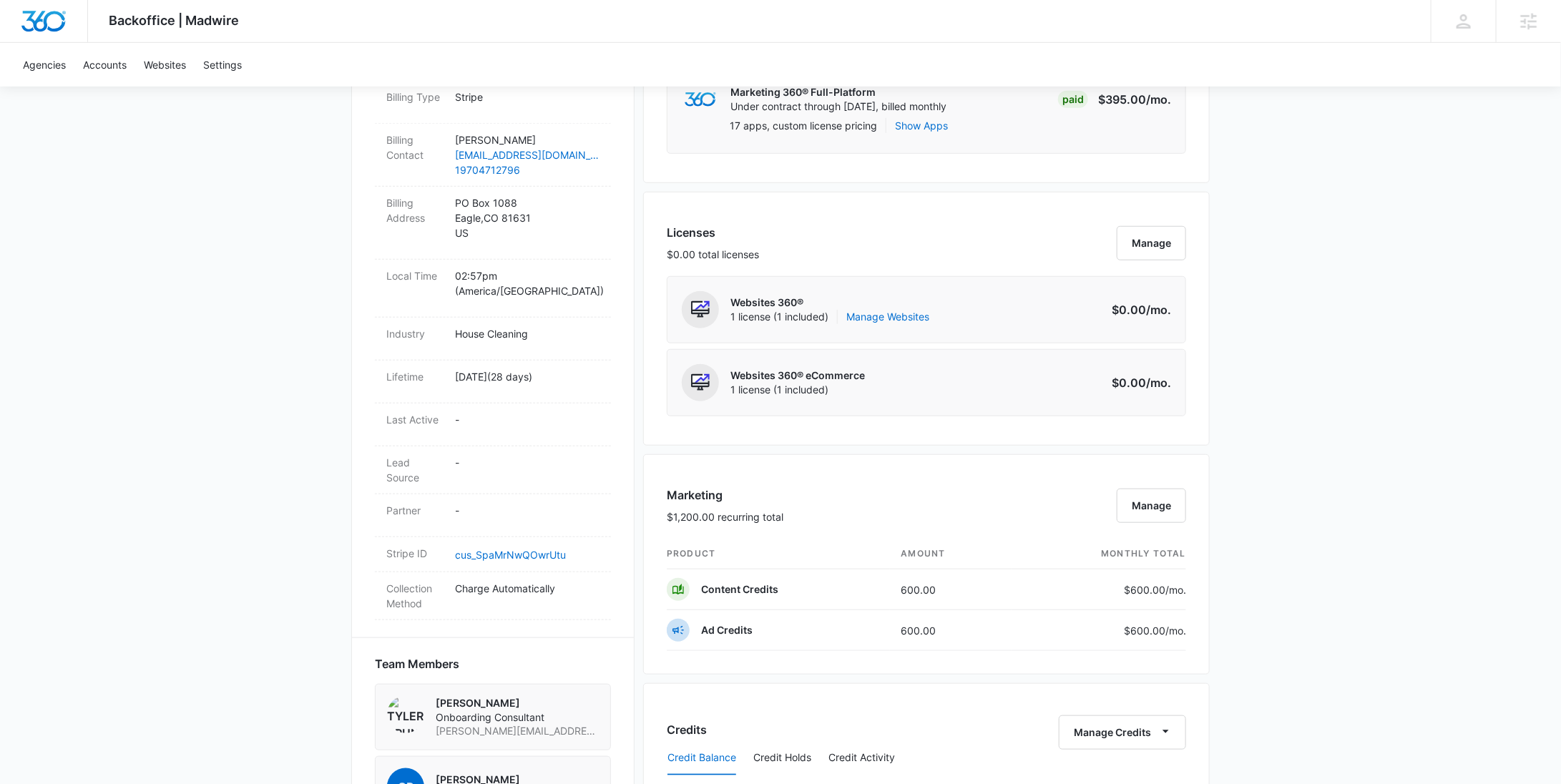
scroll to position [457, 0]
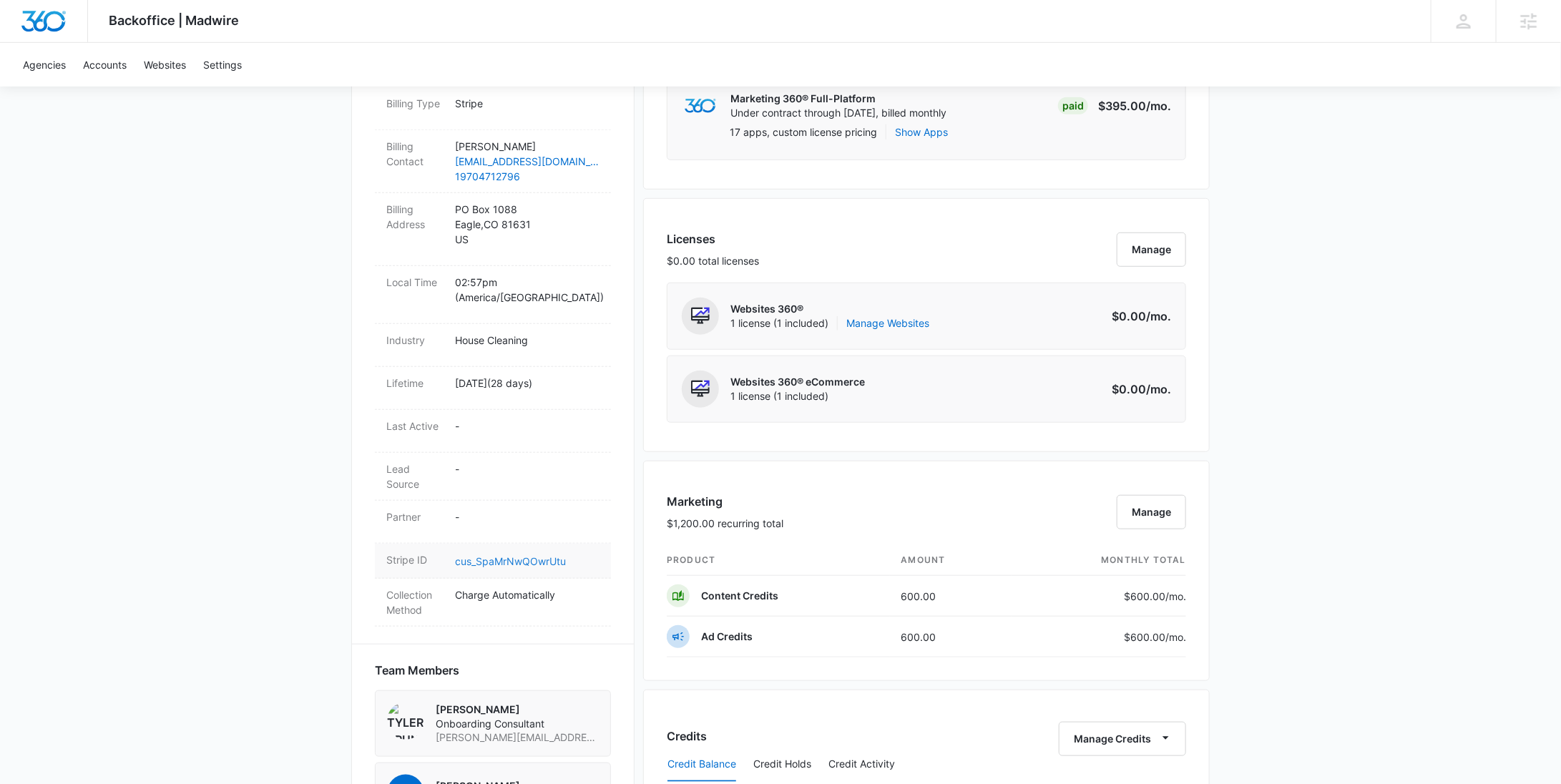
click at [517, 555] on link "cus_SpaMrNwQOwrUtu" at bounding box center [510, 561] width 111 height 12
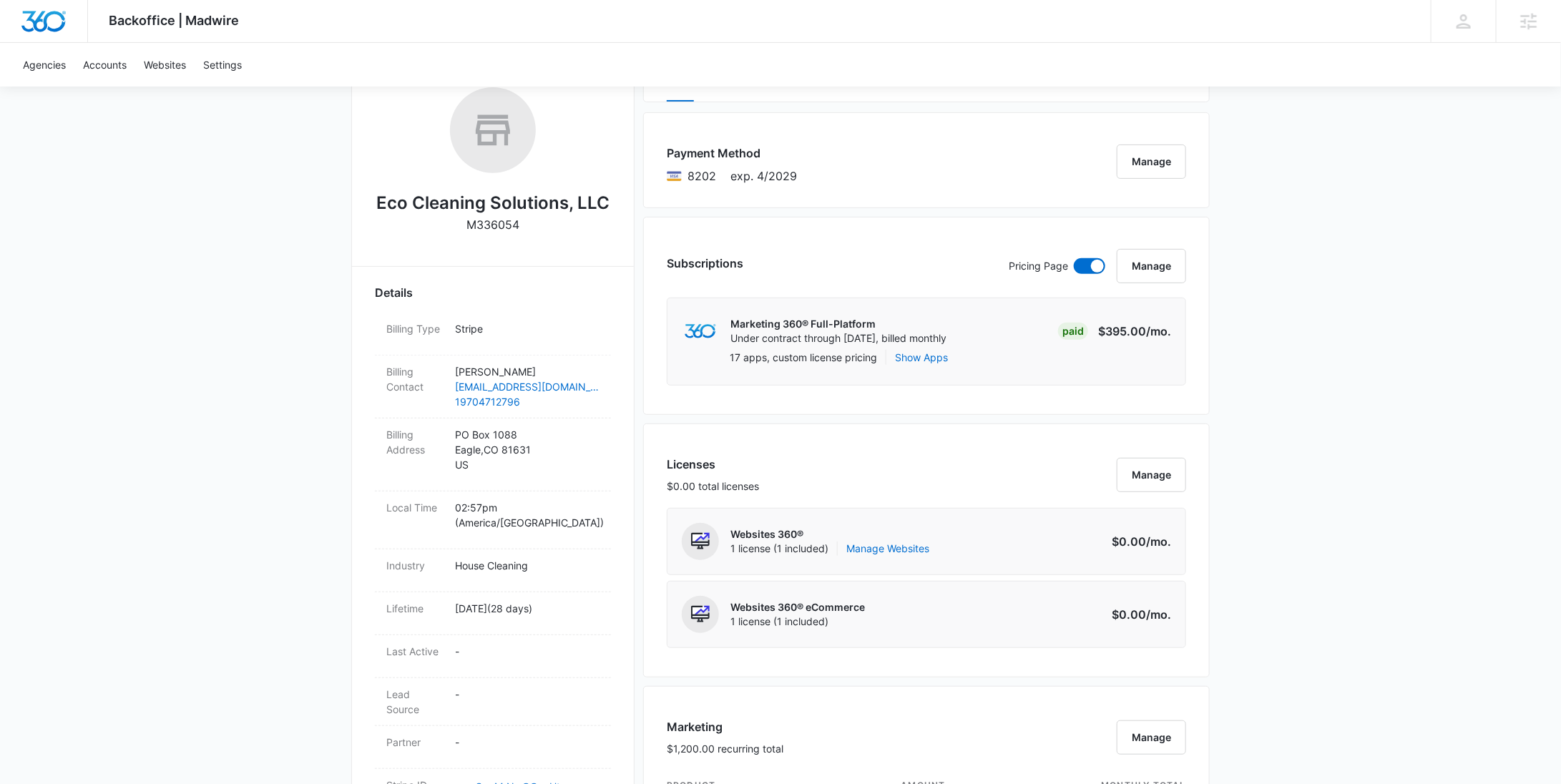
scroll to position [33, 0]
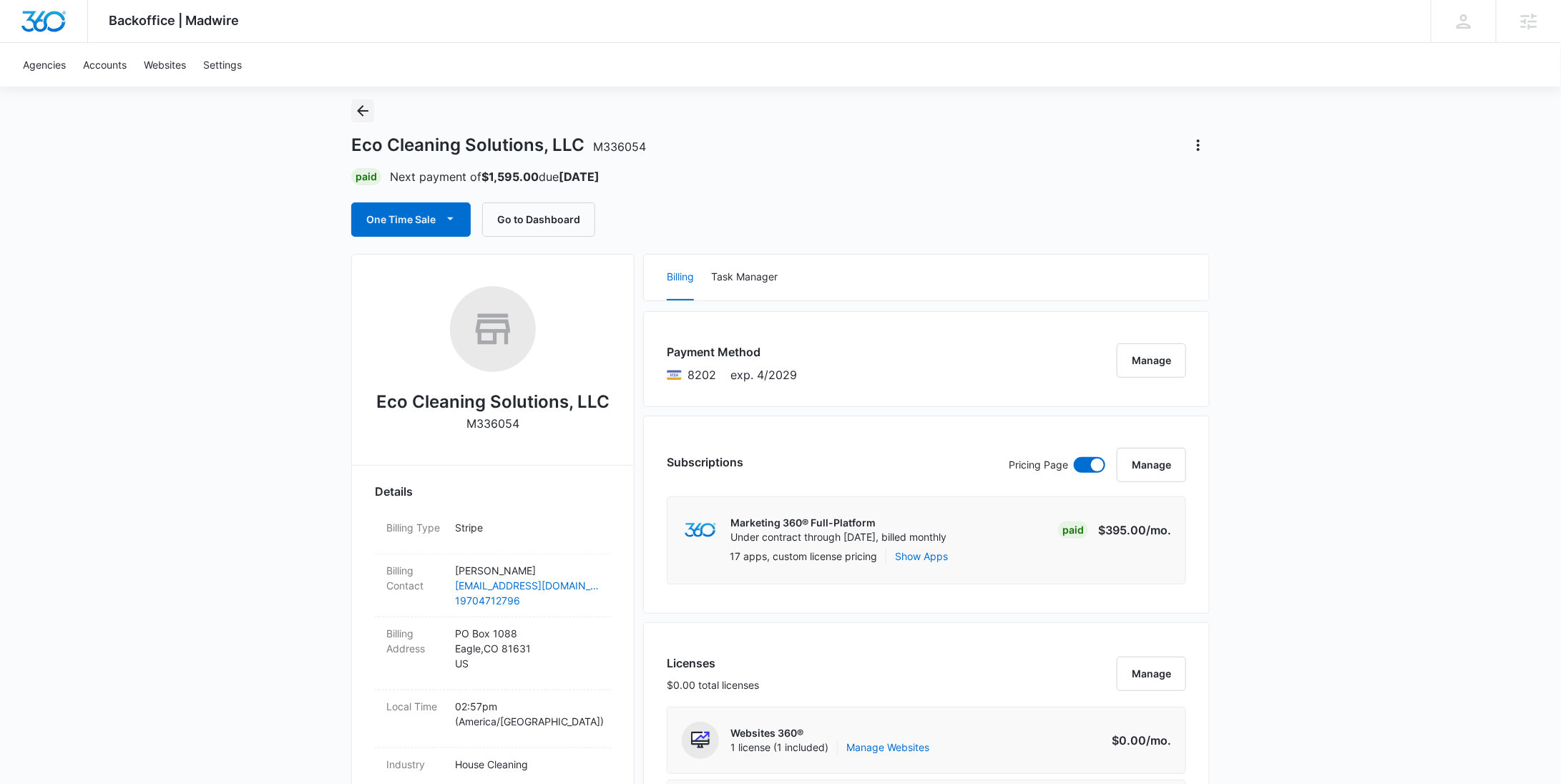
click at [368, 112] on icon "Back" at bounding box center [363, 111] width 17 height 17
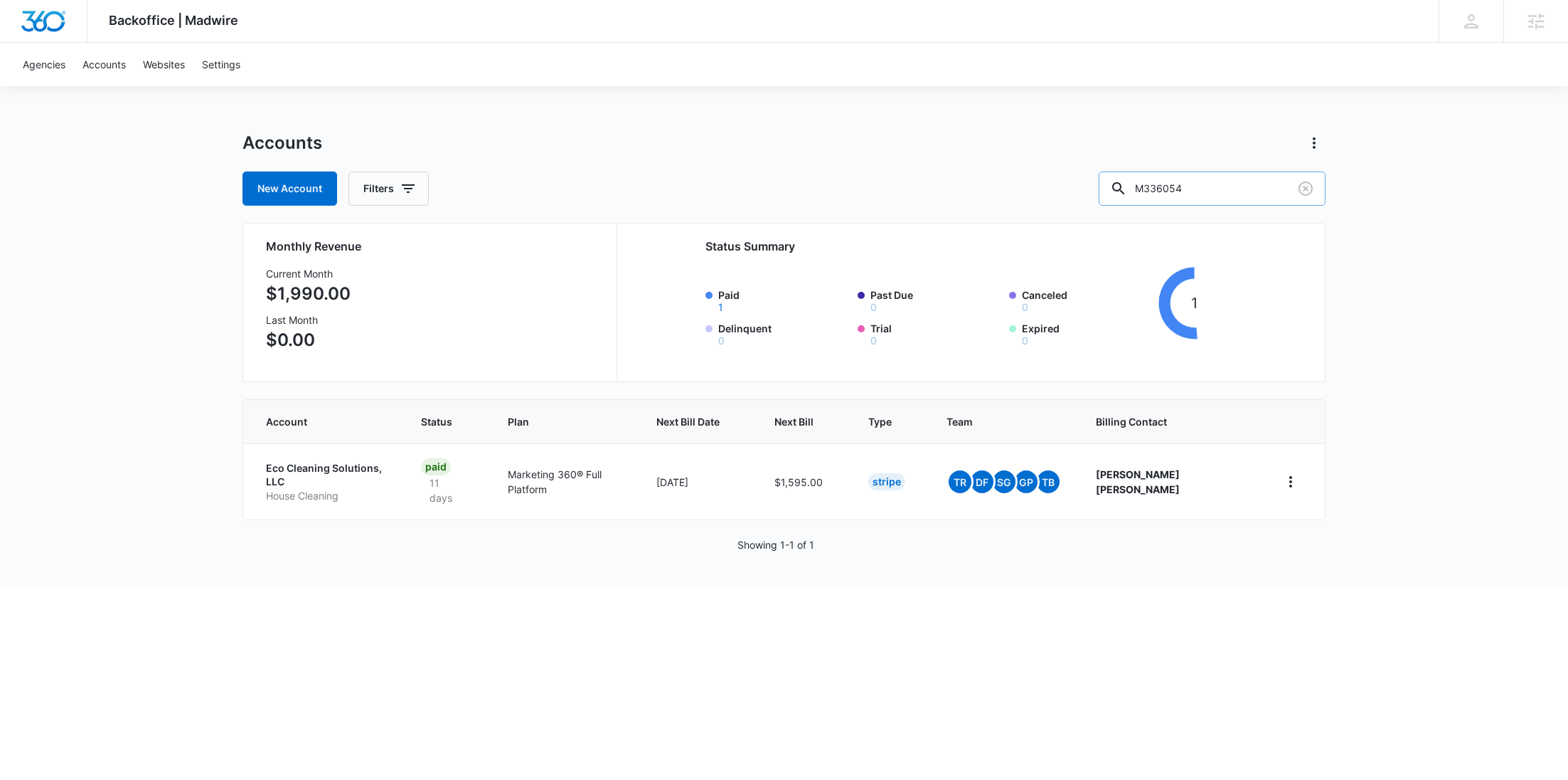
drag, startPoint x: 1230, startPoint y: 197, endPoint x: 1151, endPoint y: 188, distance: 79.5
click at [1151, 188] on div "M336054" at bounding box center [1212, 188] width 227 height 34
paste input "4498"
type input "M34498"
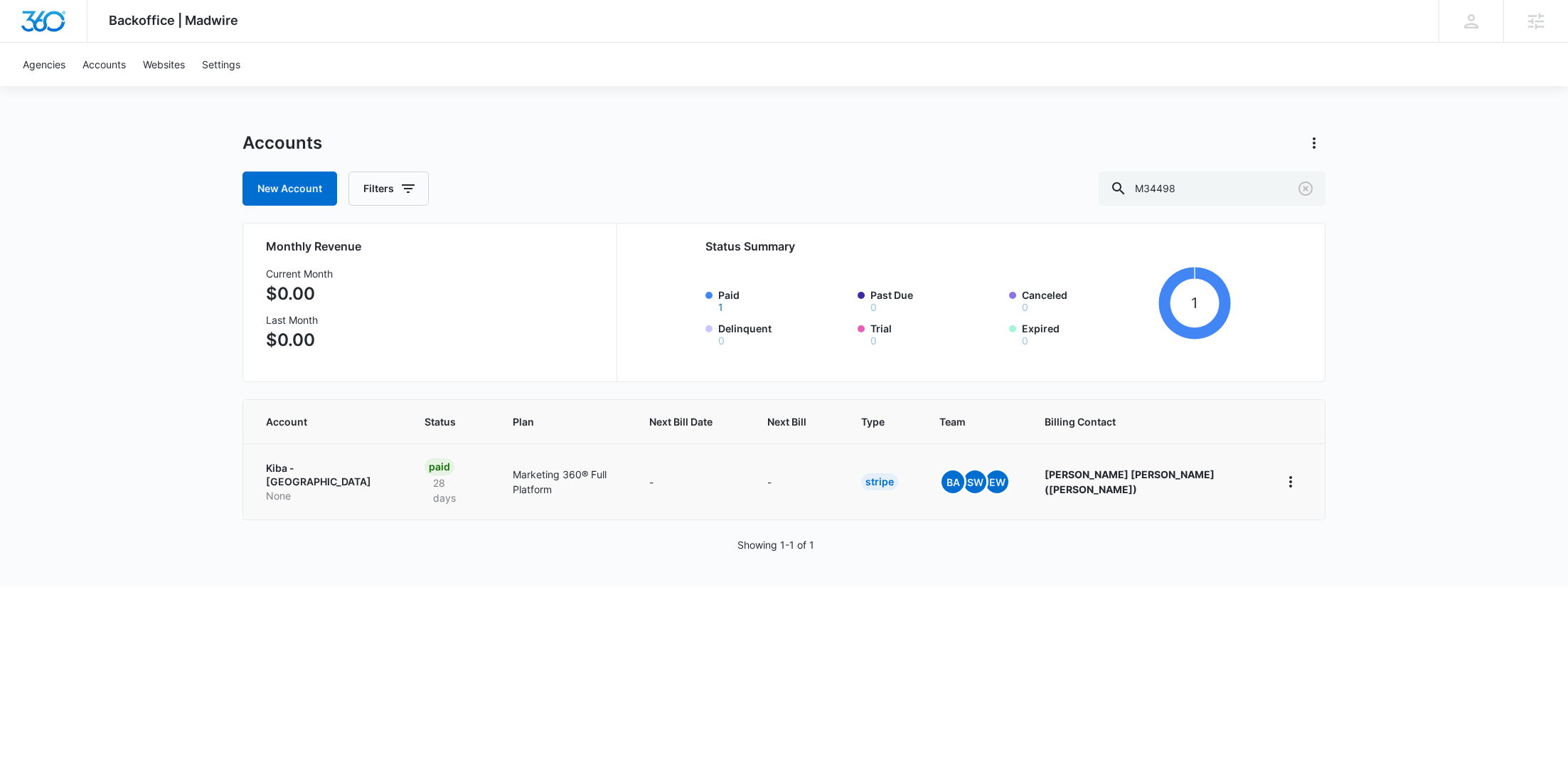
click at [318, 488] on p "None" at bounding box center [328, 496] width 124 height 14
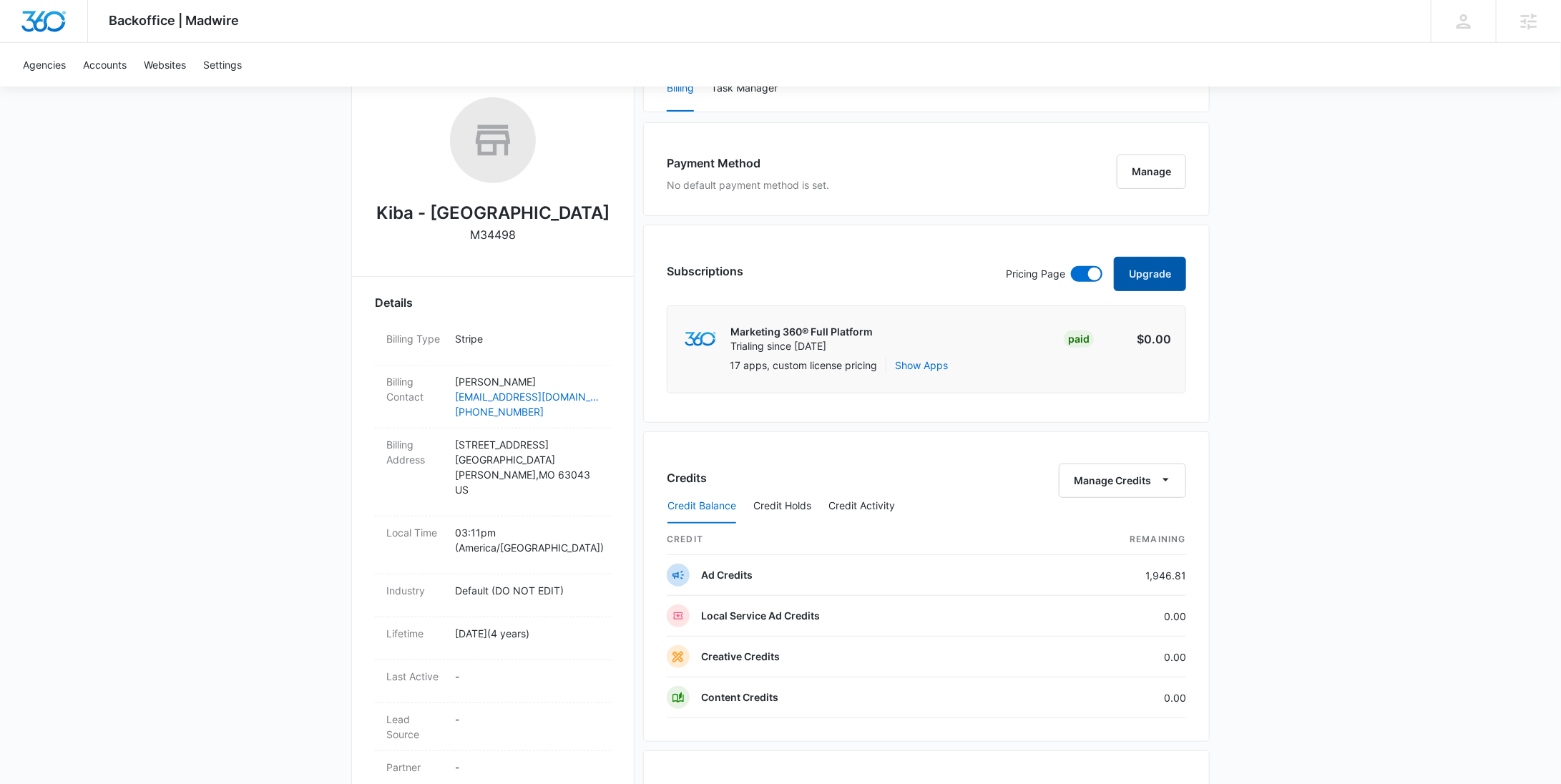
scroll to position [402, 0]
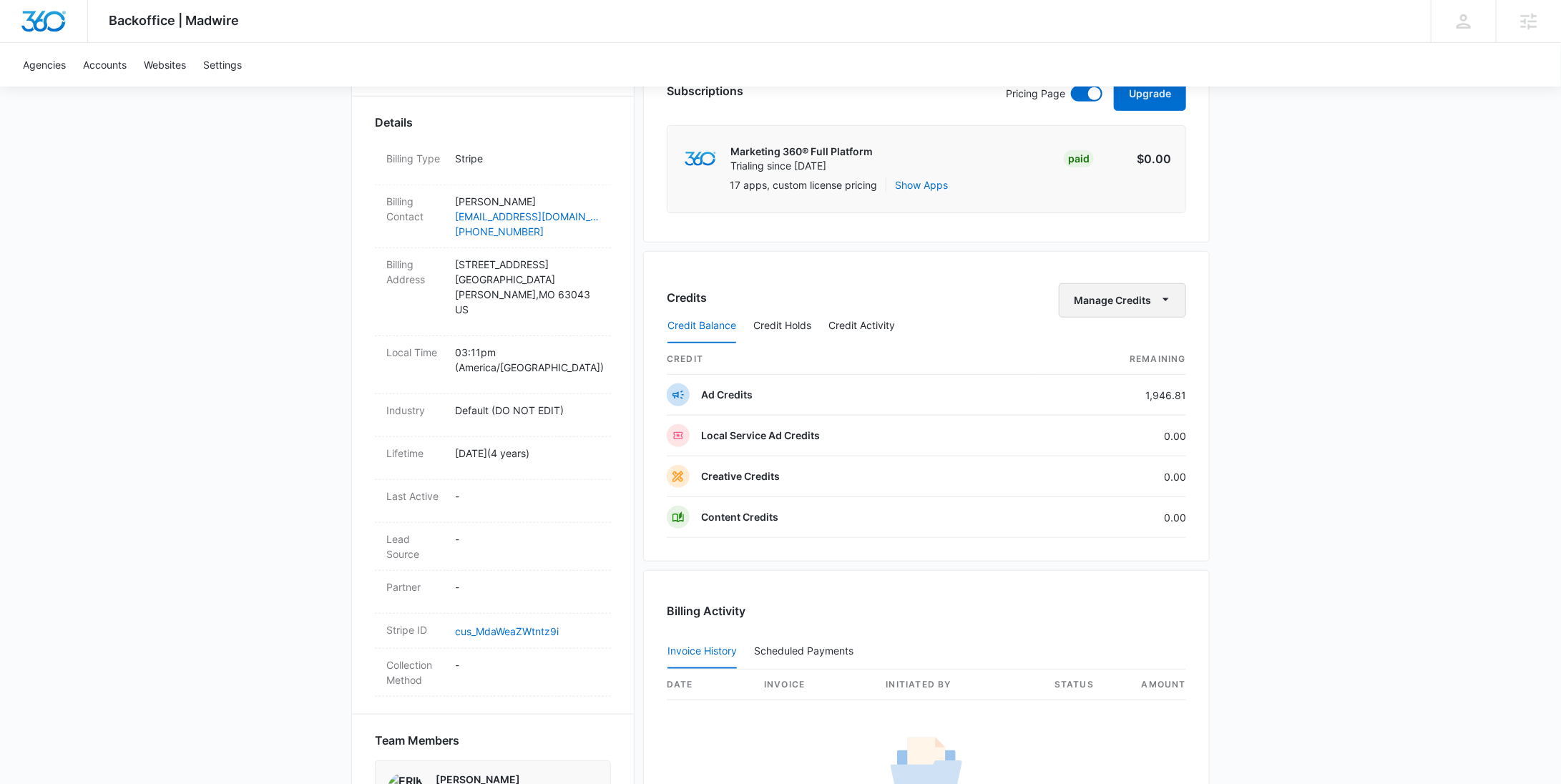
click at [1131, 299] on button "Manage Credits" at bounding box center [1122, 300] width 128 height 34
click at [1117, 361] on div "Withdraw Credits" at bounding box center [1145, 366] width 134 height 10
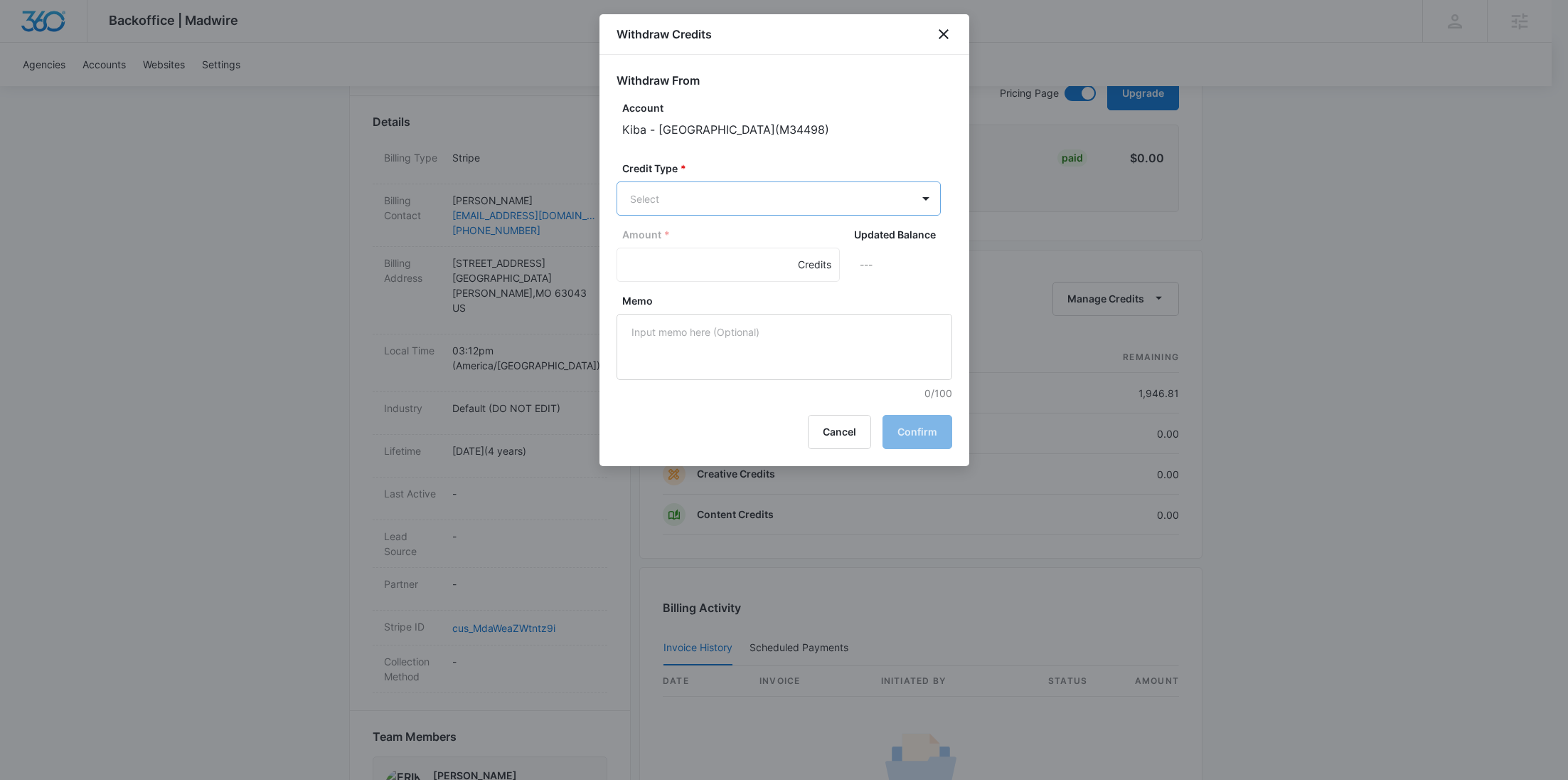
click at [748, 199] on body "Backoffice | Madwire Apps Settings RY Rochelle Young rochelle.young@madwire.com…" at bounding box center [784, 367] width 1568 height 1533
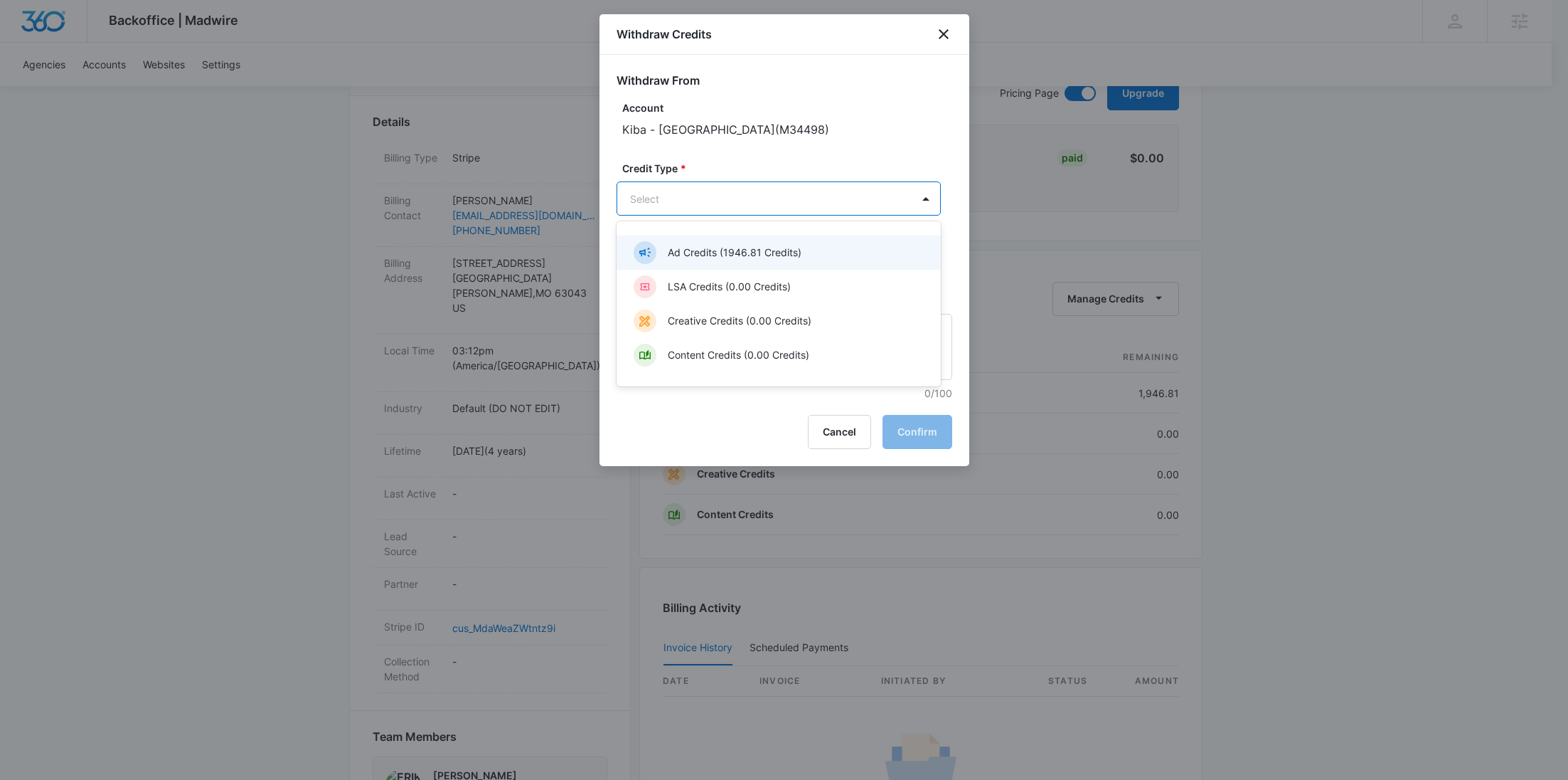
click at [717, 267] on div "Ad Credits (1946.81 Credits)" at bounding box center [779, 252] width 324 height 34
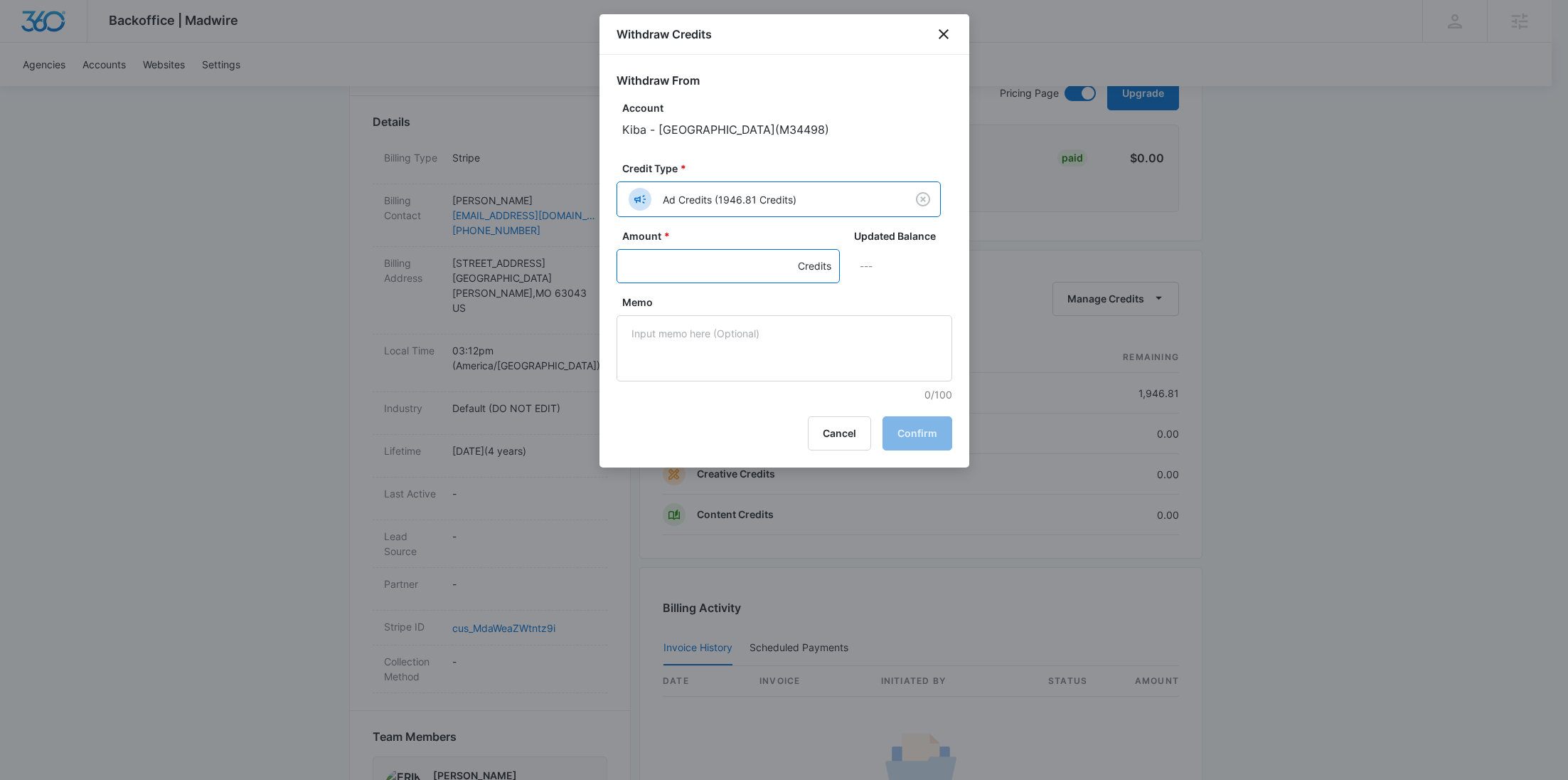
click at [662, 269] on input "Amount *" at bounding box center [728, 266] width 224 height 34
type input "610"
click at [681, 384] on div "Memo 0/100" at bounding box center [784, 348] width 335 height 107
click at [713, 358] on textarea "Memo" at bounding box center [784, 348] width 335 height 66
paste textarea "OTT"
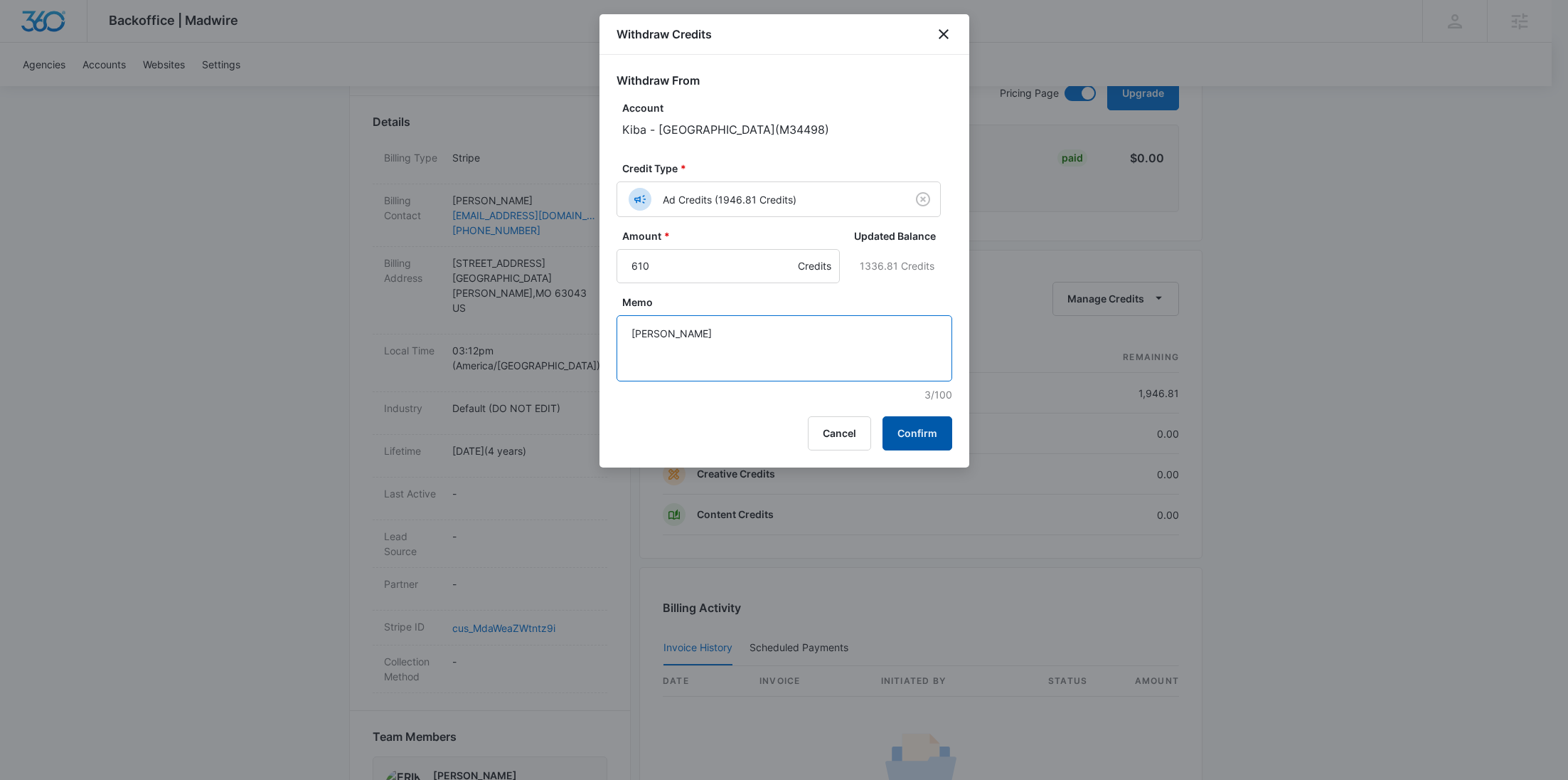
type textarea "OTT"
click at [894, 429] on button "Confirm" at bounding box center [917, 433] width 69 height 34
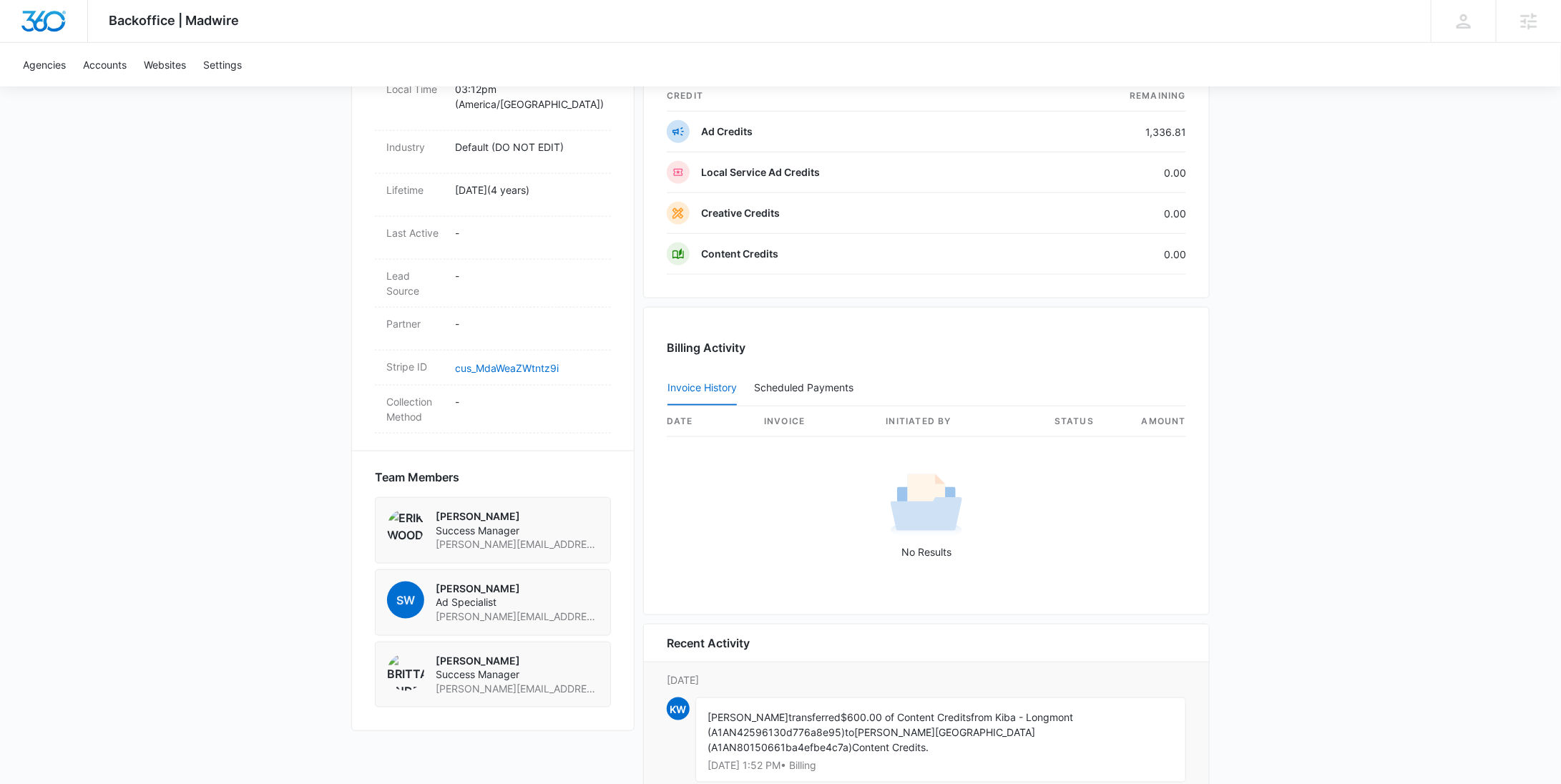
scroll to position [497, 0]
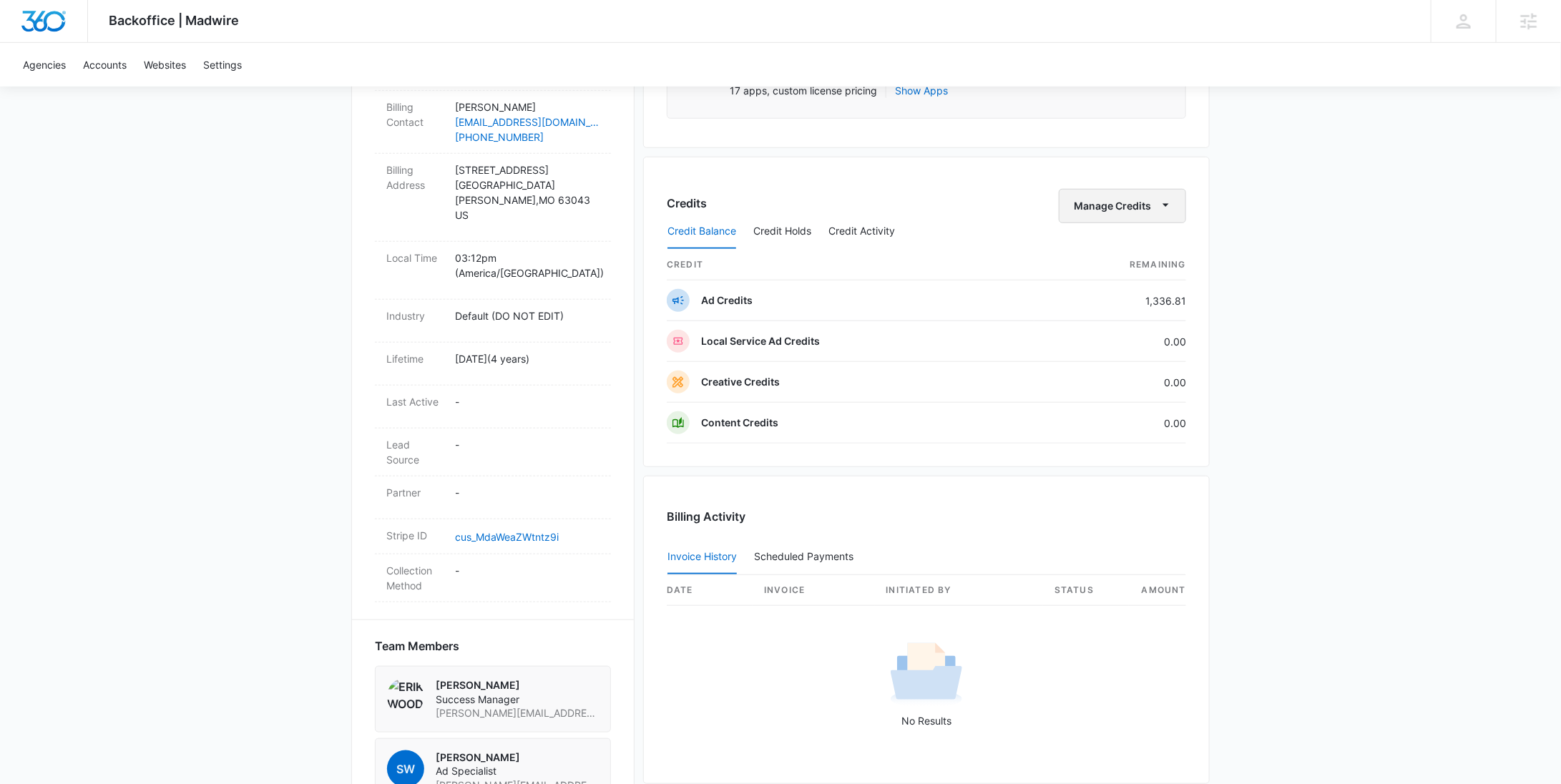
click at [1115, 203] on button "Manage Credits" at bounding box center [1122, 205] width 128 height 34
click at [1116, 271] on div "Withdraw Credits" at bounding box center [1145, 272] width 134 height 10
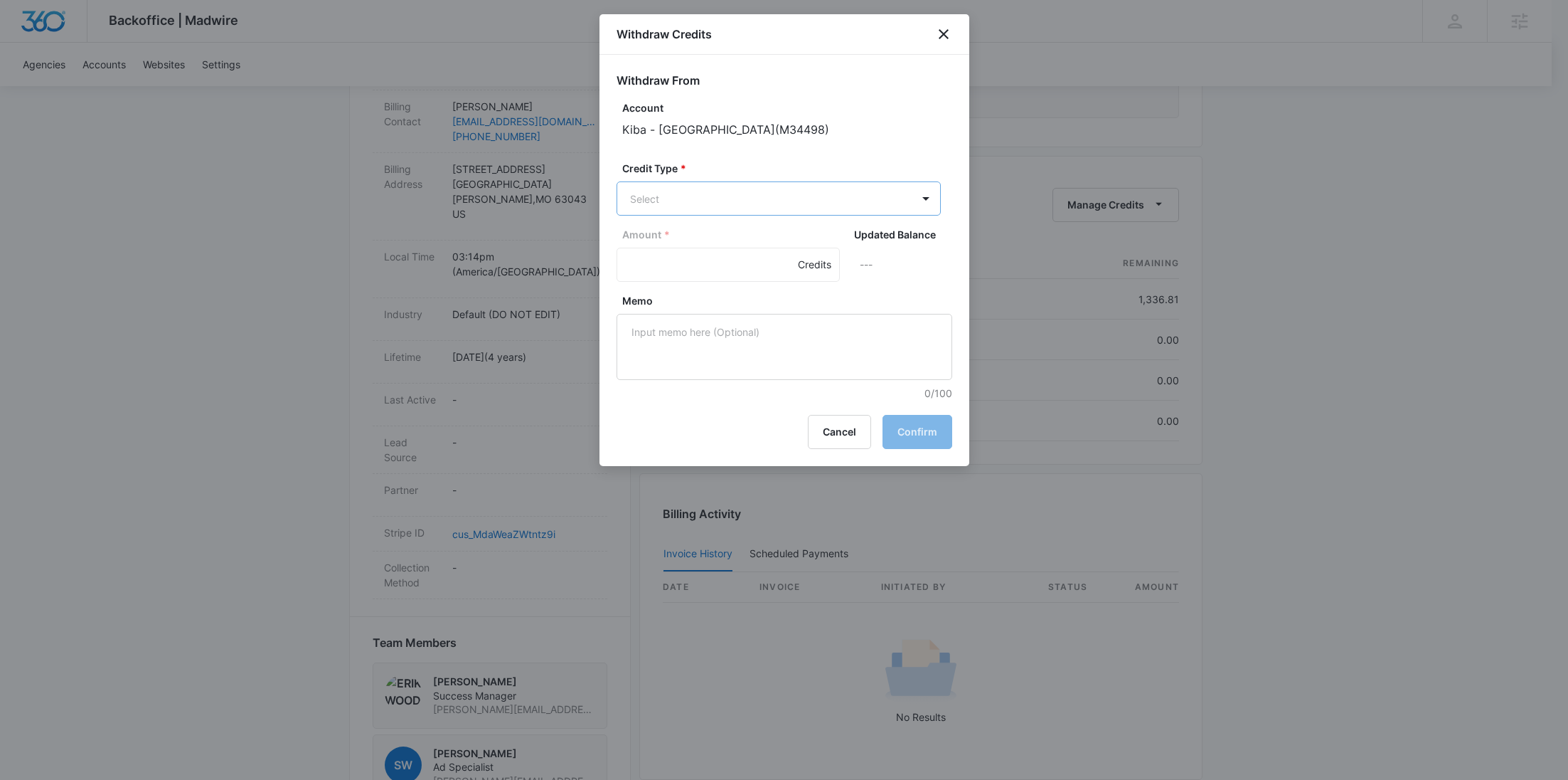
click at [683, 203] on body "Backoffice | Madwire Apps Settings RY Rochelle Young rochelle.young@madwire.com…" at bounding box center [784, 273] width 1568 height 1533
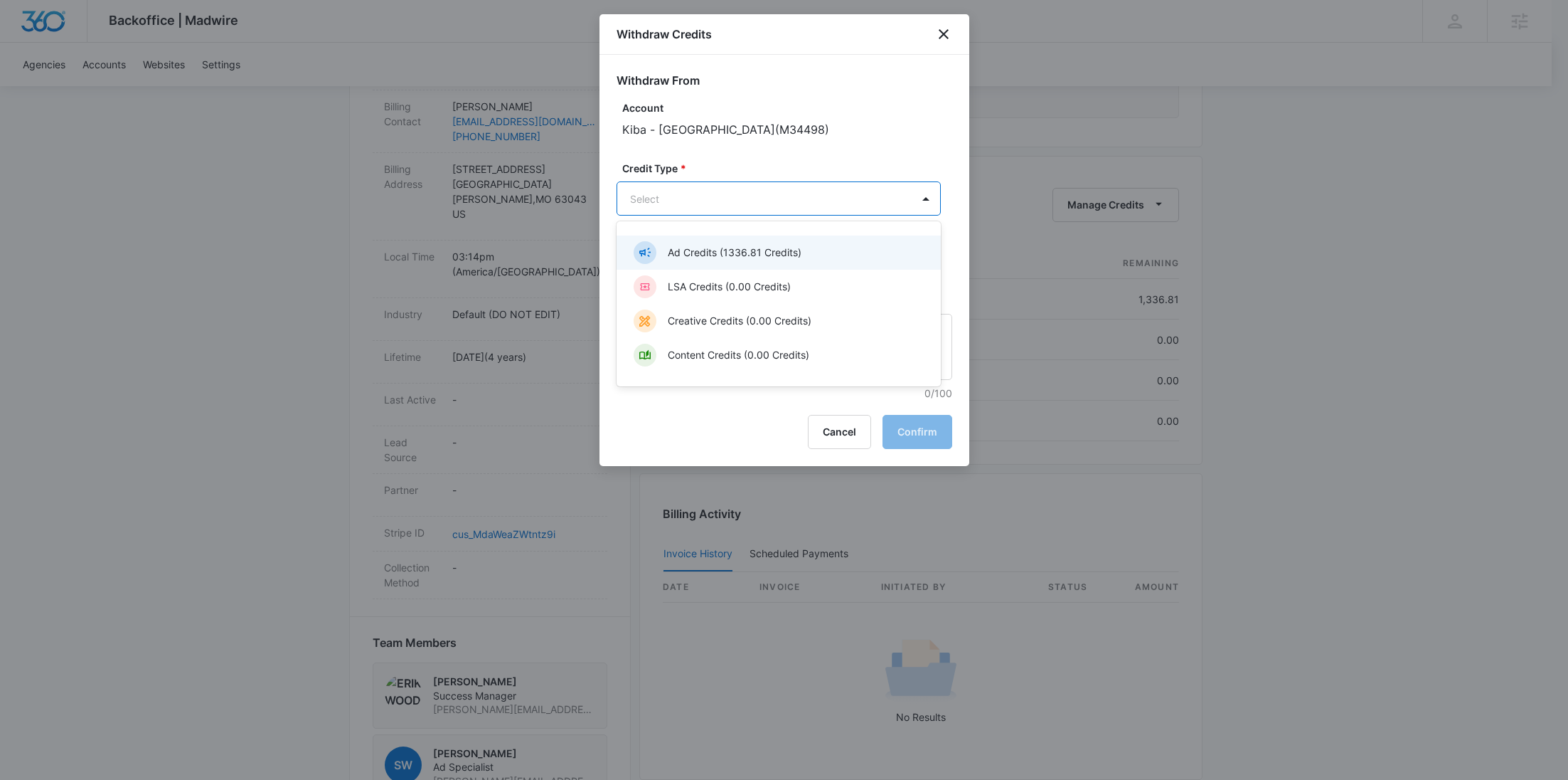
click at [694, 258] on p "Ad Credits (1336.81 Credits)" at bounding box center [735, 252] width 134 height 15
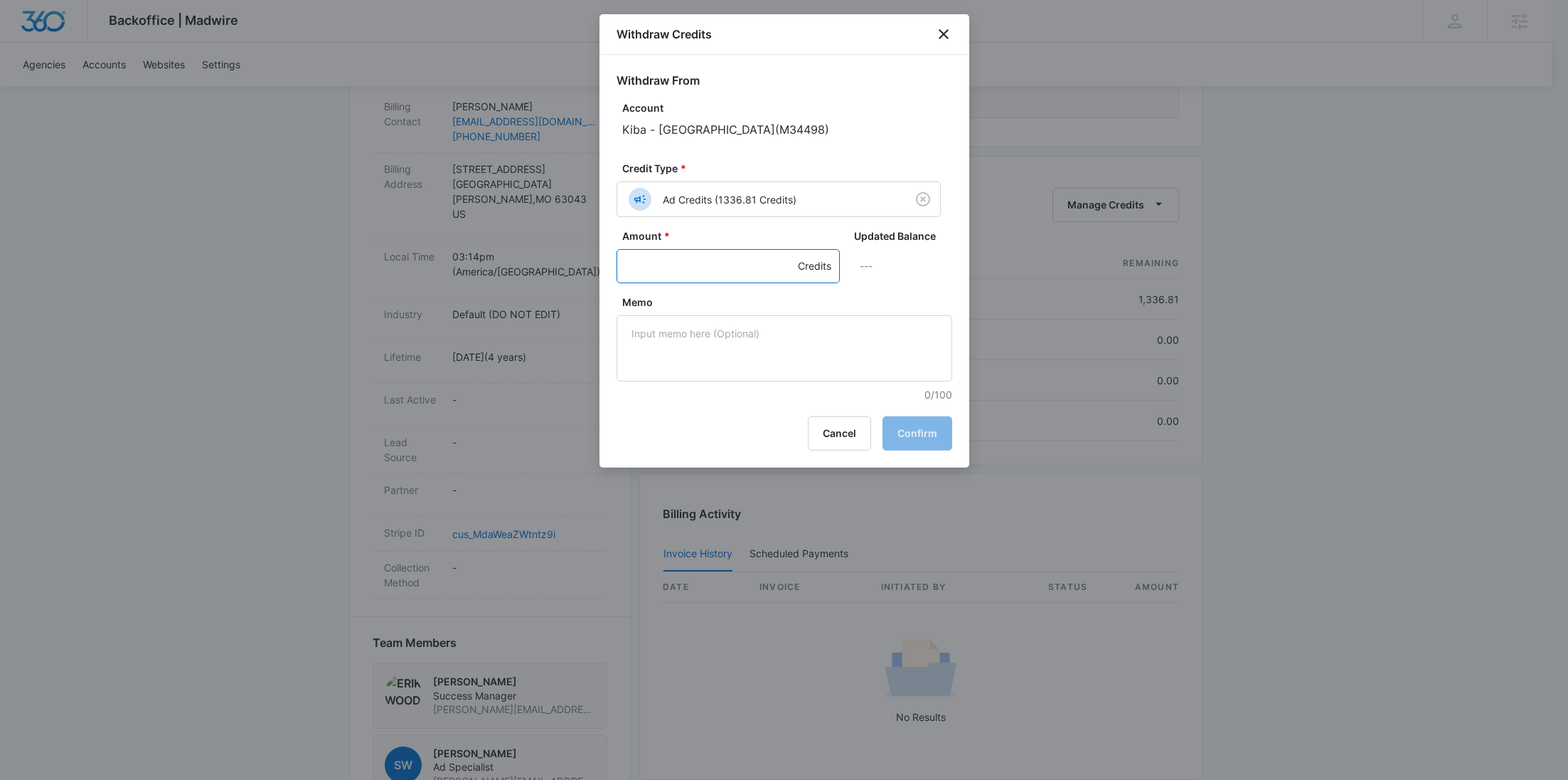
click at [662, 271] on input "Amount *" at bounding box center [728, 266] width 224 height 34
type input "390"
click at [702, 339] on textarea "Memo" at bounding box center [784, 348] width 335 height 66
paste textarea "OTT"
type textarea "OTT"
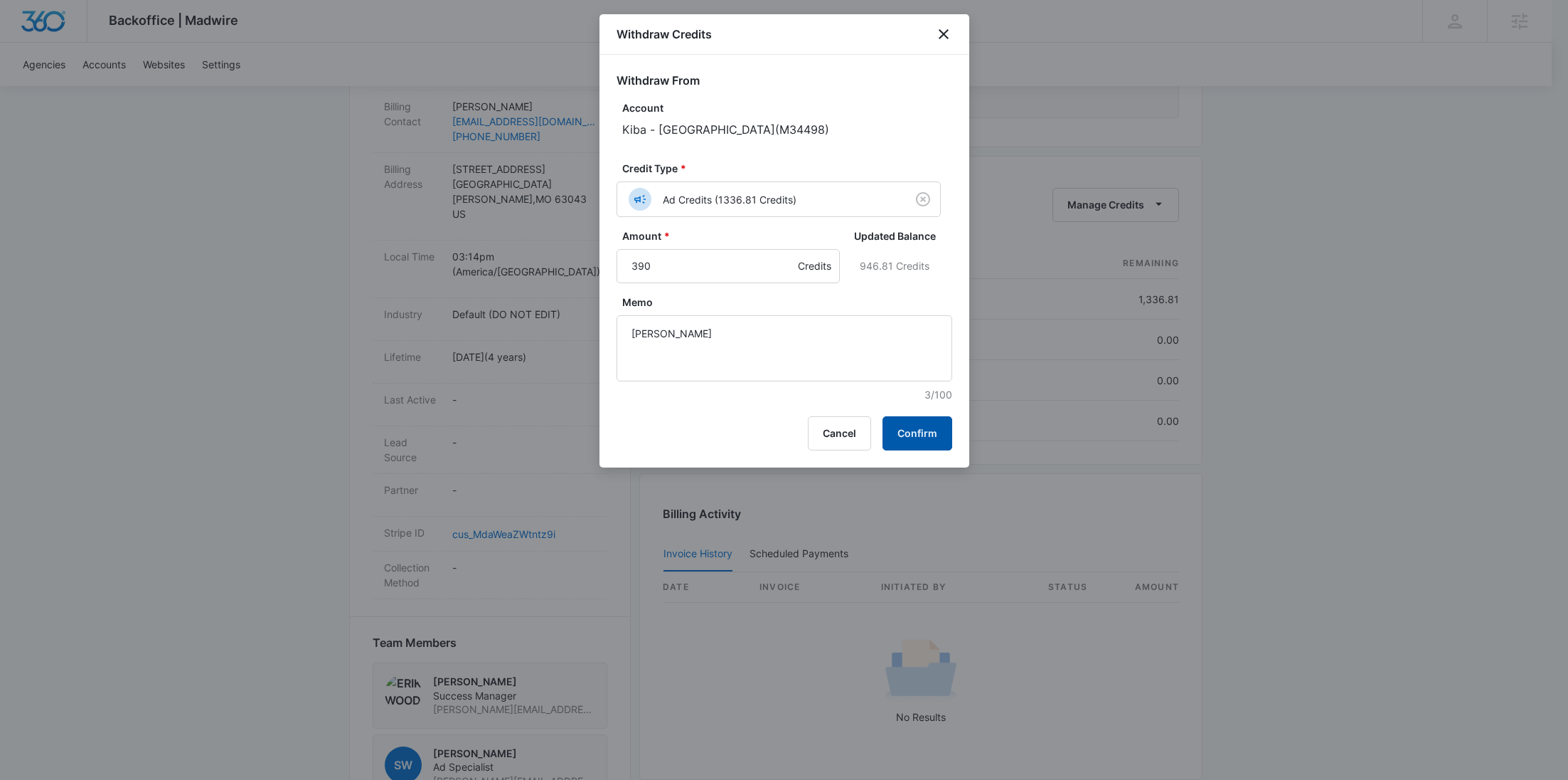
click at [916, 424] on button "Confirm" at bounding box center [917, 433] width 69 height 34
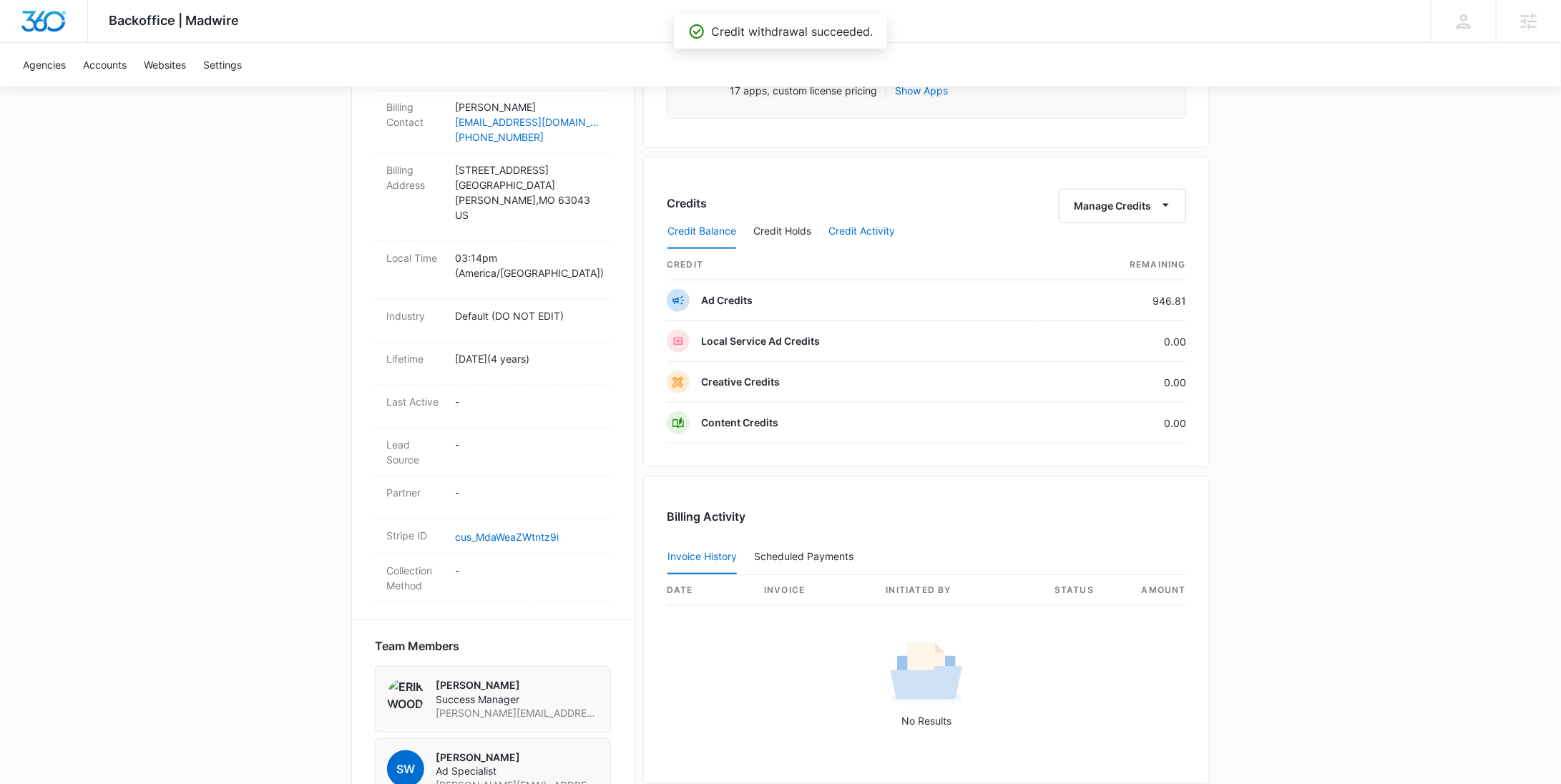
click at [838, 231] on button "Credit Activity" at bounding box center [862, 231] width 67 height 34
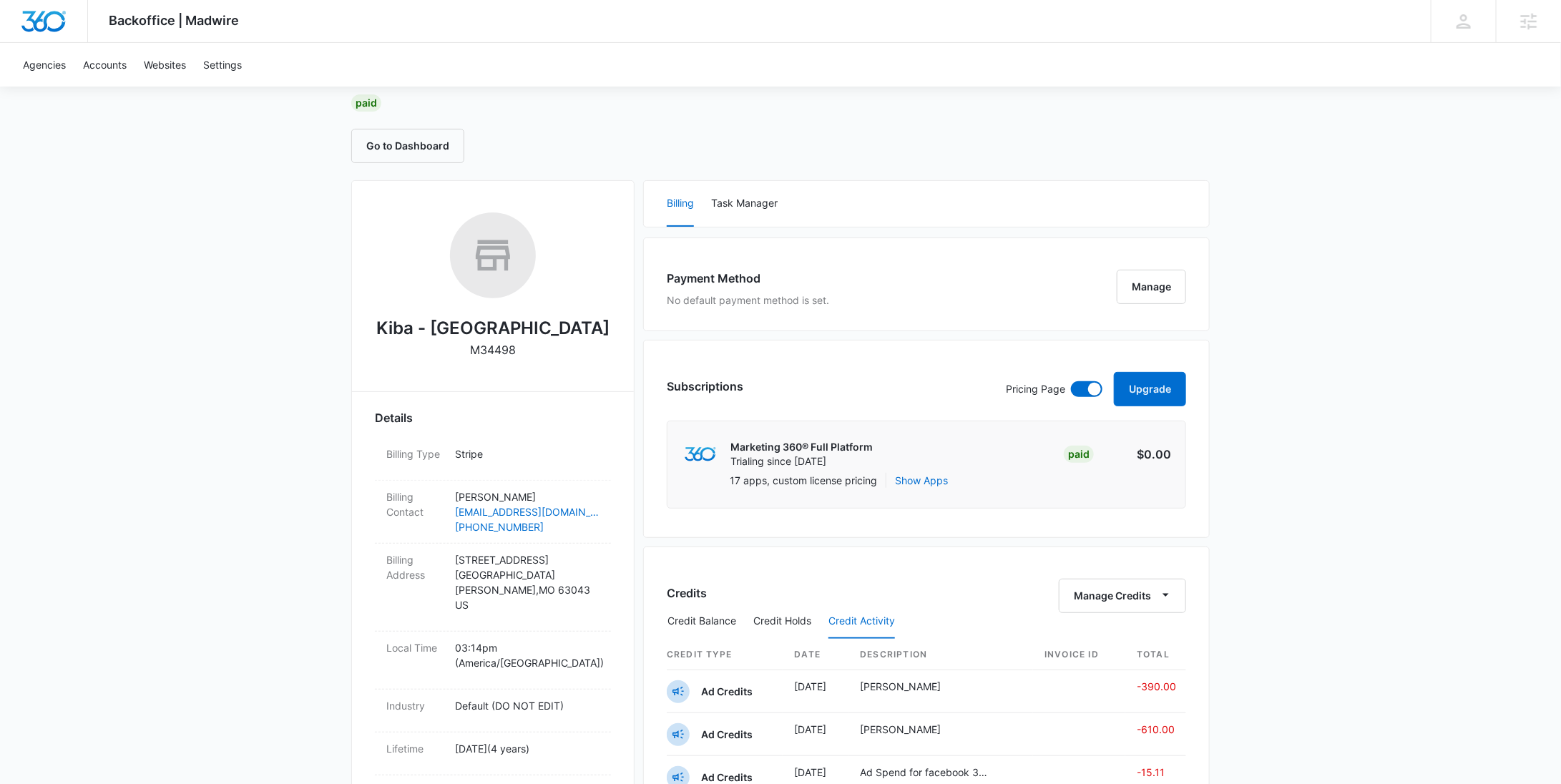
scroll to position [0, 0]
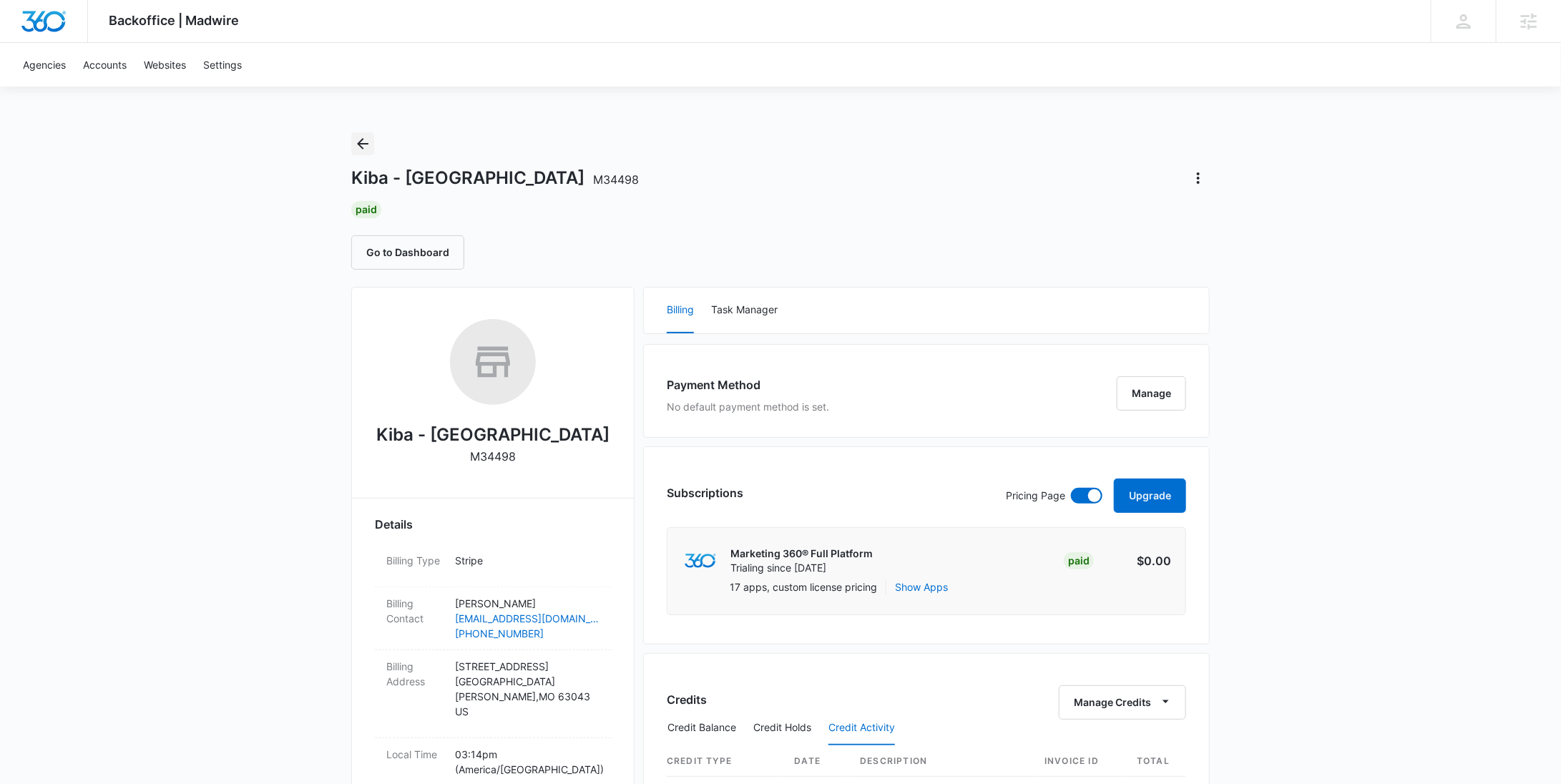
click at [357, 146] on icon "Back" at bounding box center [363, 144] width 17 height 17
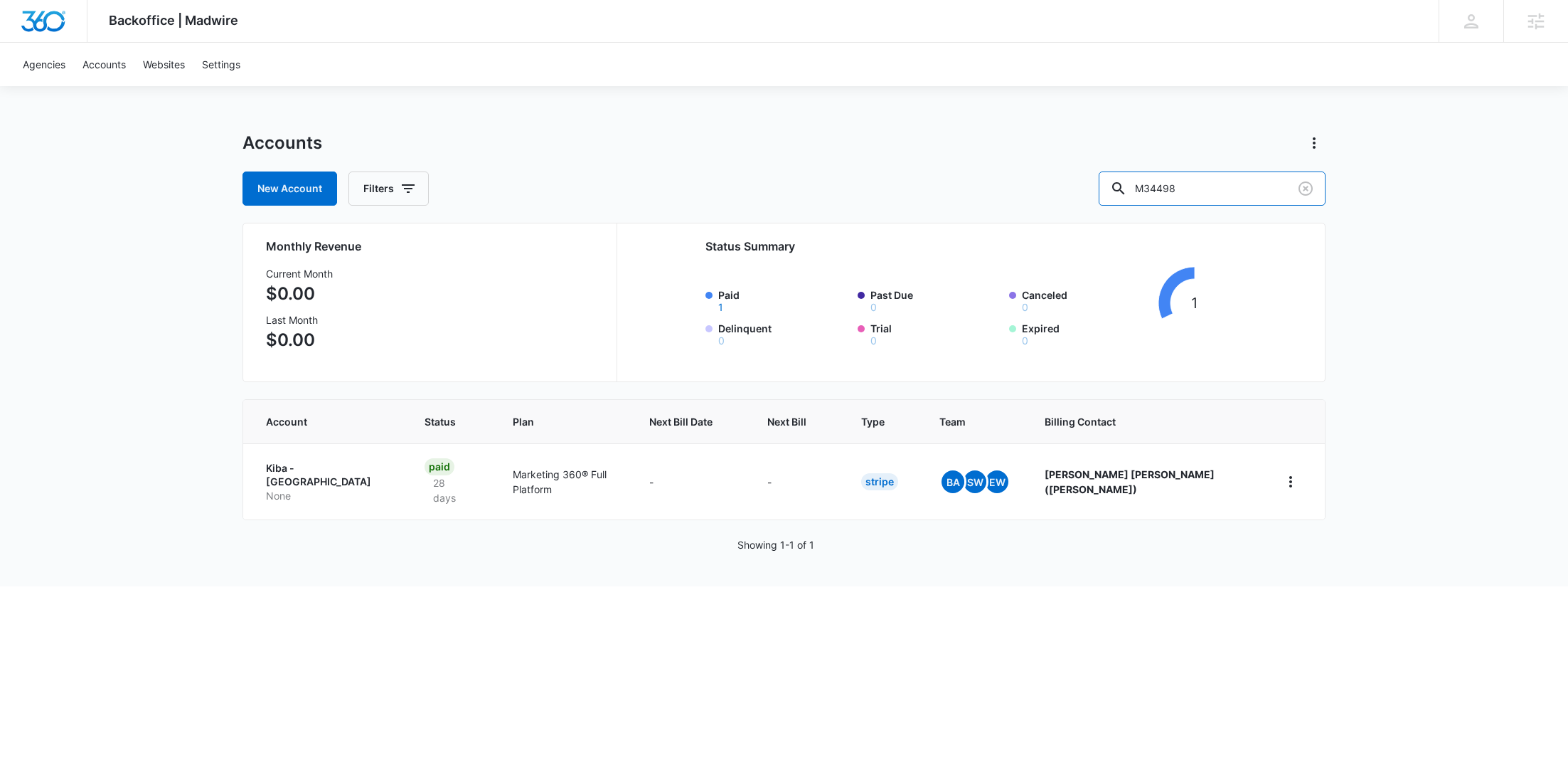
drag, startPoint x: 1229, startPoint y: 189, endPoint x: 1110, endPoint y: 184, distance: 119.1
click at [1111, 184] on div "New Account Filters M34498" at bounding box center [784, 188] width 1083 height 34
paste input "14525"
type input "M314525"
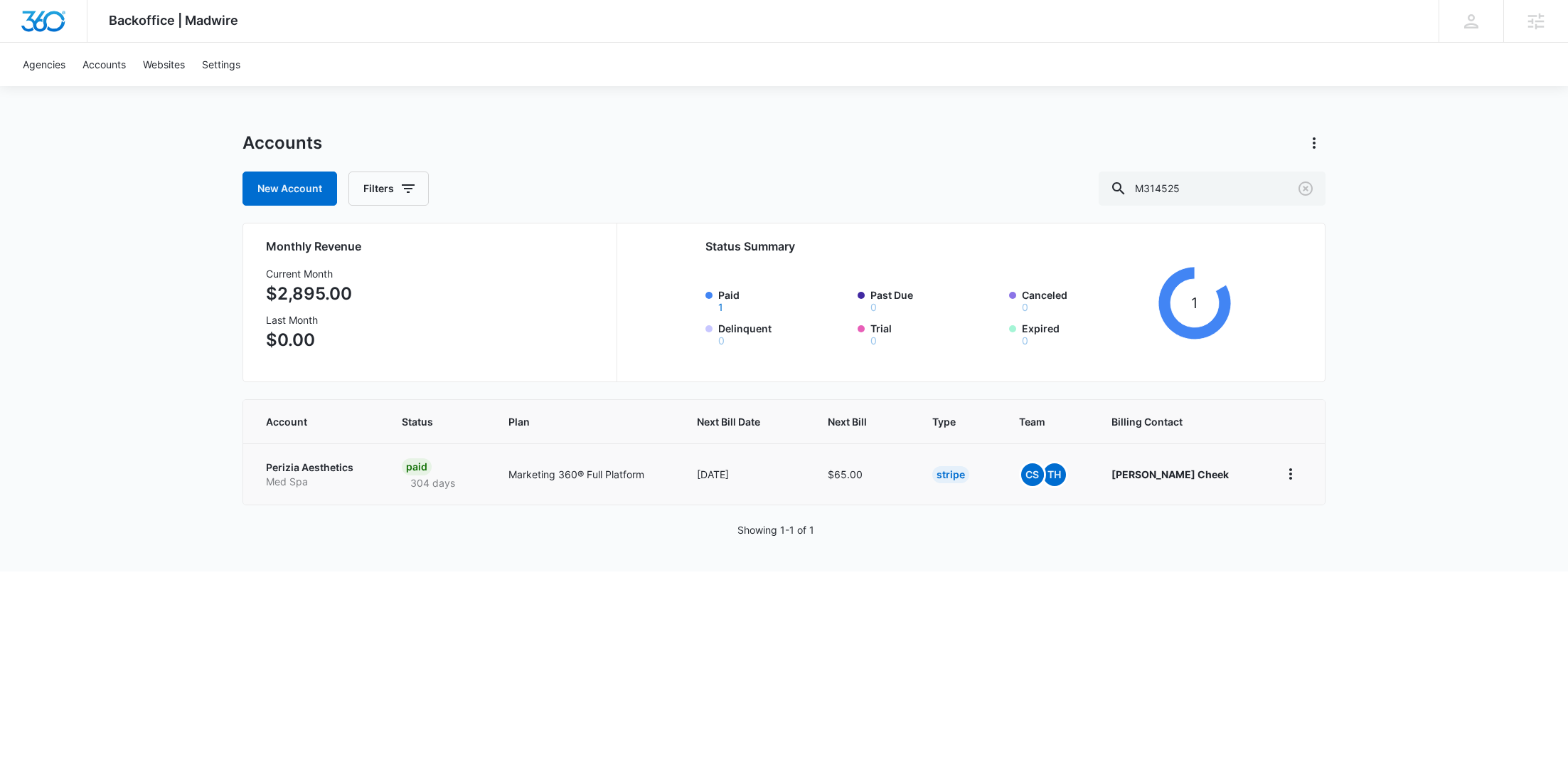
click at [305, 474] on p "Med Spa" at bounding box center [317, 481] width 102 height 14
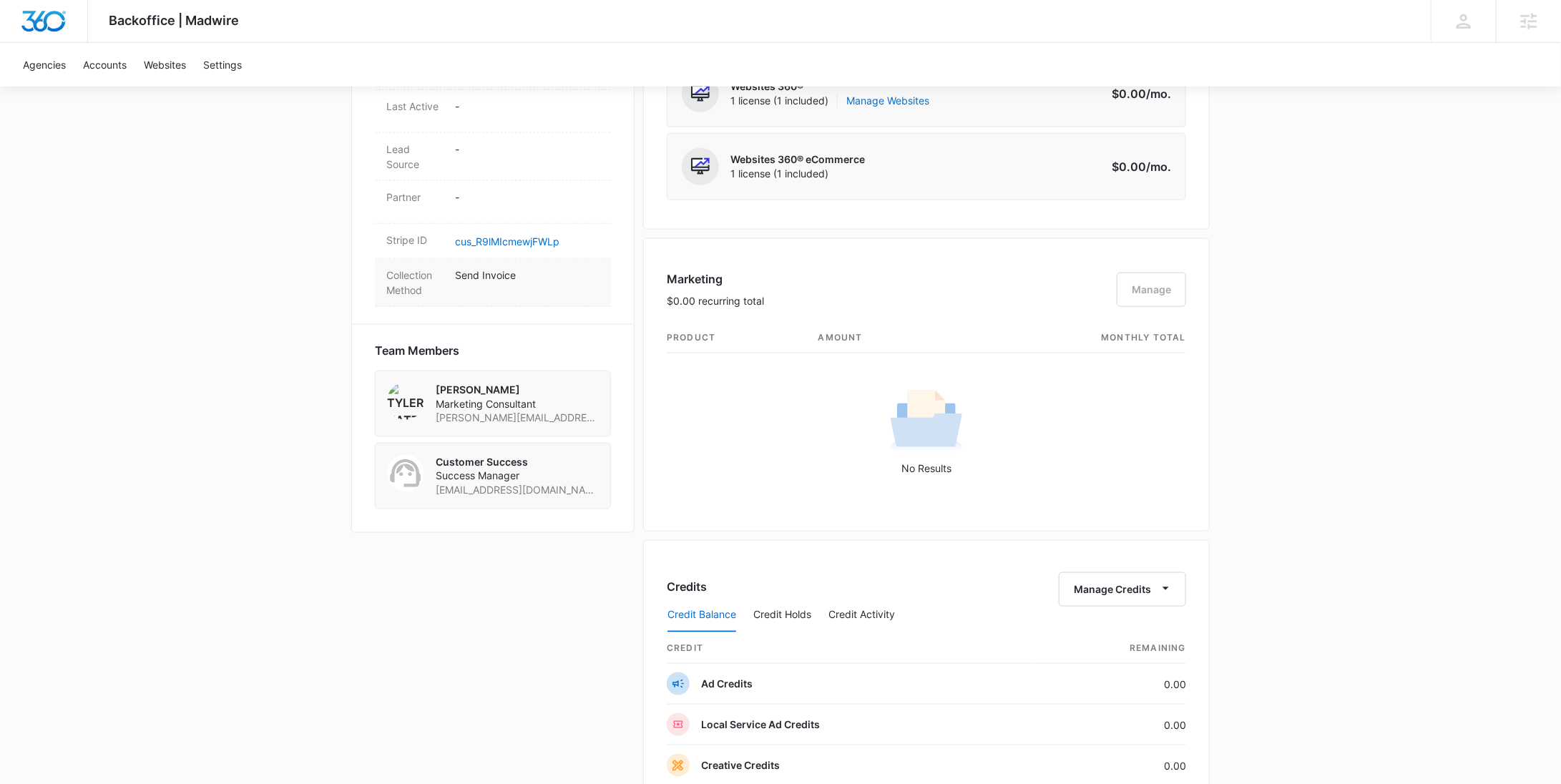
scroll to position [759, 0]
click at [510, 240] on link "cus_R9lMIcmewjFWLp" at bounding box center [507, 243] width 105 height 12
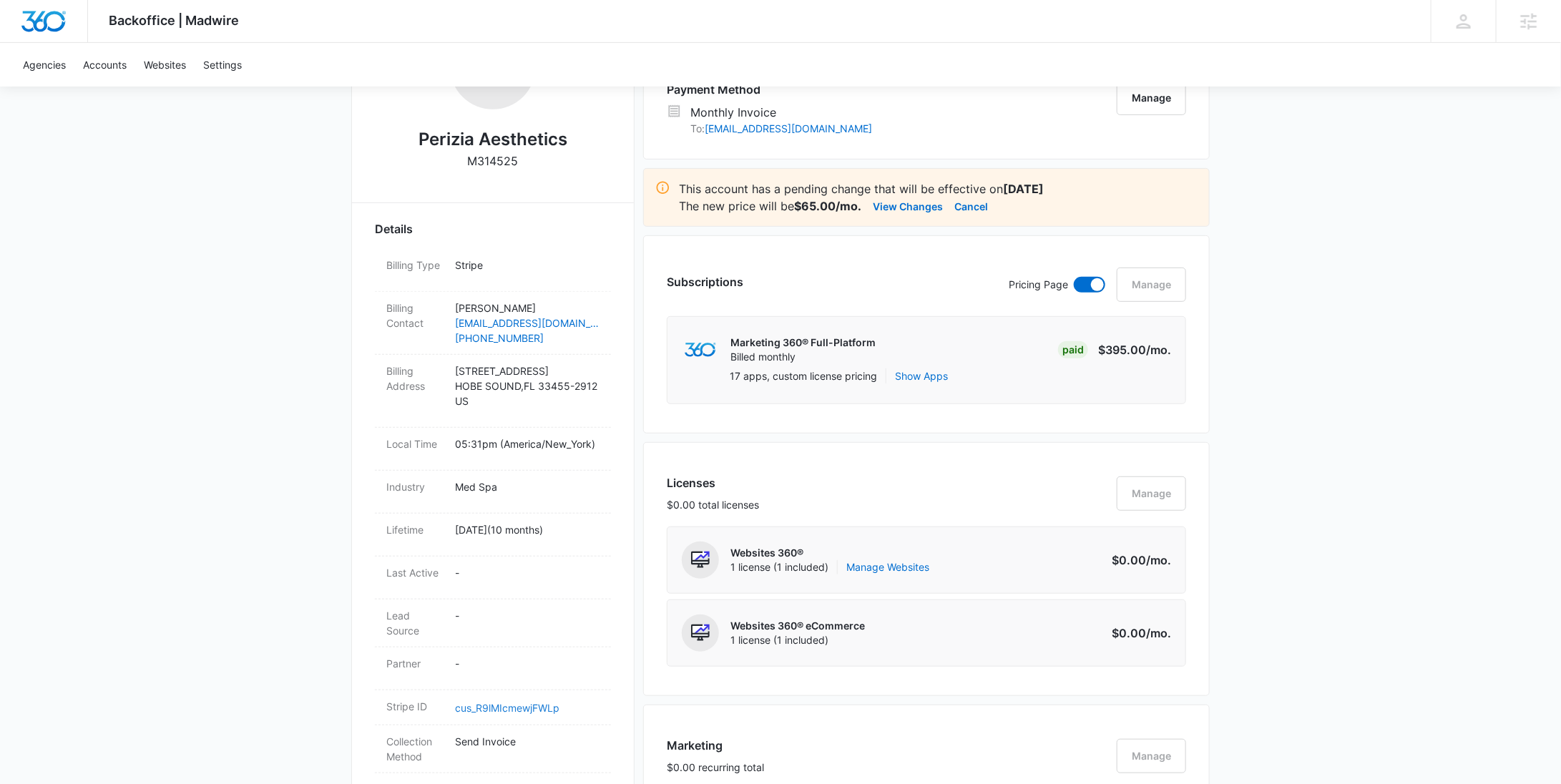
scroll to position [0, 0]
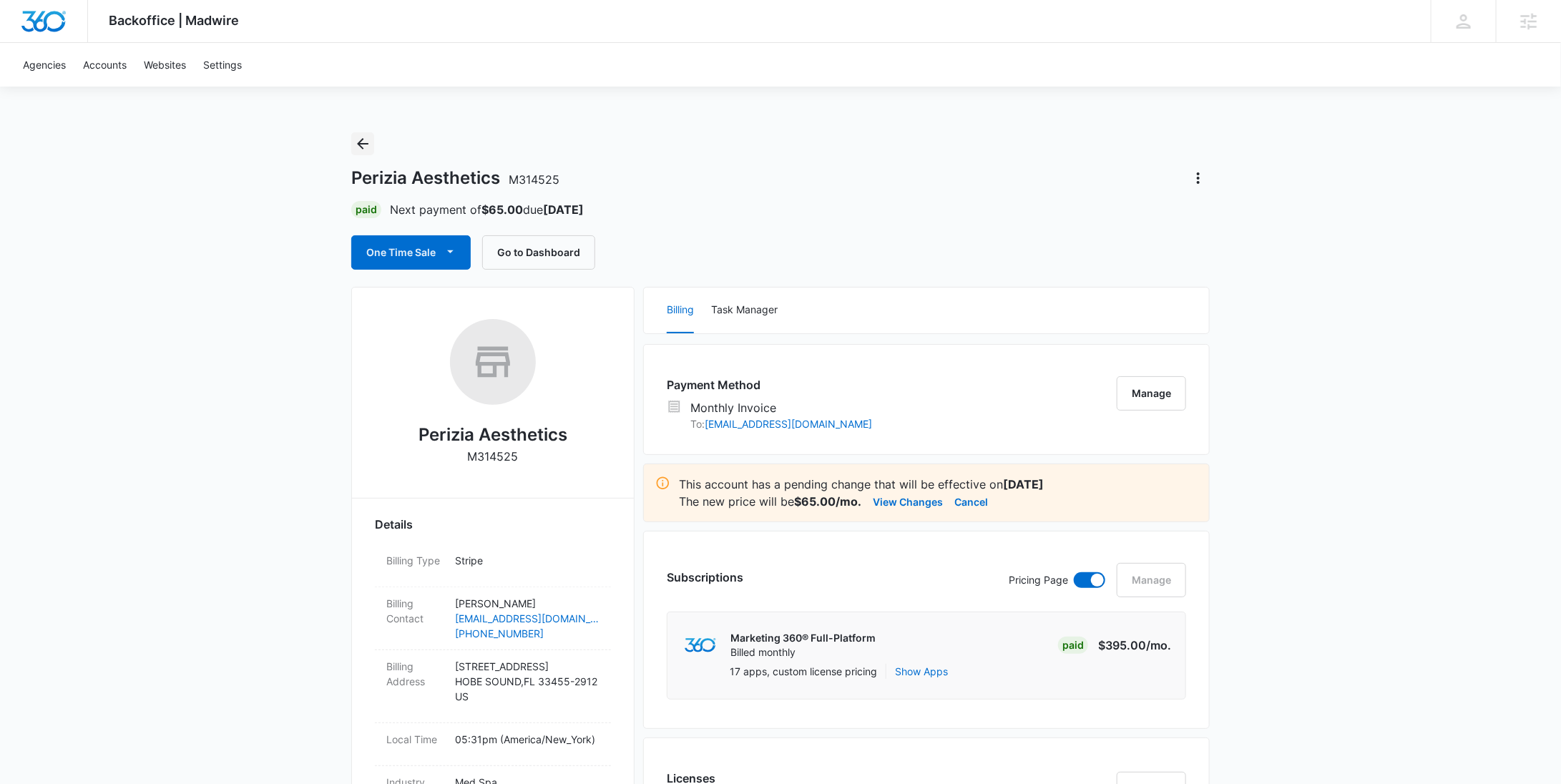
click at [356, 147] on icon "Back" at bounding box center [363, 144] width 17 height 17
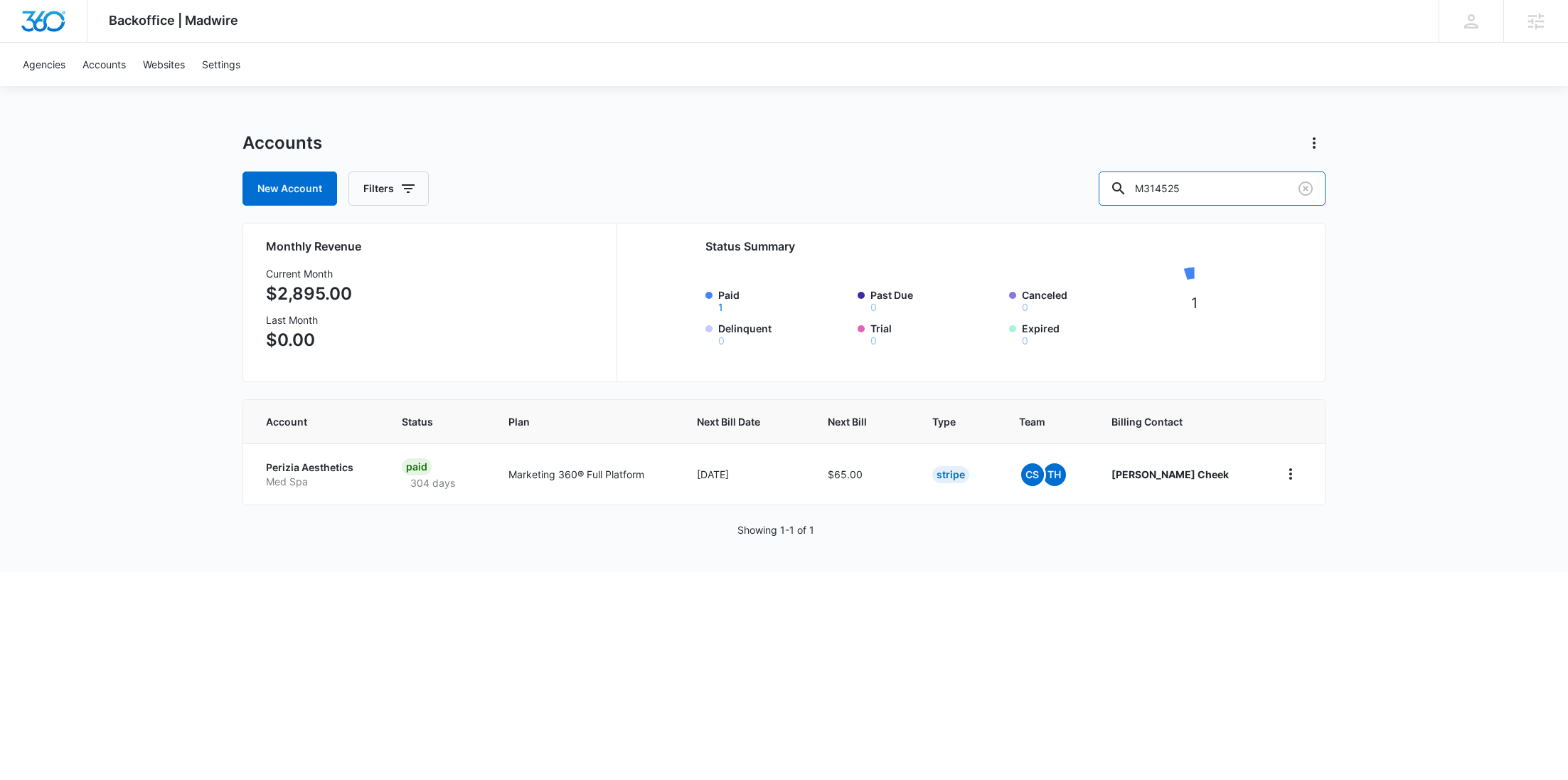
drag, startPoint x: 1226, startPoint y: 197, endPoint x: 1110, endPoint y: 188, distance: 116.3
click at [1128, 188] on div "New Account Filters M314525" at bounding box center [784, 188] width 1083 height 34
paste input "07621"
type input "M307621"
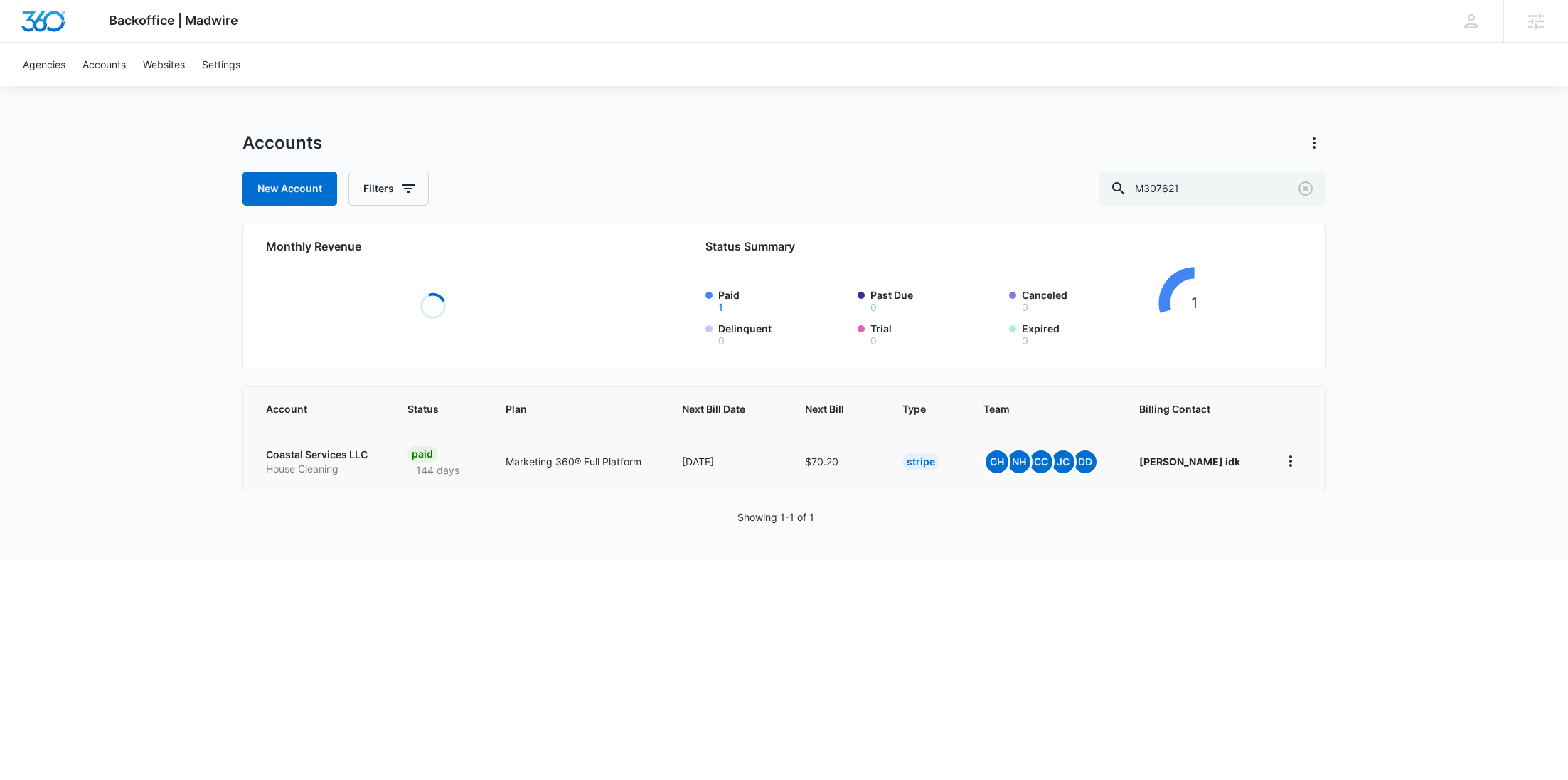
click at [337, 458] on p "Coastal Services LLC" at bounding box center [320, 455] width 107 height 14
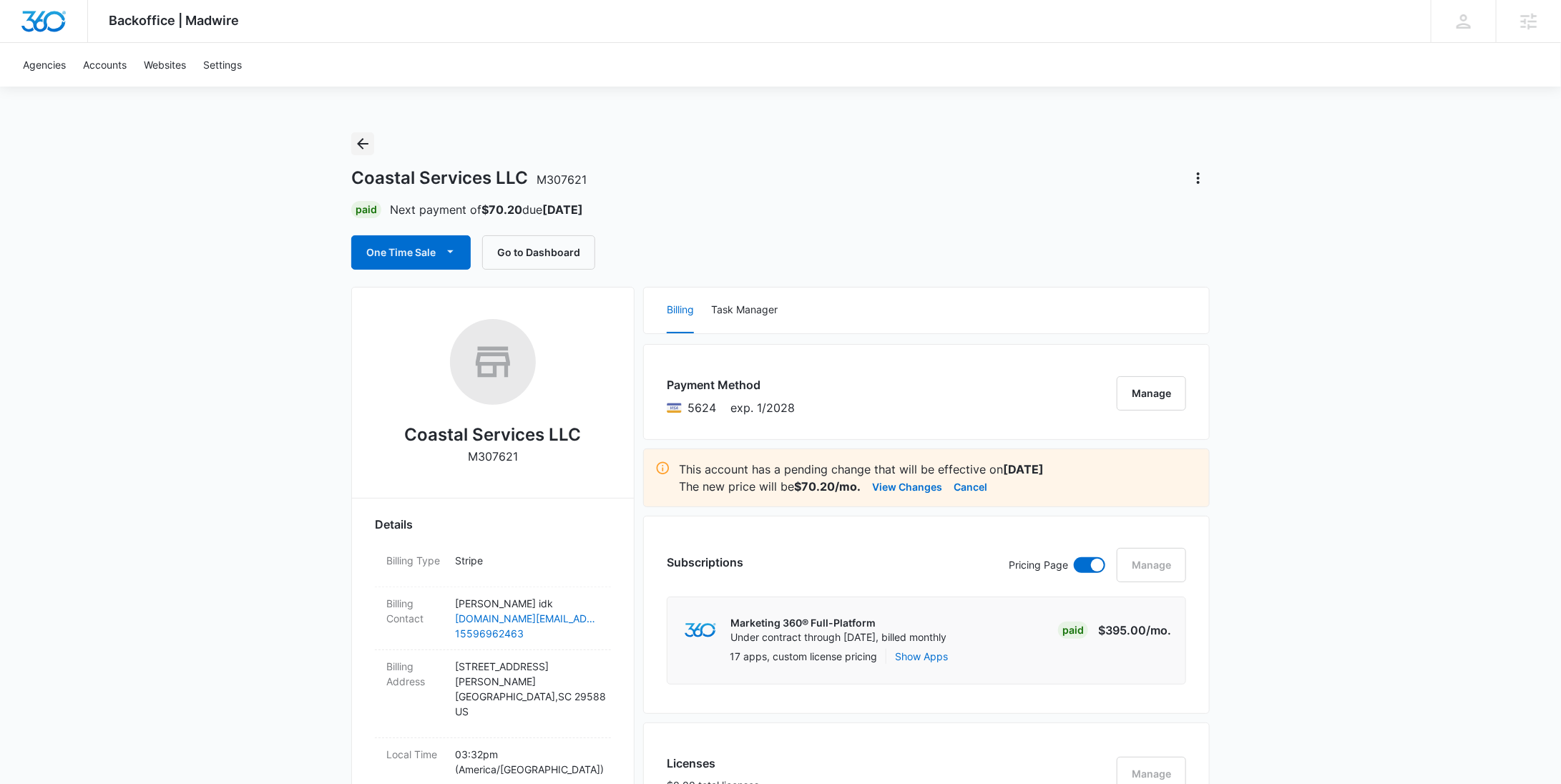
click at [362, 147] on icon "Back" at bounding box center [363, 143] width 11 height 11
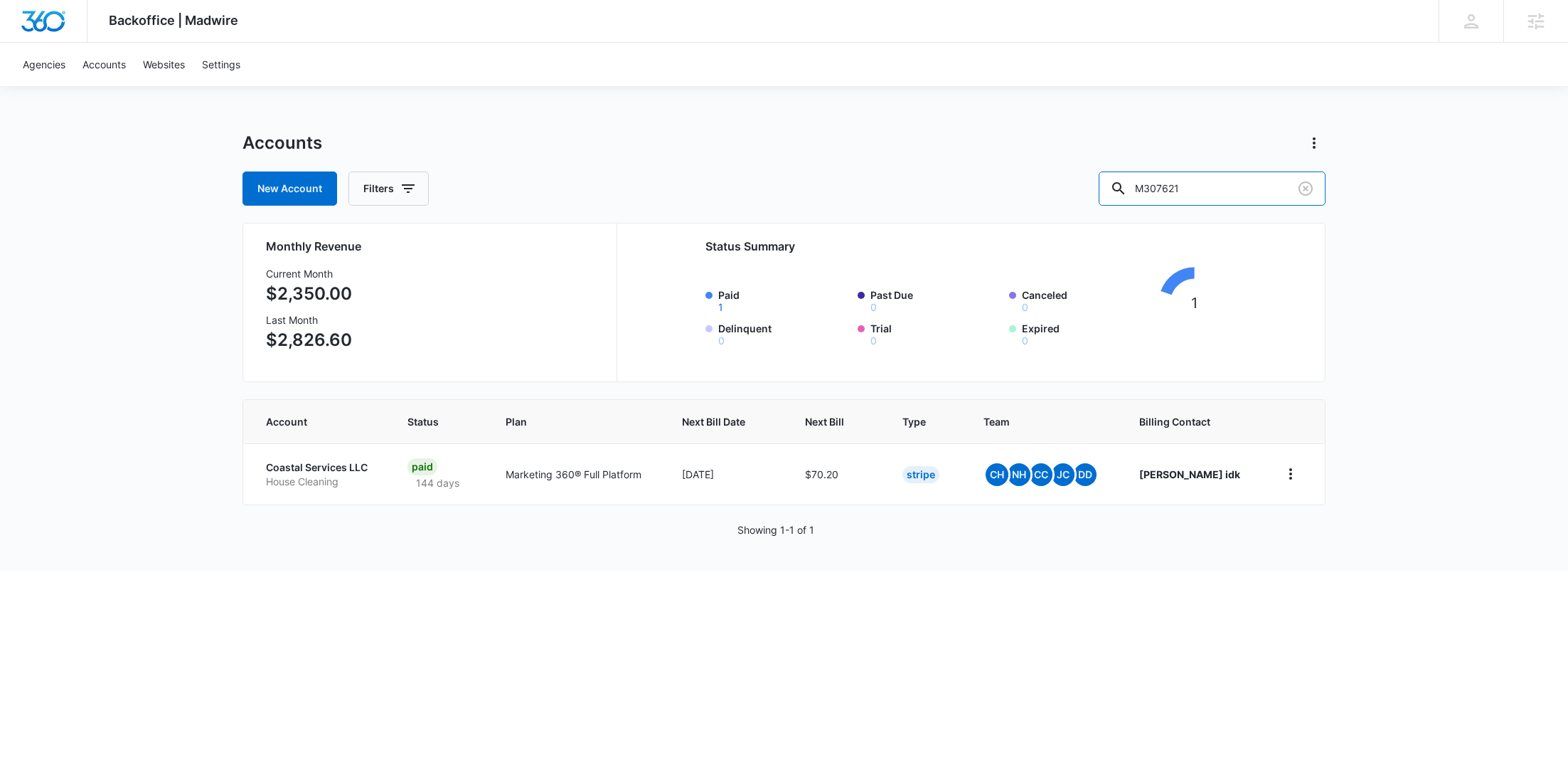
drag, startPoint x: 1177, startPoint y: 187, endPoint x: 1062, endPoint y: 186, distance: 115.0
click at [1066, 187] on div "New Account Filters M307621" at bounding box center [784, 188] width 1083 height 34
paste input "14525"
type input "M314525"
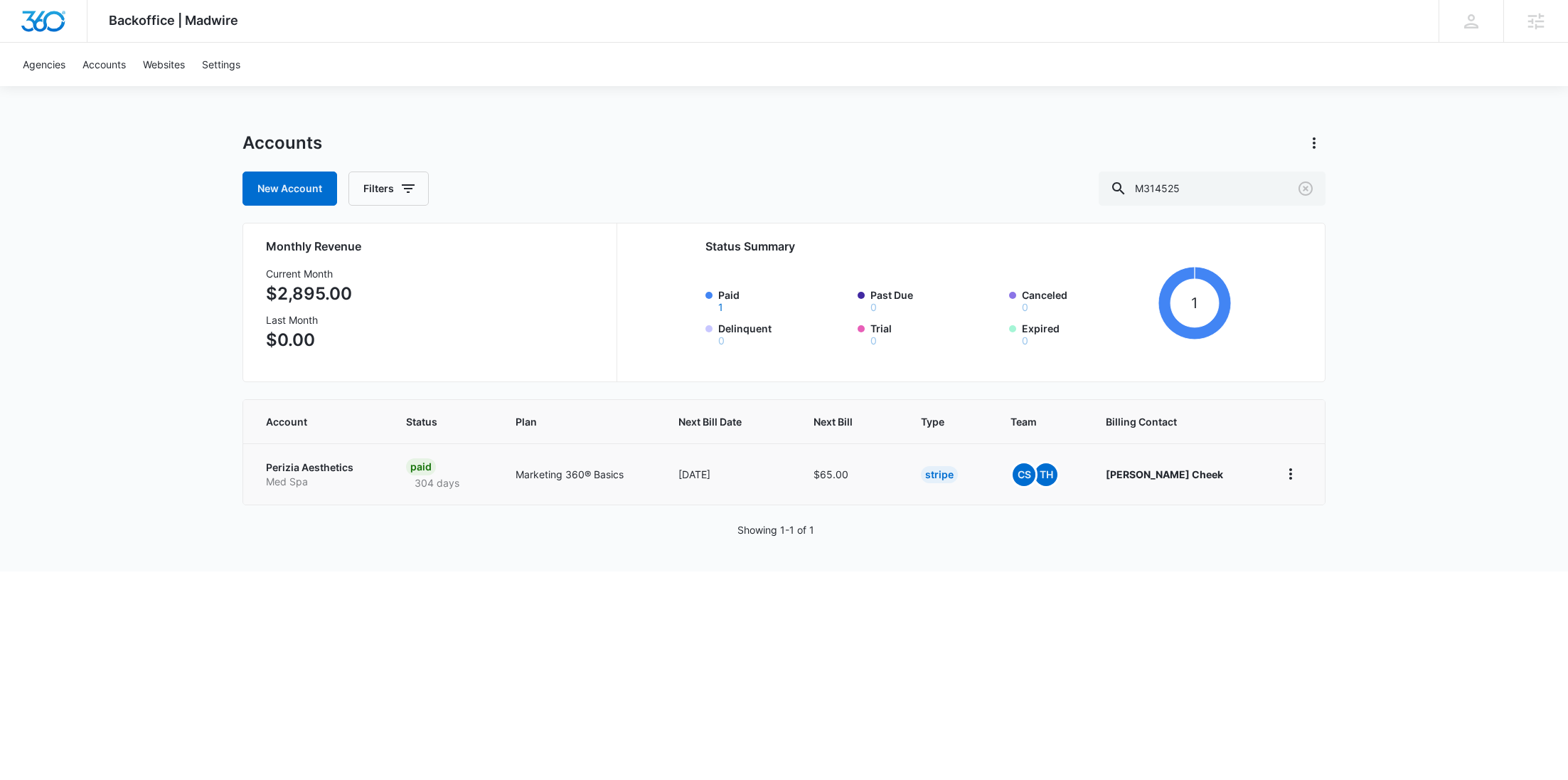
click at [289, 472] on p "Perizia Aesthetics" at bounding box center [319, 467] width 106 height 14
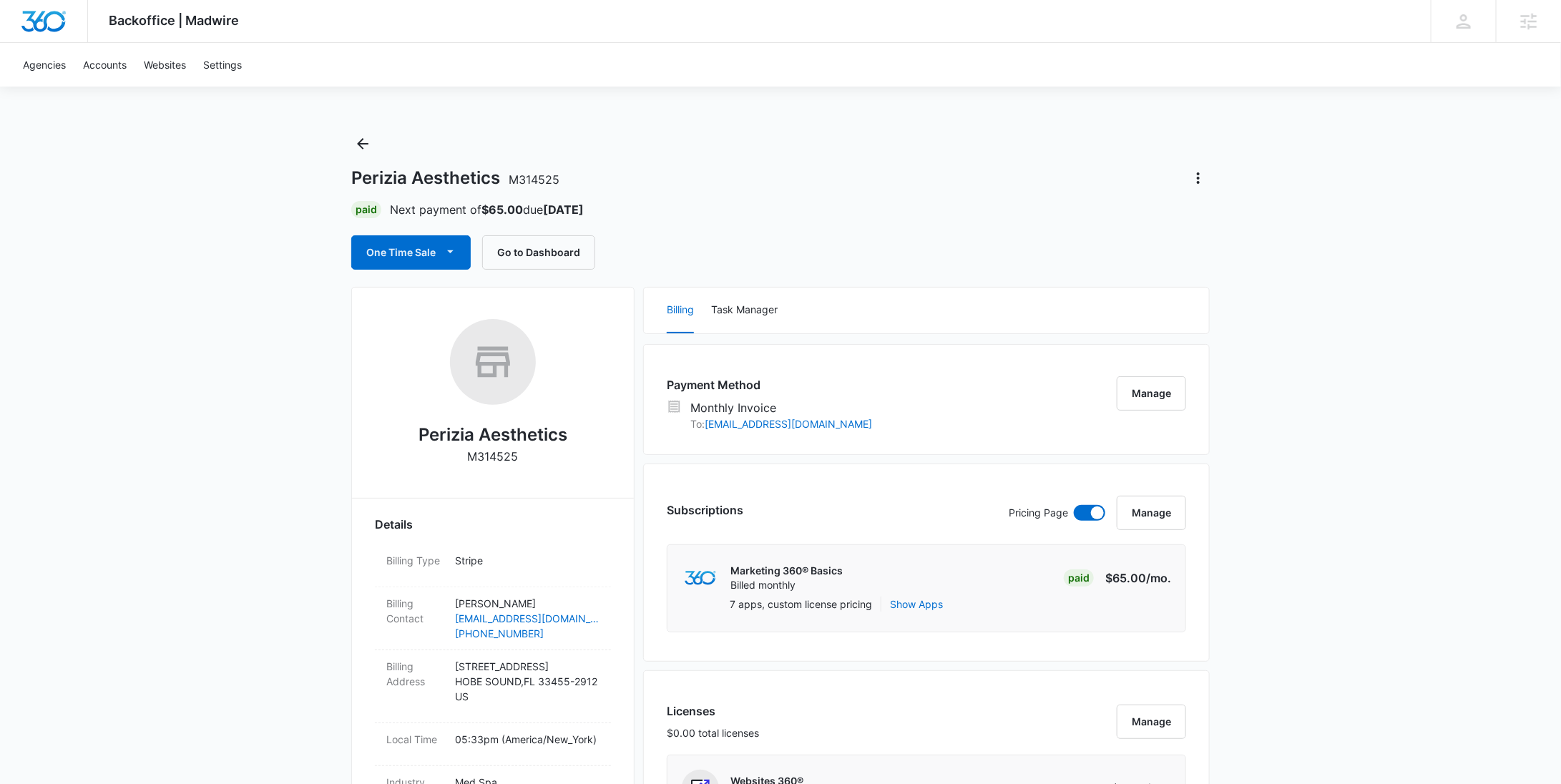
drag, startPoint x: 604, startPoint y: 214, endPoint x: 553, endPoint y: 215, distance: 51.0
click at [553, 215] on div "Paid Next payment of $65.00 due Mar 5, 2026" at bounding box center [780, 210] width 858 height 17
copy strong "Mar 5, 2026"
click at [364, 136] on icon "Back" at bounding box center [363, 144] width 17 height 17
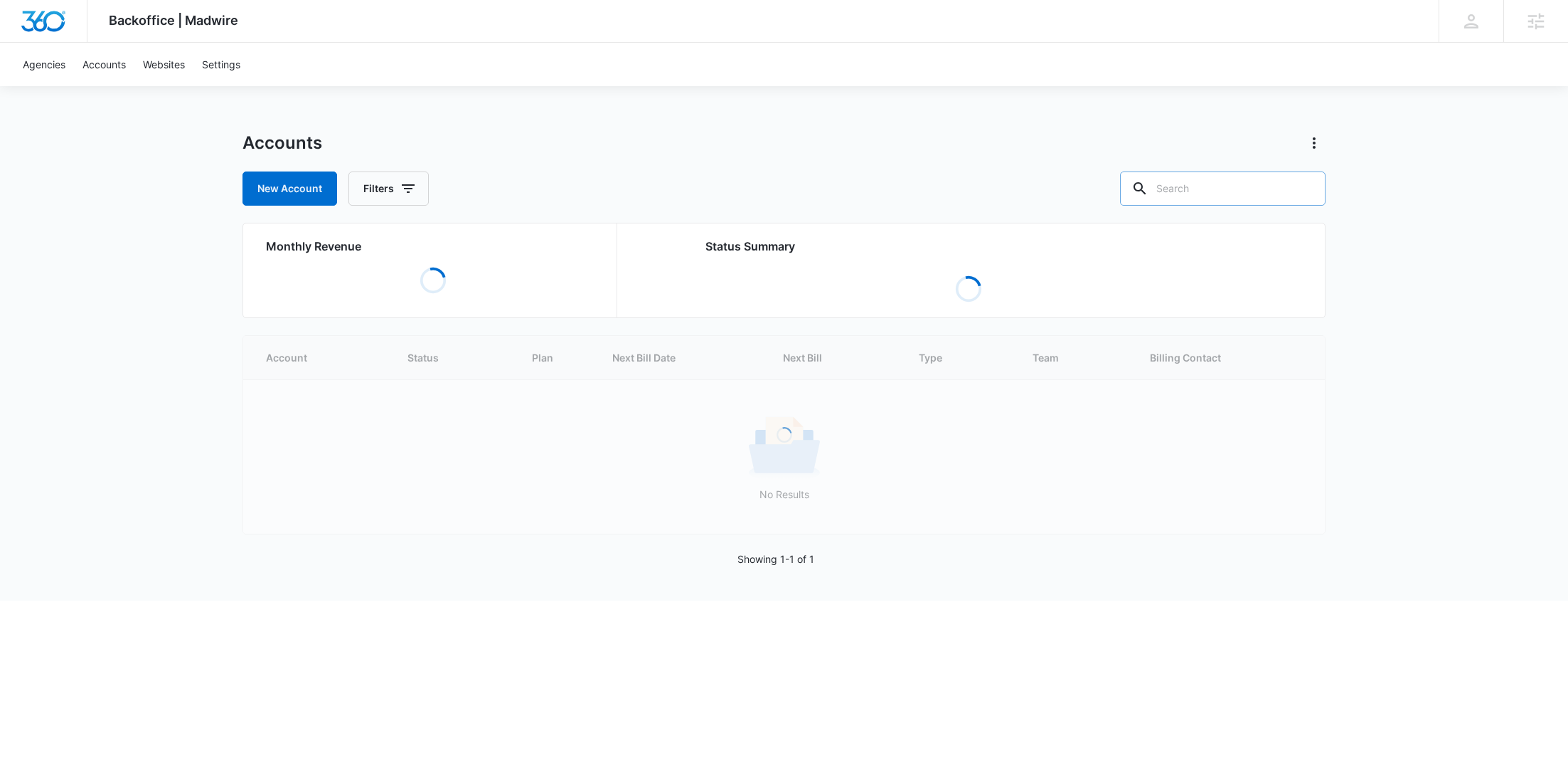
click at [1278, 188] on input "text" at bounding box center [1222, 188] width 206 height 34
paste input "M33903"
type input "M33903"
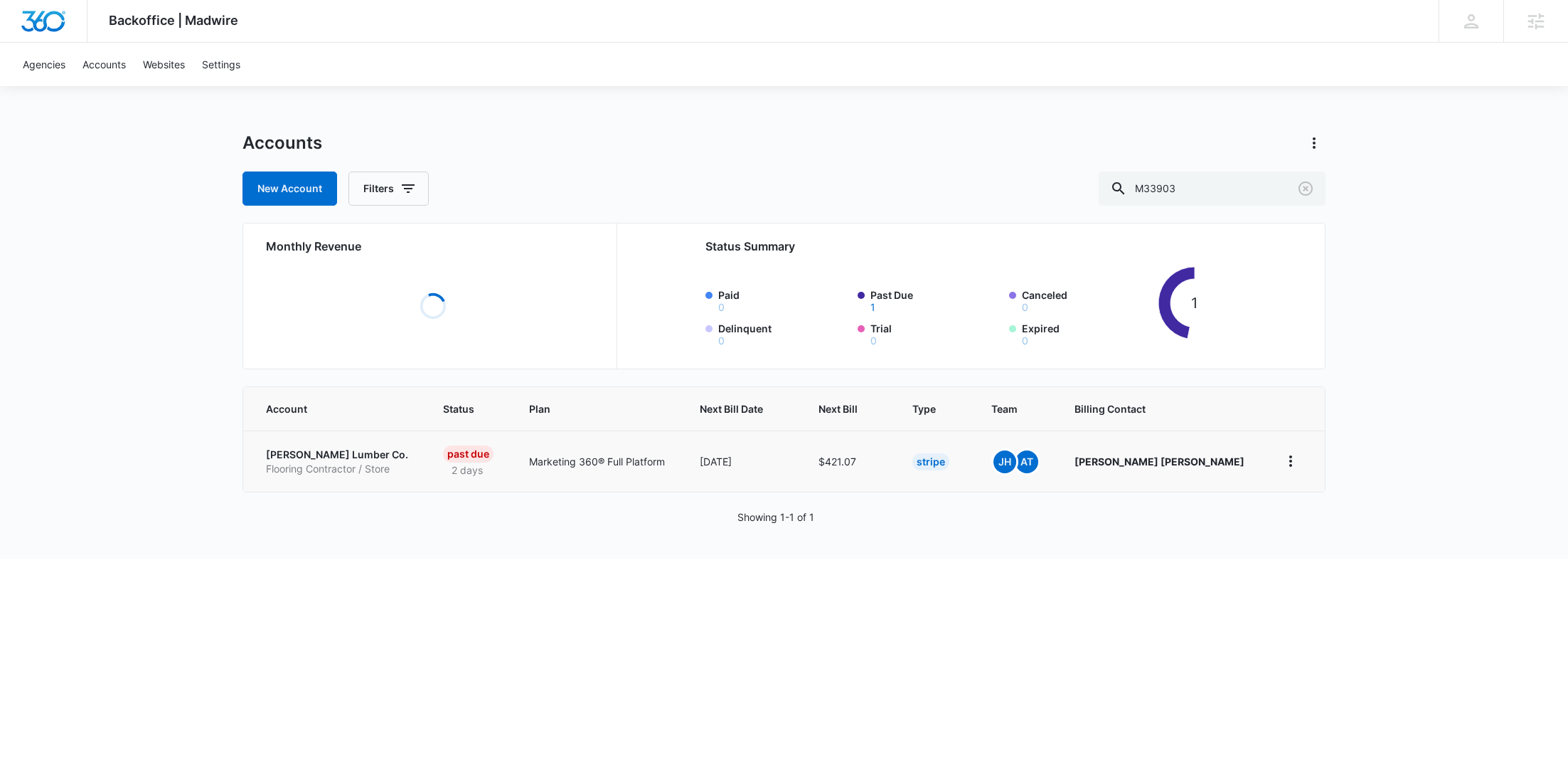
click at [335, 462] on p "Flooring Contractor / Store" at bounding box center [337, 469] width 143 height 14
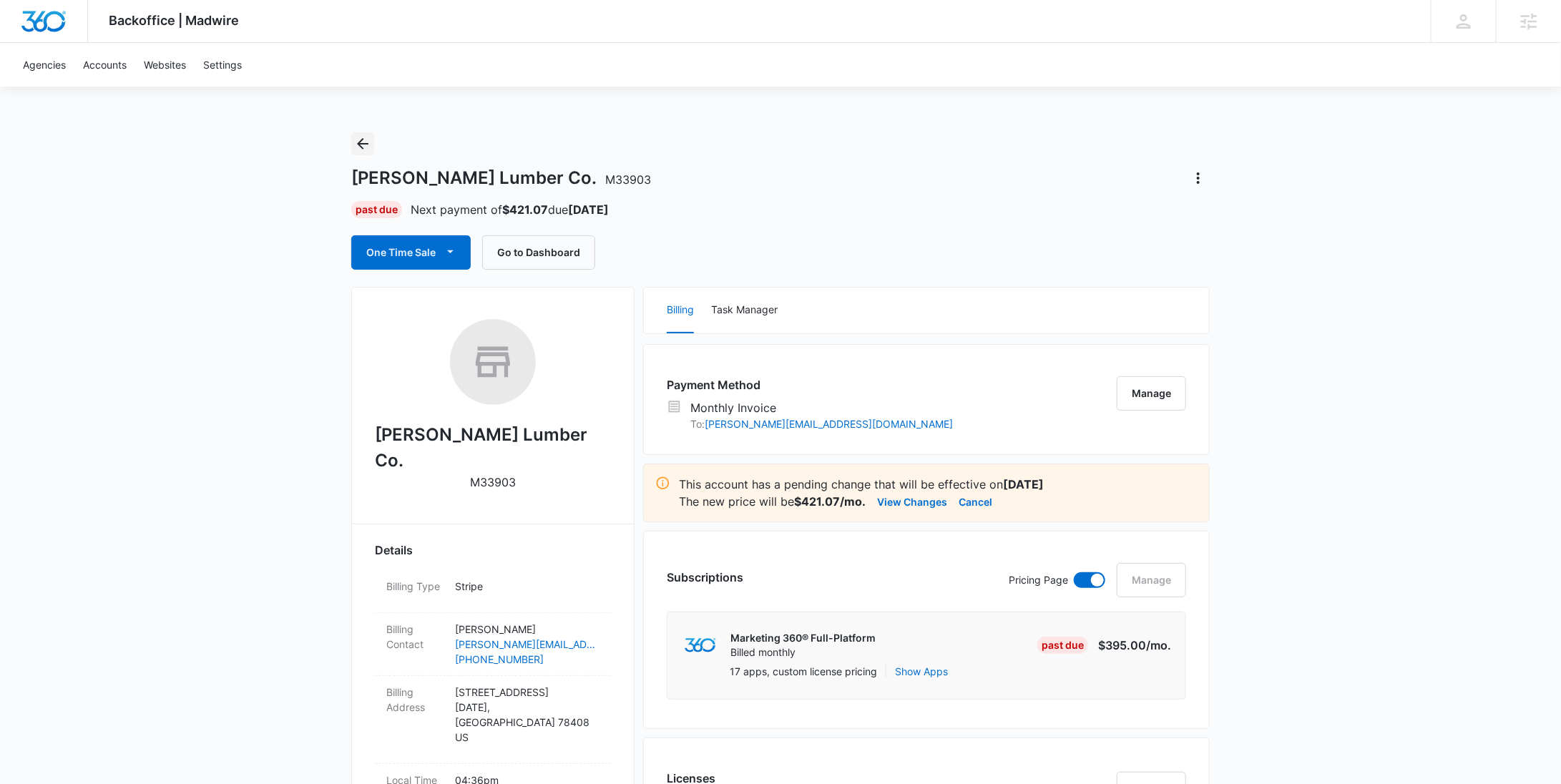
click at [368, 150] on icon "Back" at bounding box center [363, 144] width 17 height 17
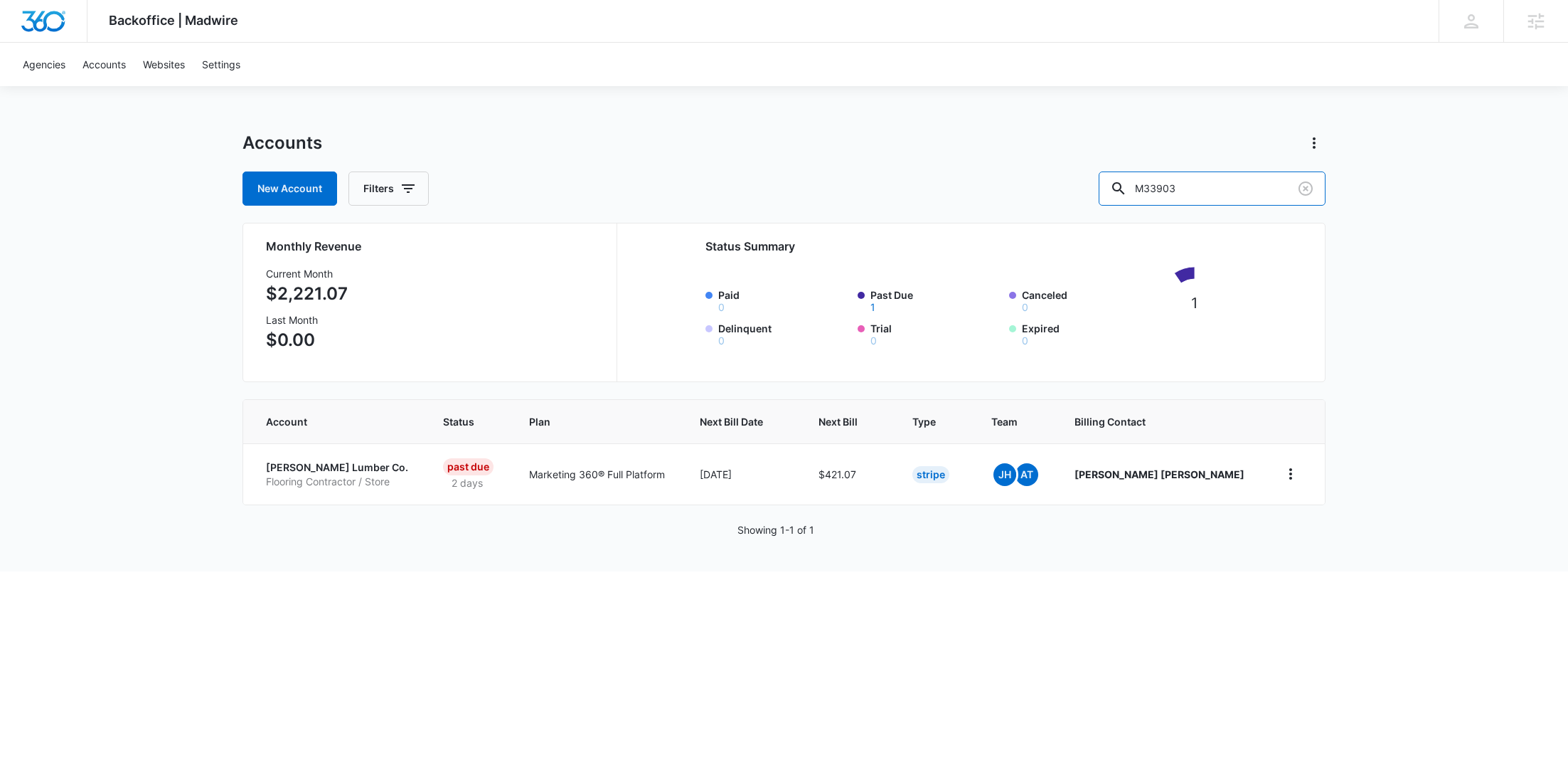
drag, startPoint x: 1158, startPoint y: 189, endPoint x: 1075, endPoint y: 180, distance: 83.5
click at [1113, 188] on div "New Account Filters M33903" at bounding box center [784, 188] width 1083 height 34
paste input "25601"
type input "M25601"
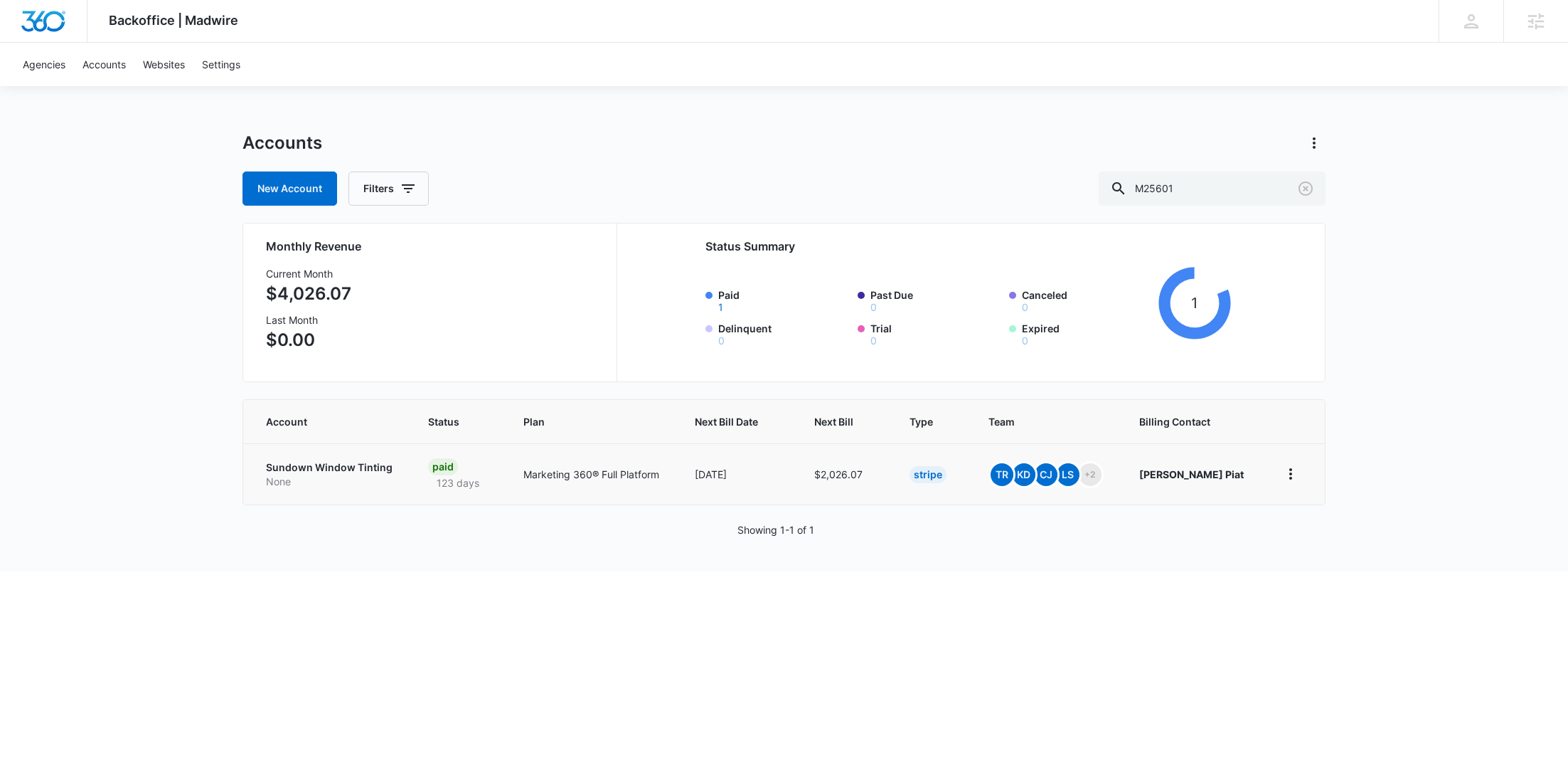
click at [344, 458] on td "Sundown Window Tinting None" at bounding box center [327, 474] width 168 height 61
click at [335, 465] on p "Sundown Window Tinting" at bounding box center [330, 467] width 128 height 14
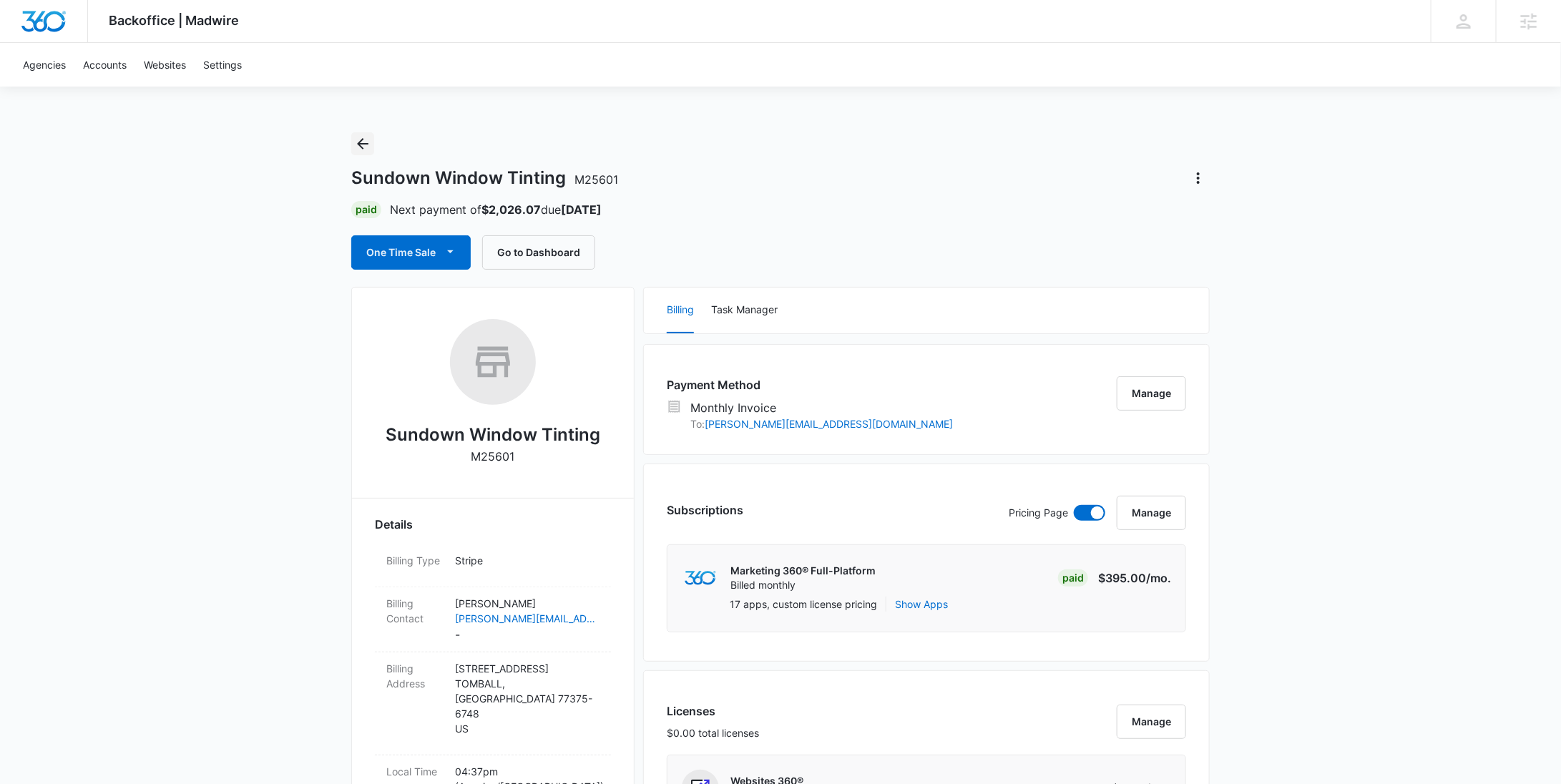
click at [357, 147] on icon "Back" at bounding box center [363, 144] width 17 height 17
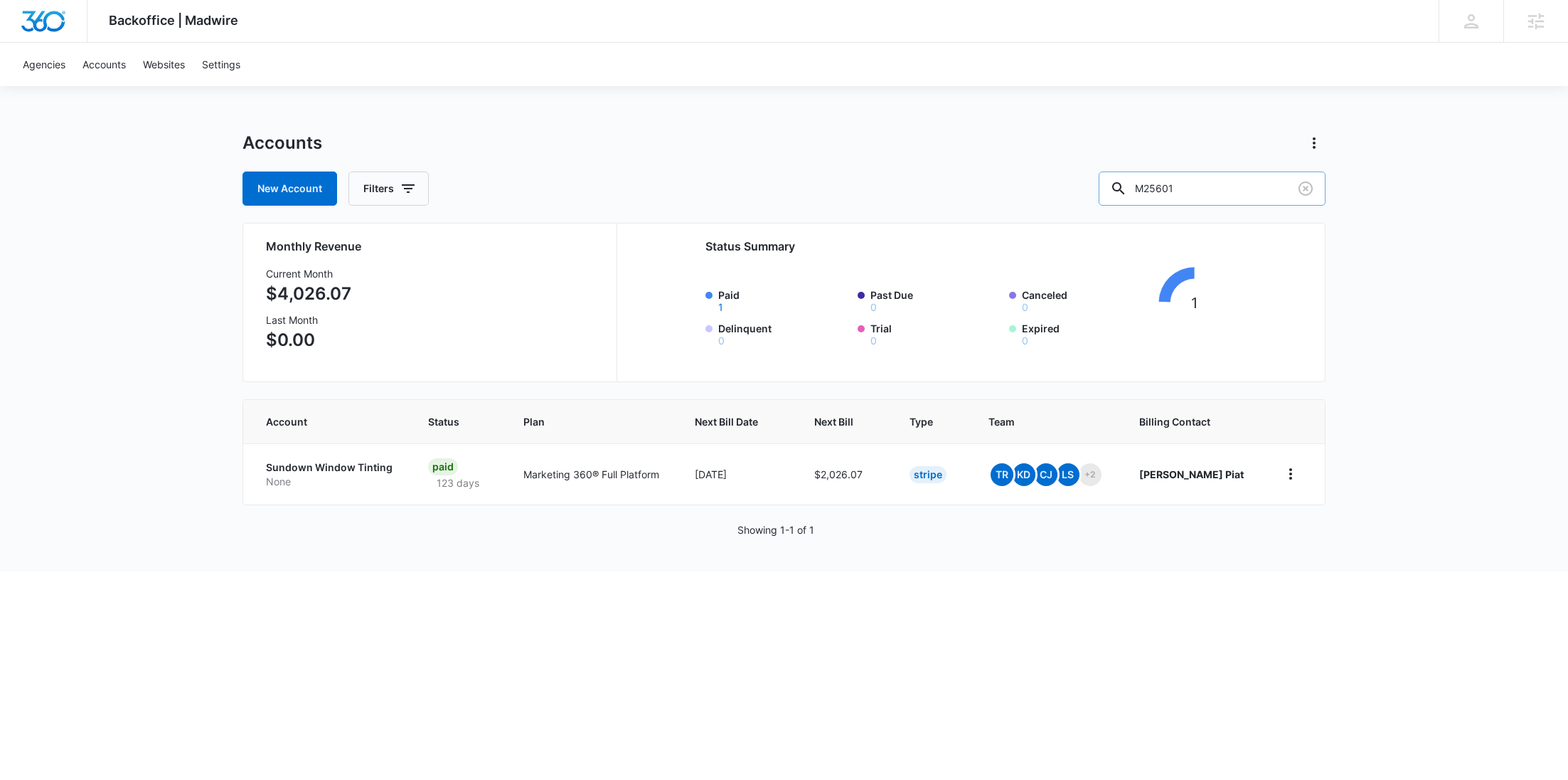
drag, startPoint x: 1210, startPoint y: 181, endPoint x: 1157, endPoint y: 180, distance: 53.0
click at [1163, 181] on div "M25601" at bounding box center [1212, 188] width 227 height 34
paste input "3489"
type input "M34891"
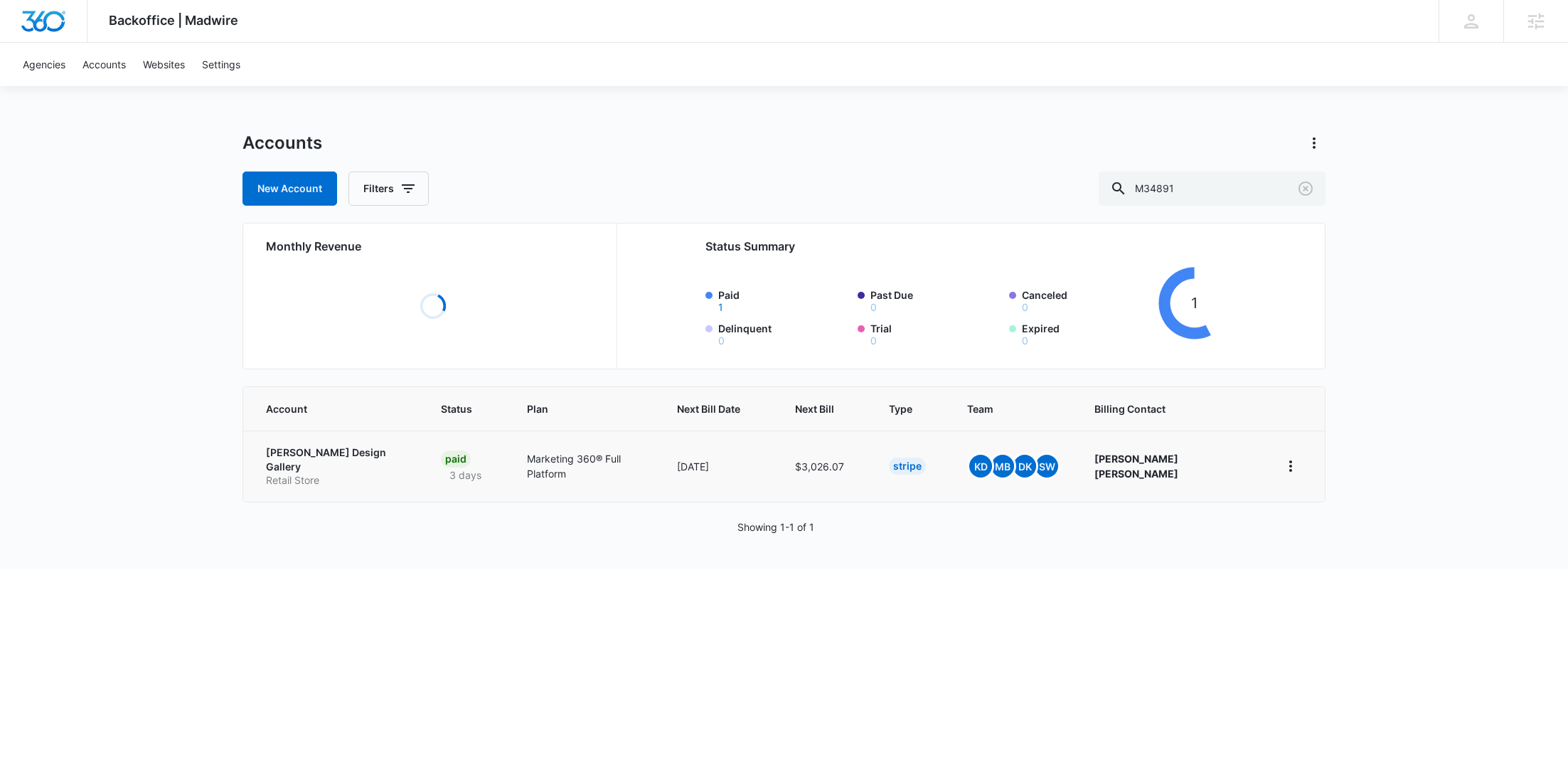
click at [317, 458] on td "Speranza Design Gallery Retail Store" at bounding box center [333, 466] width 180 height 71
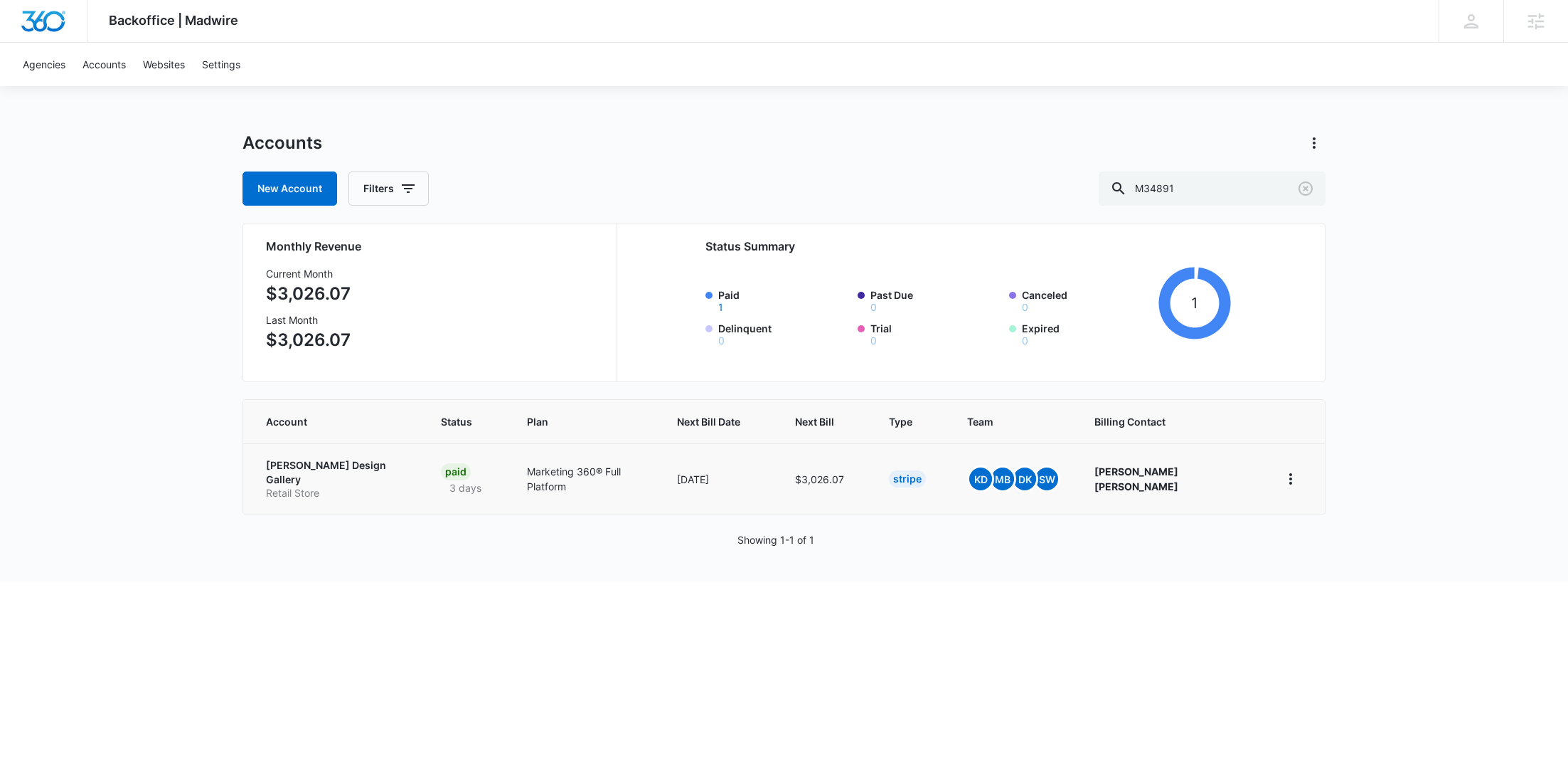
click at [307, 486] on p "Retail Store" at bounding box center [336, 493] width 141 height 14
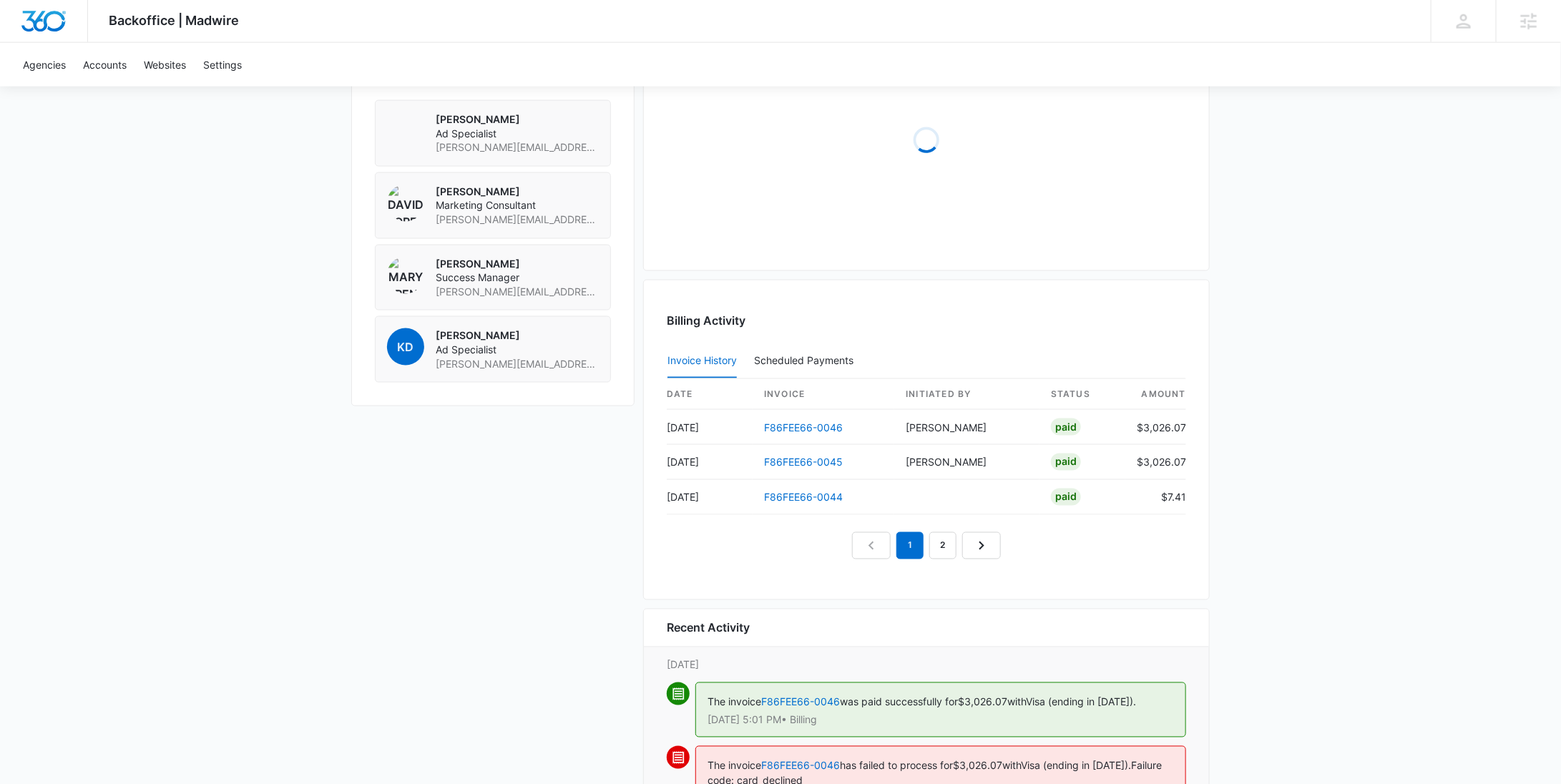
scroll to position [1224, 0]
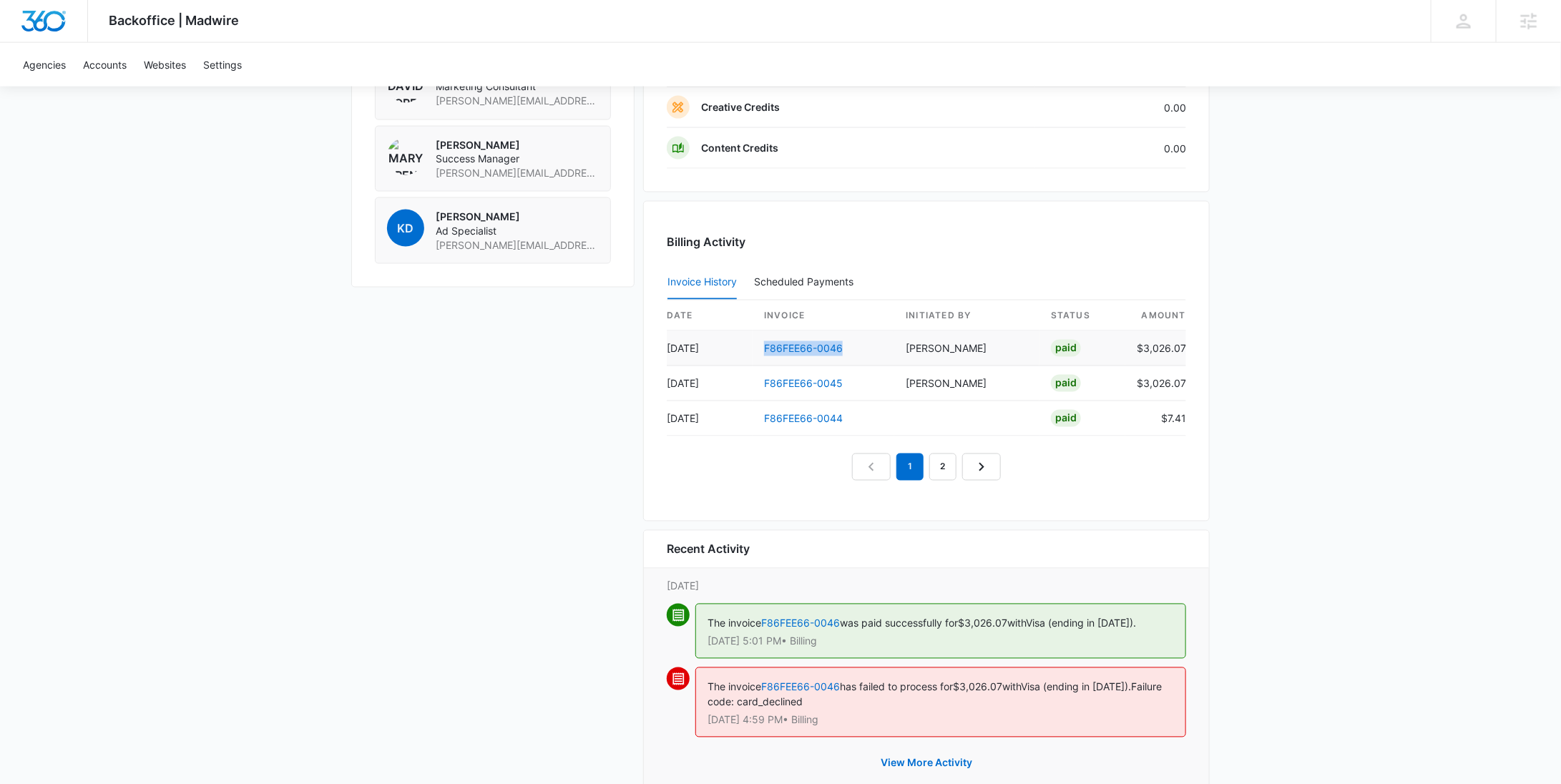
drag, startPoint x: 862, startPoint y: 342, endPoint x: 758, endPoint y: 344, distance: 104.0
click at [758, 344] on td "F86FEE66-0046" at bounding box center [823, 348] width 142 height 35
copy link "F86FEE66-0046"
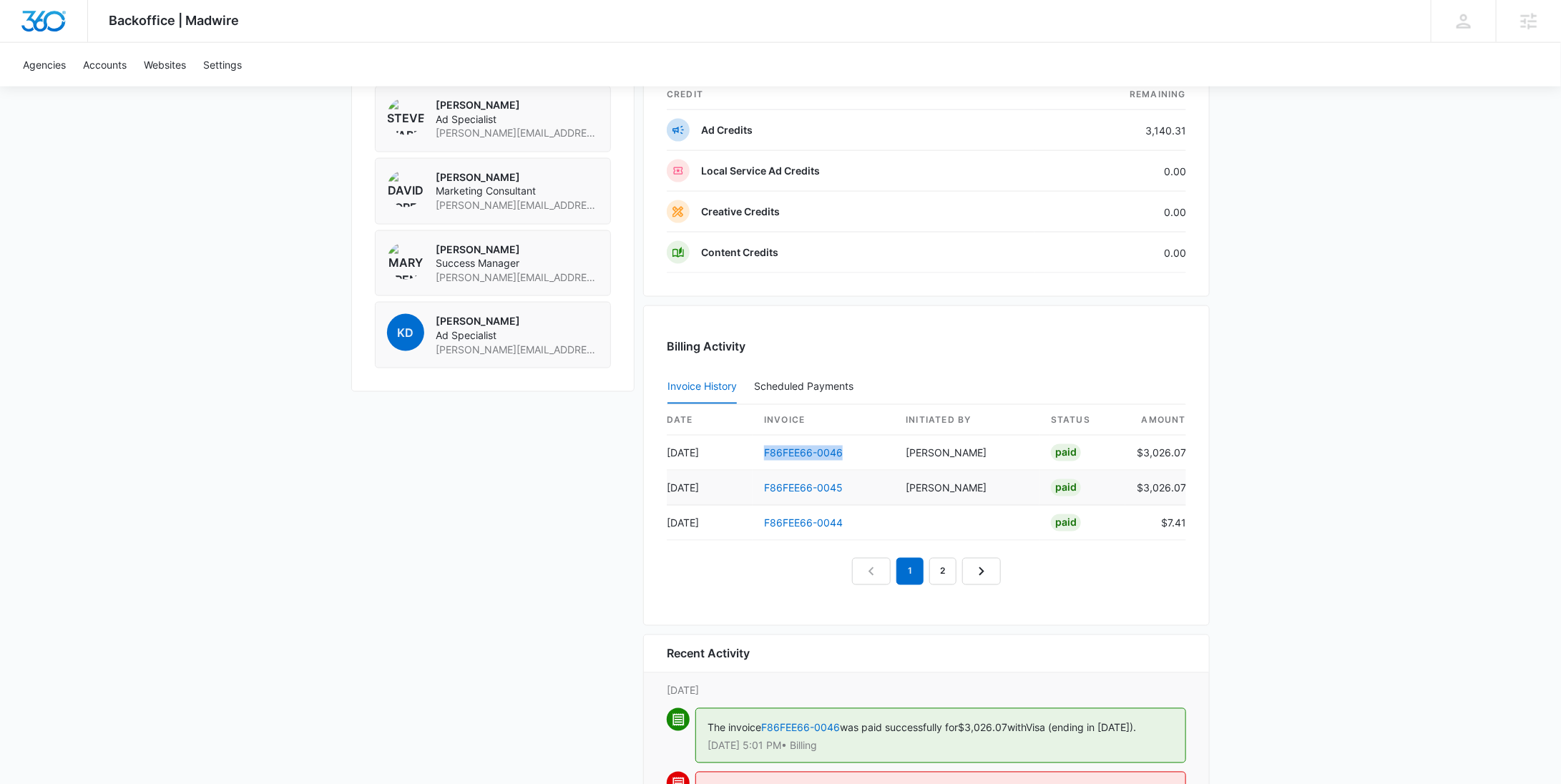
scroll to position [991, 0]
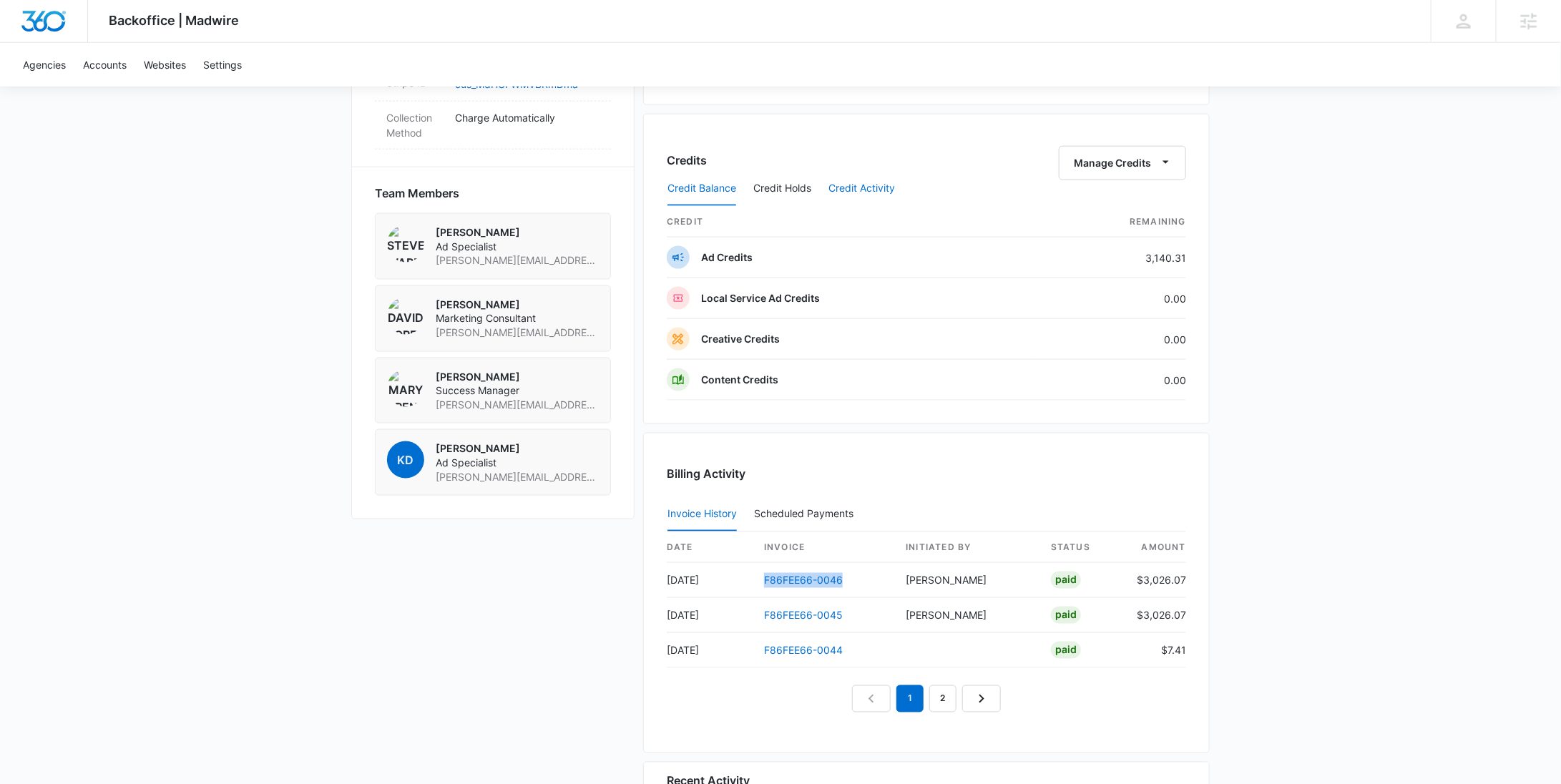
click at [868, 185] on button "Credit Activity" at bounding box center [862, 188] width 67 height 34
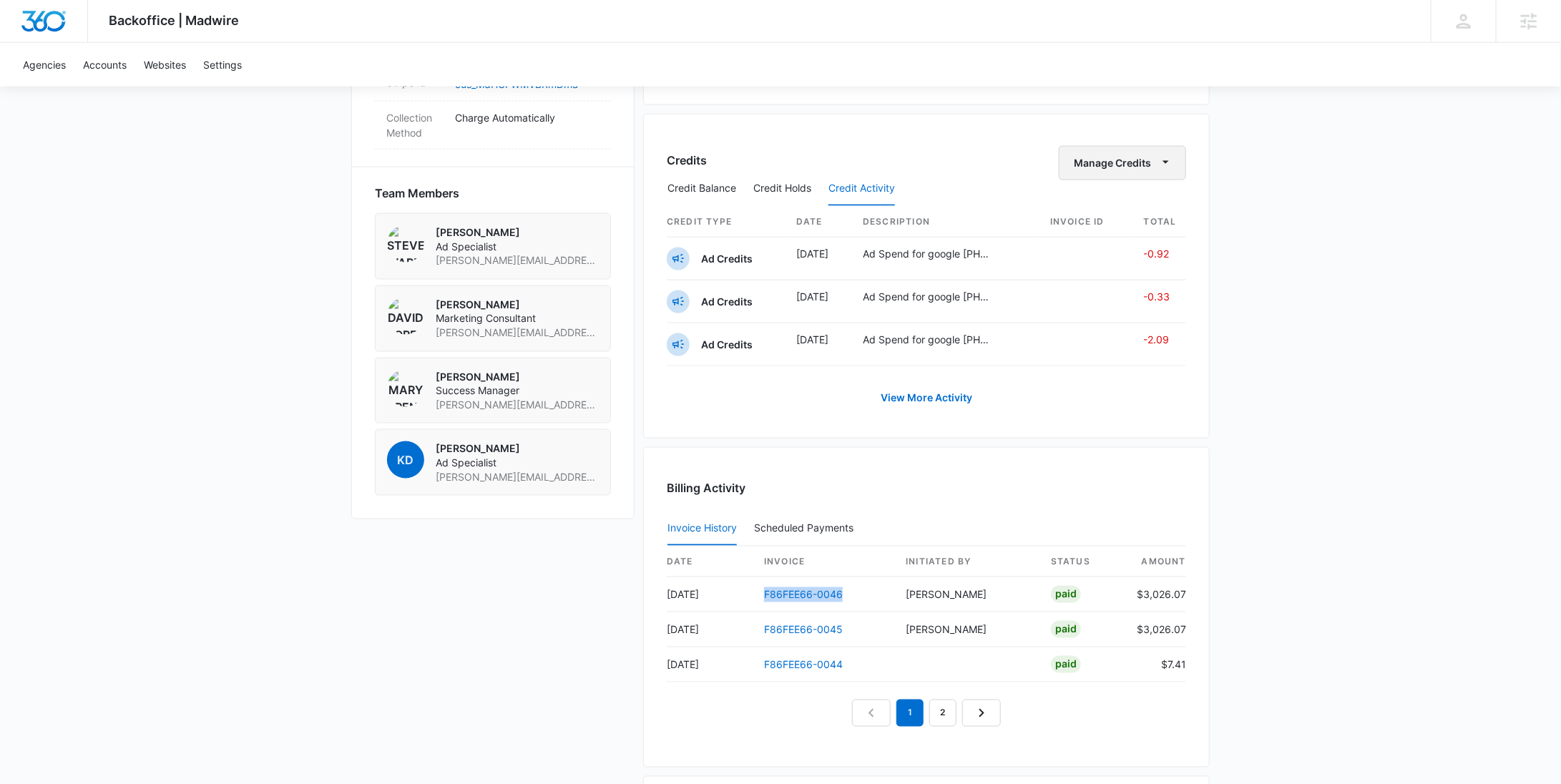
click at [1107, 162] on button "Manage Credits" at bounding box center [1122, 162] width 128 height 34
click at [1105, 222] on div "Withdraw Credits" at bounding box center [1145, 226] width 134 height 10
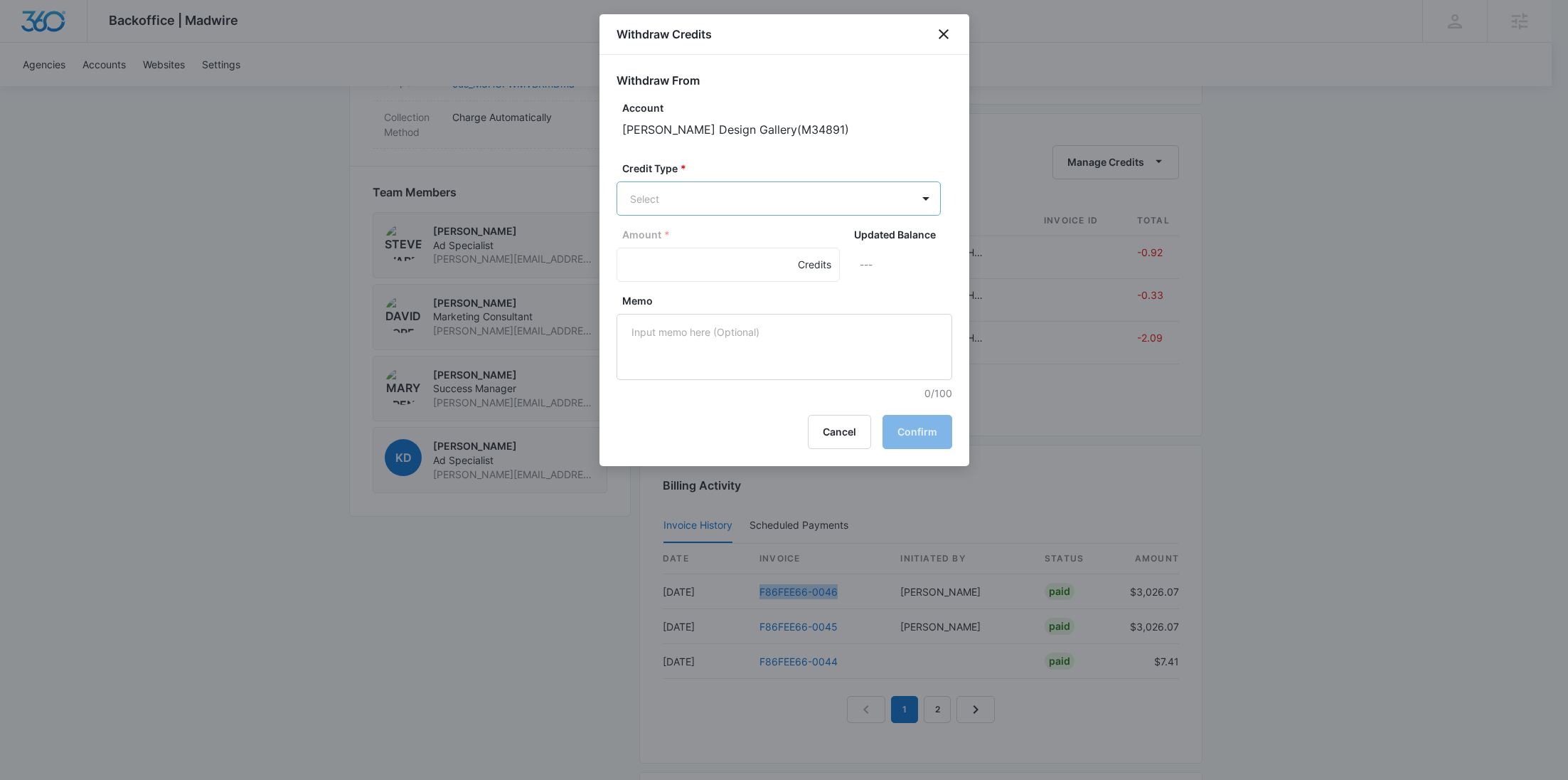
click at [734, 191] on body "Backoffice | Madwire Apps Settings RY Rochelle Young rochelle.young@madwire.com…" at bounding box center [784, 43] width 1568 height 2058
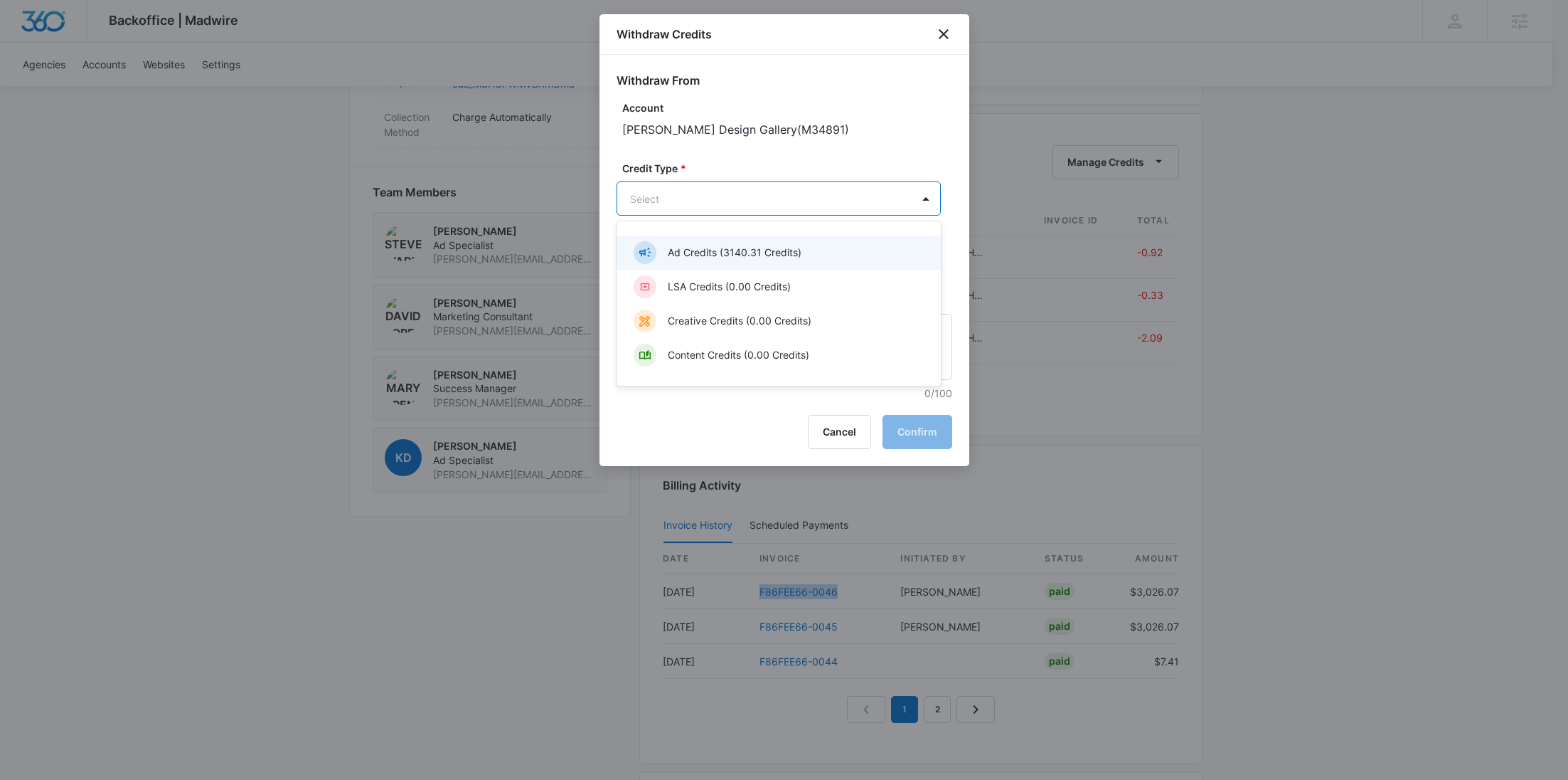
click at [718, 247] on p "Ad Credits (3140.31 Credits)" at bounding box center [735, 252] width 134 height 15
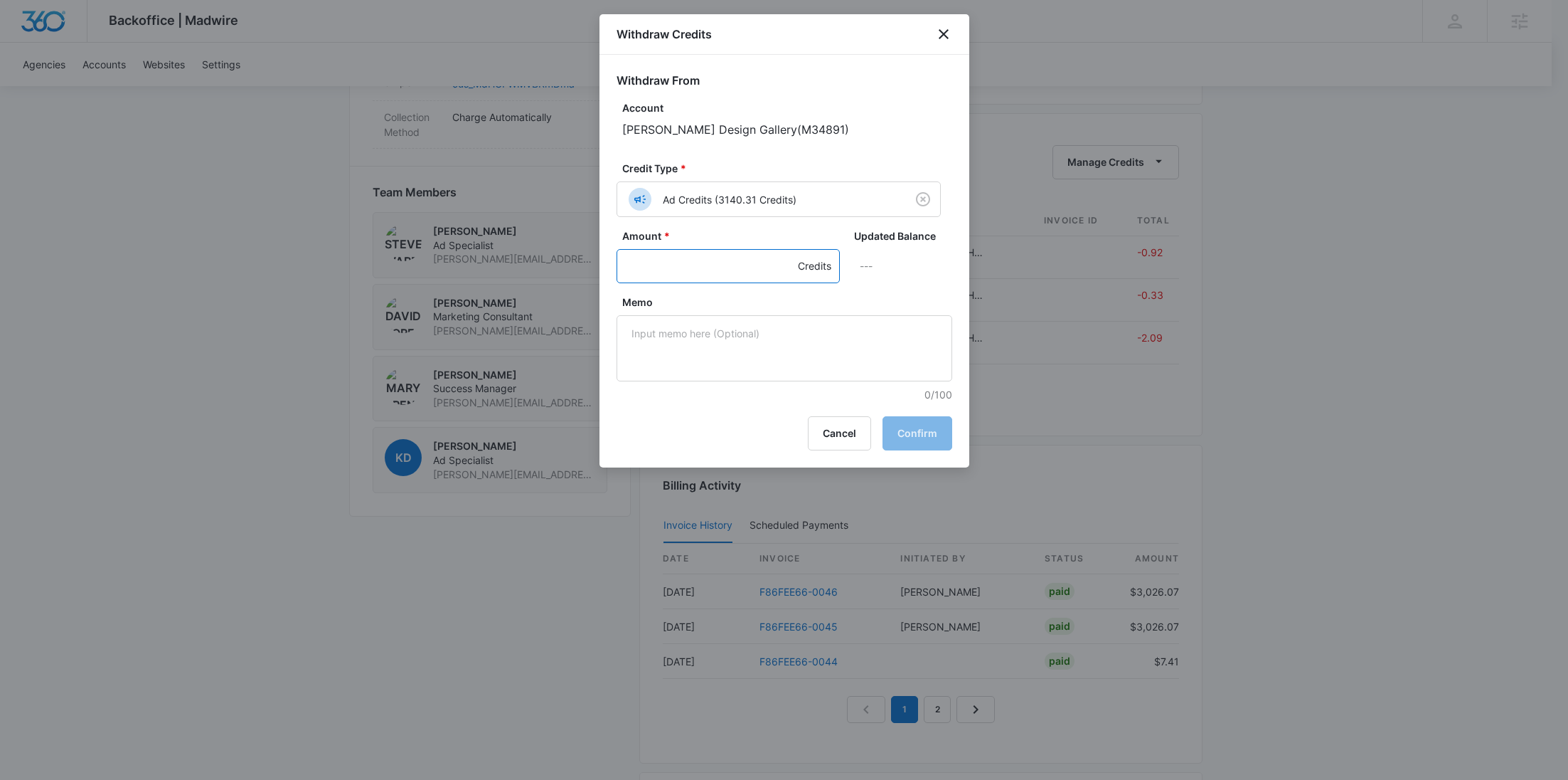
click at [669, 258] on input "Amount *" at bounding box center [728, 266] width 224 height 34
type input "1000"
click at [721, 371] on textarea "Memo" at bounding box center [784, 348] width 335 height 66
paste textarea "F86FEE66-0046"
type textarea "F86FEE66-0046 Downgrade"
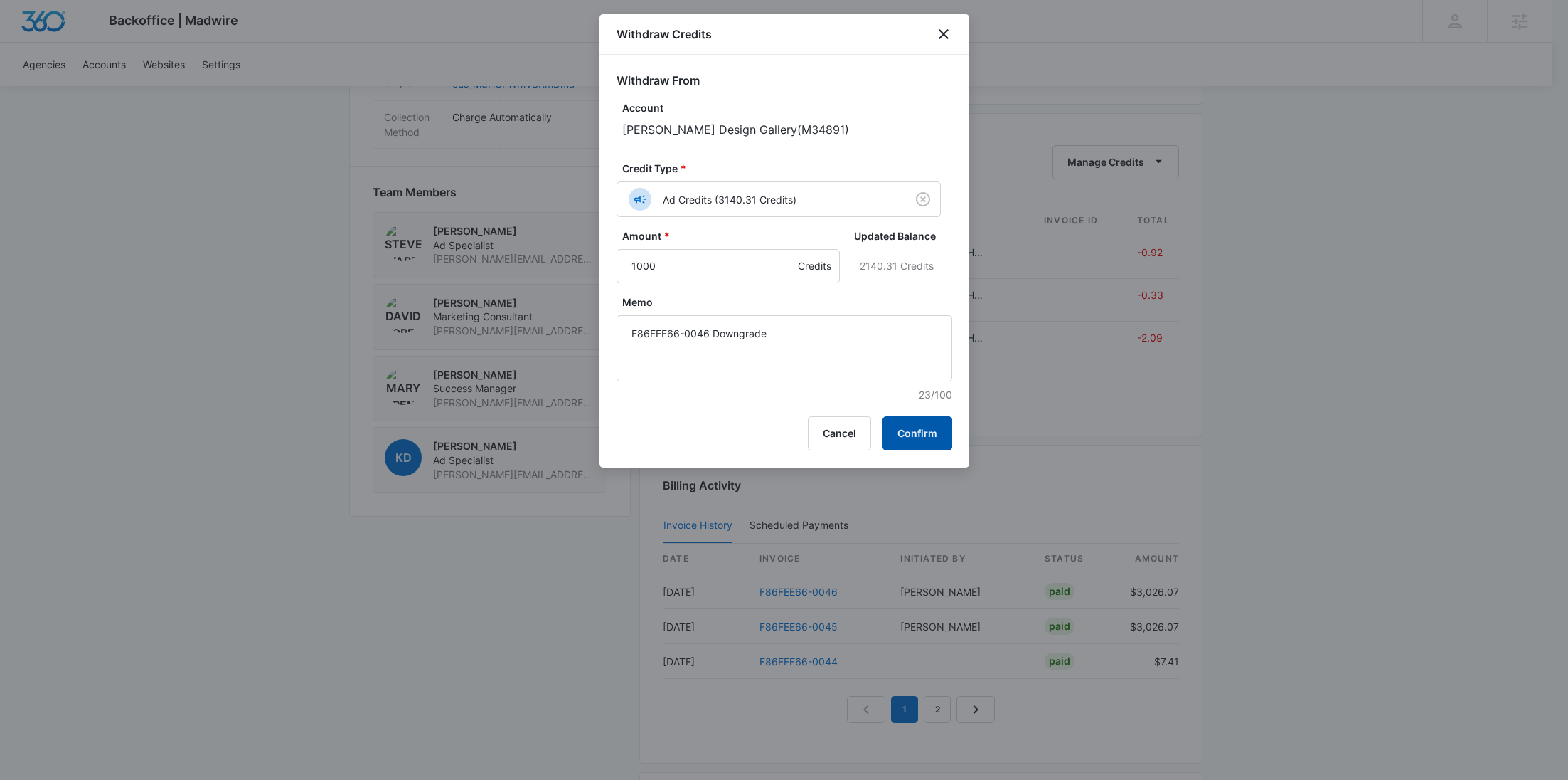
click at [935, 429] on button "Confirm" at bounding box center [917, 433] width 69 height 34
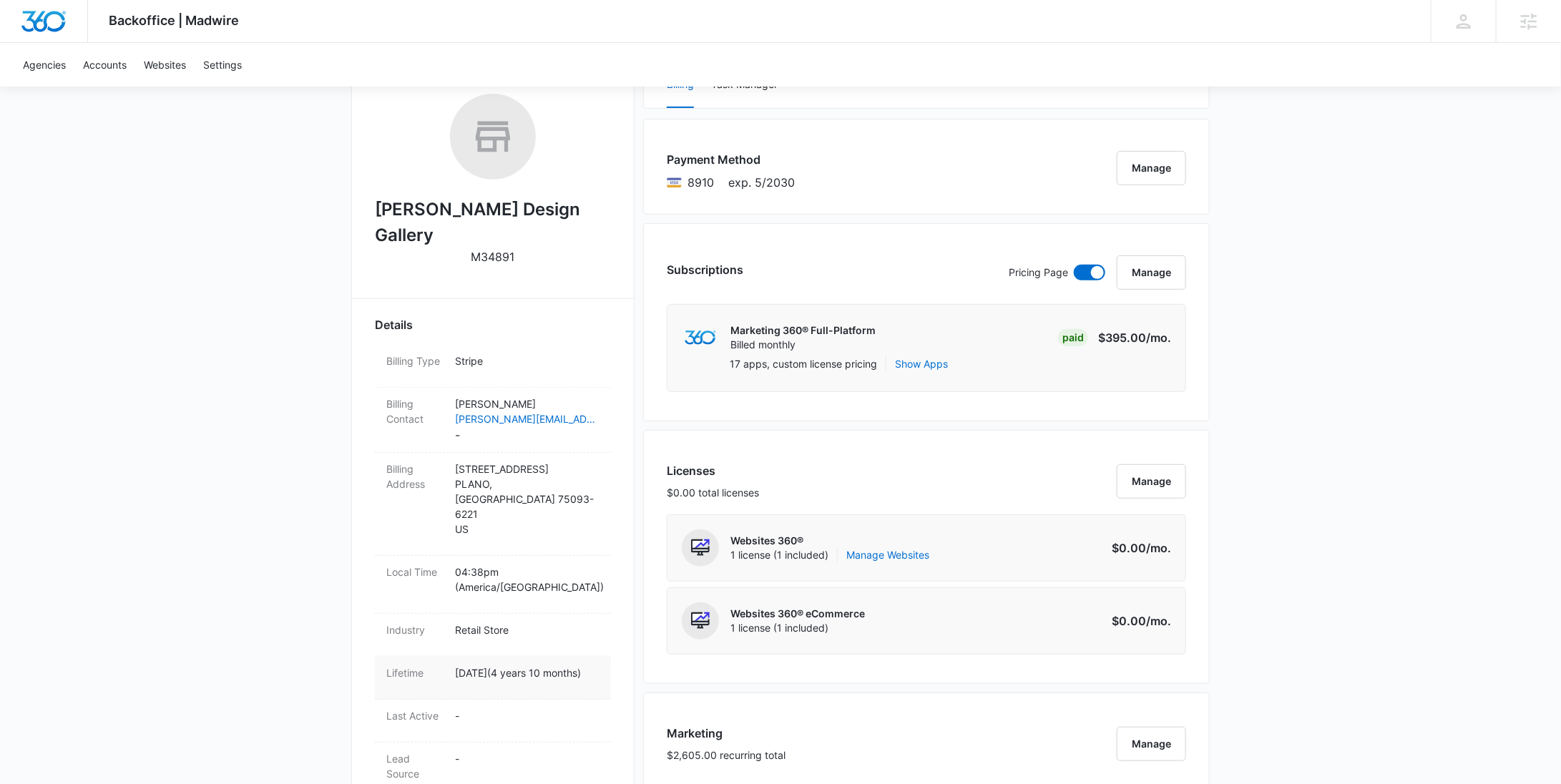
scroll to position [419, 0]
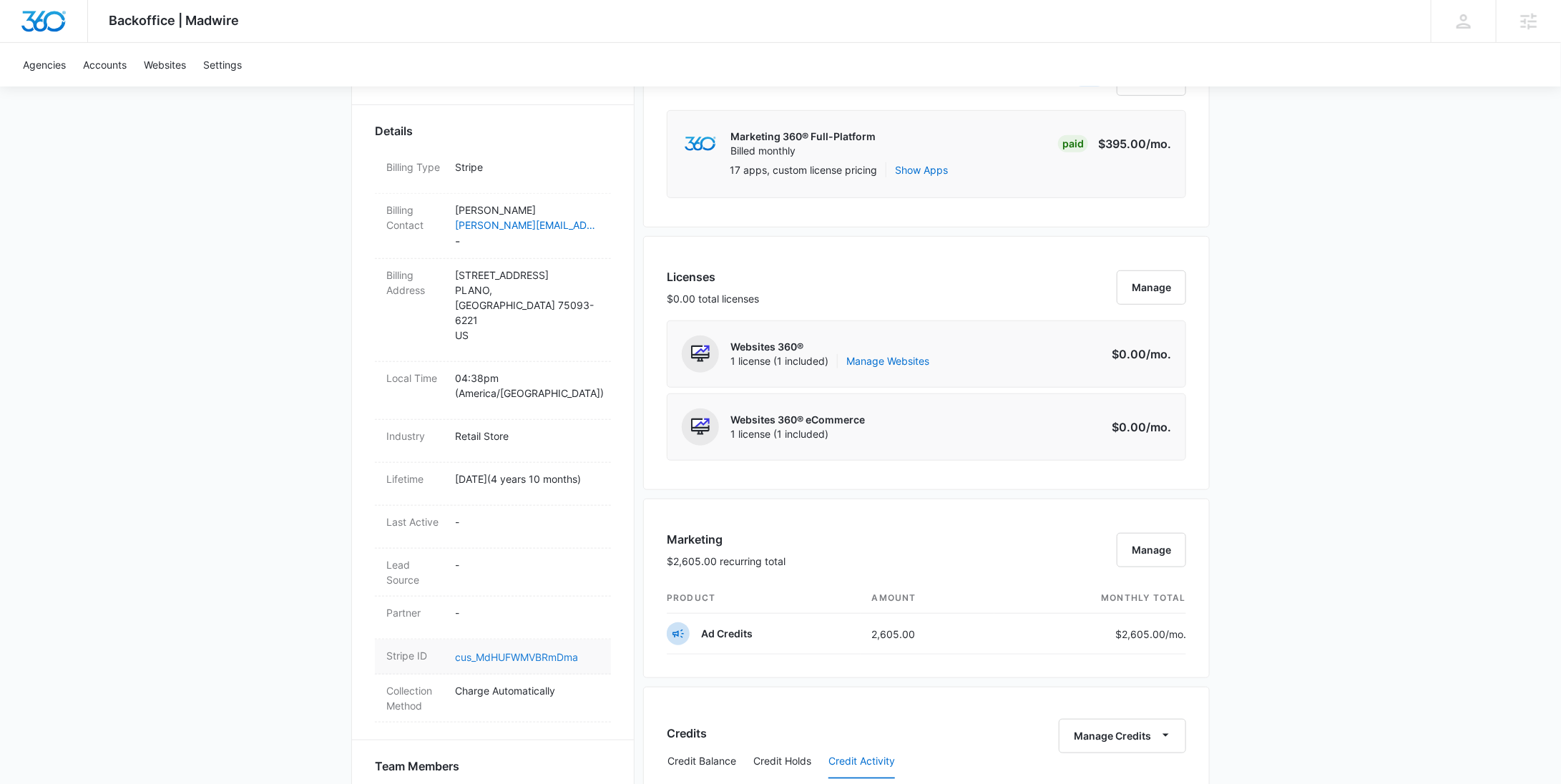
click at [477, 651] on link "cus_MdHUFWMVBRmDma" at bounding box center [516, 657] width 123 height 12
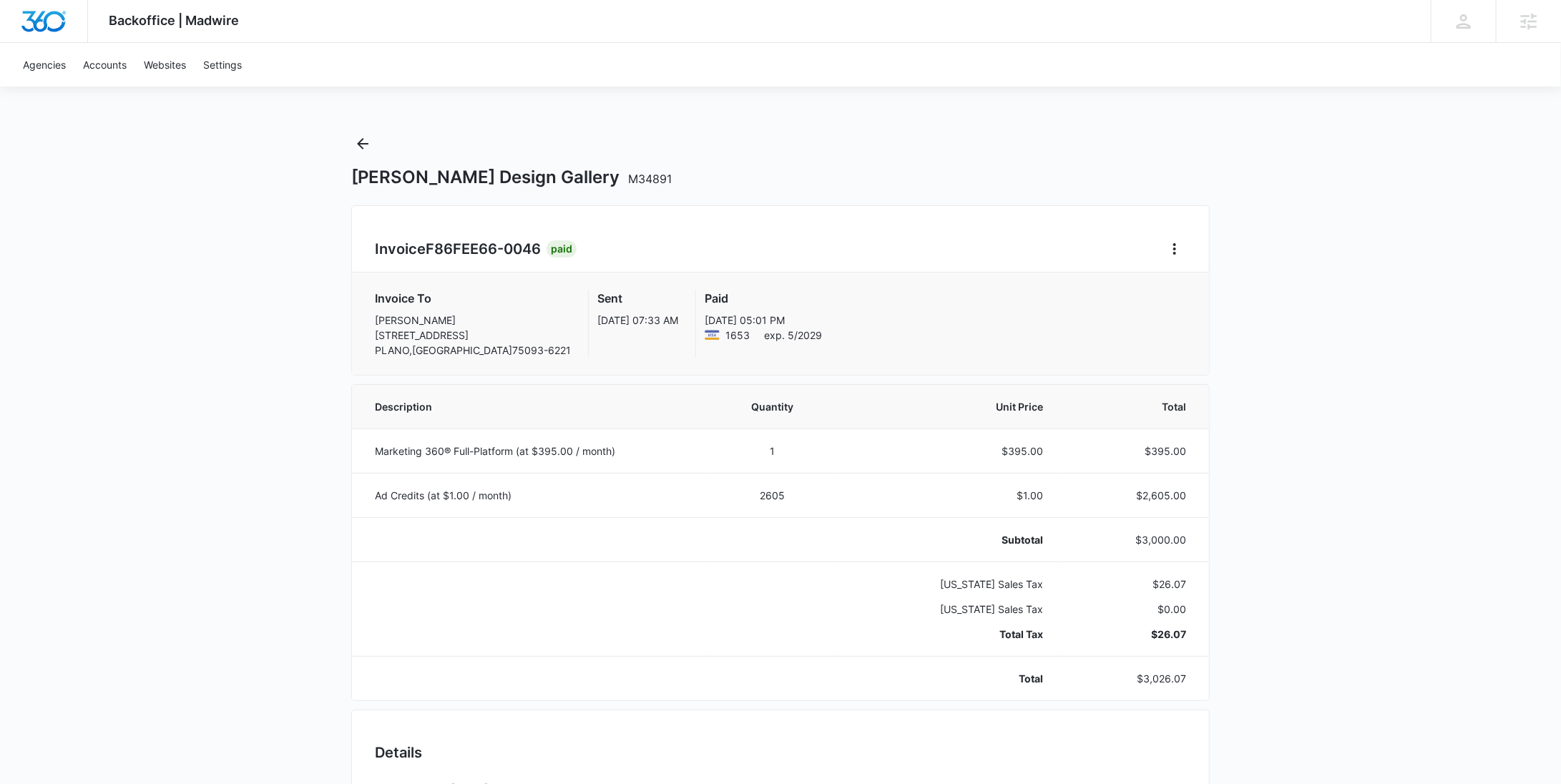
scroll to position [747, 0]
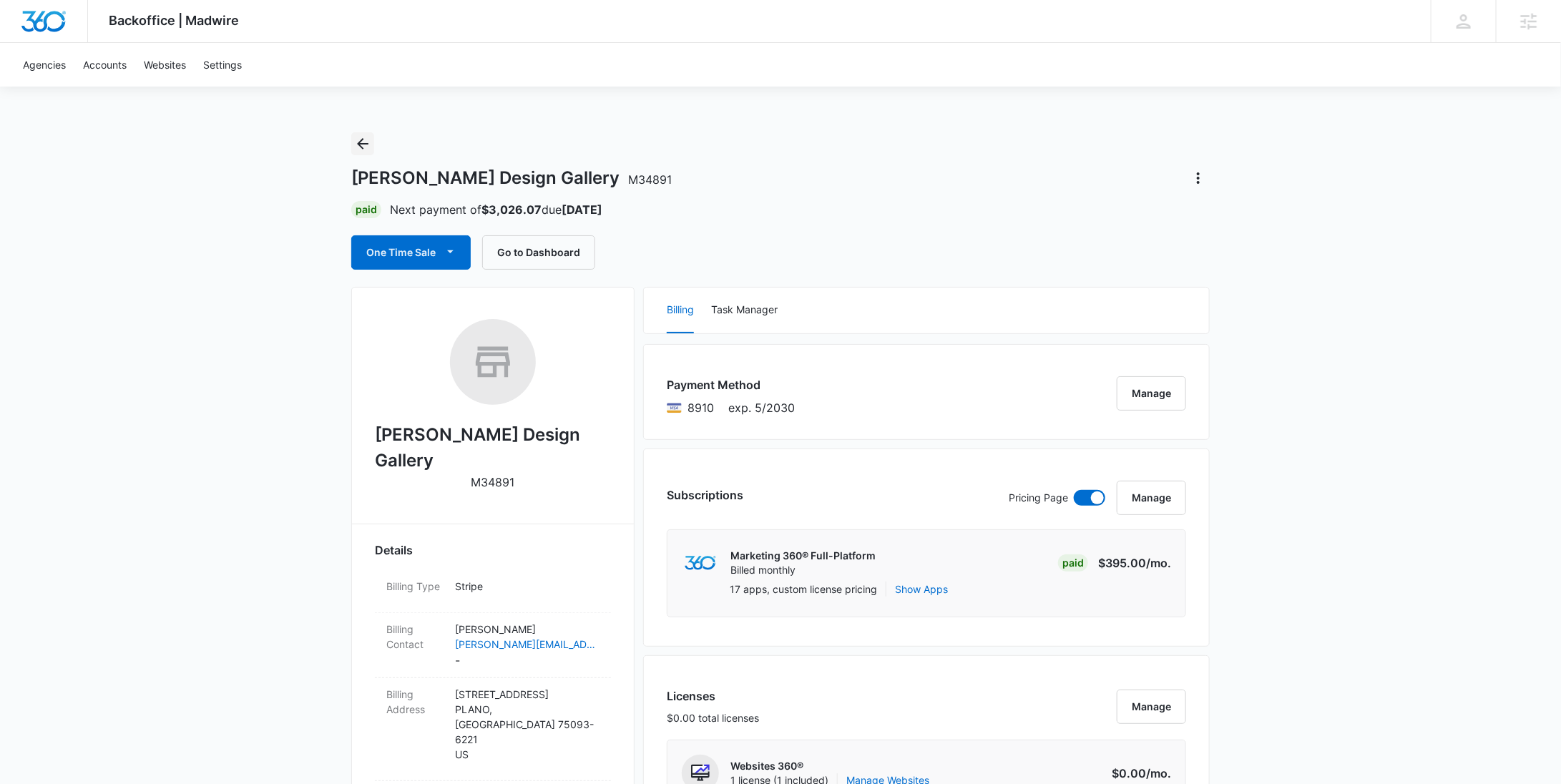
click at [362, 144] on icon "Back" at bounding box center [363, 144] width 17 height 17
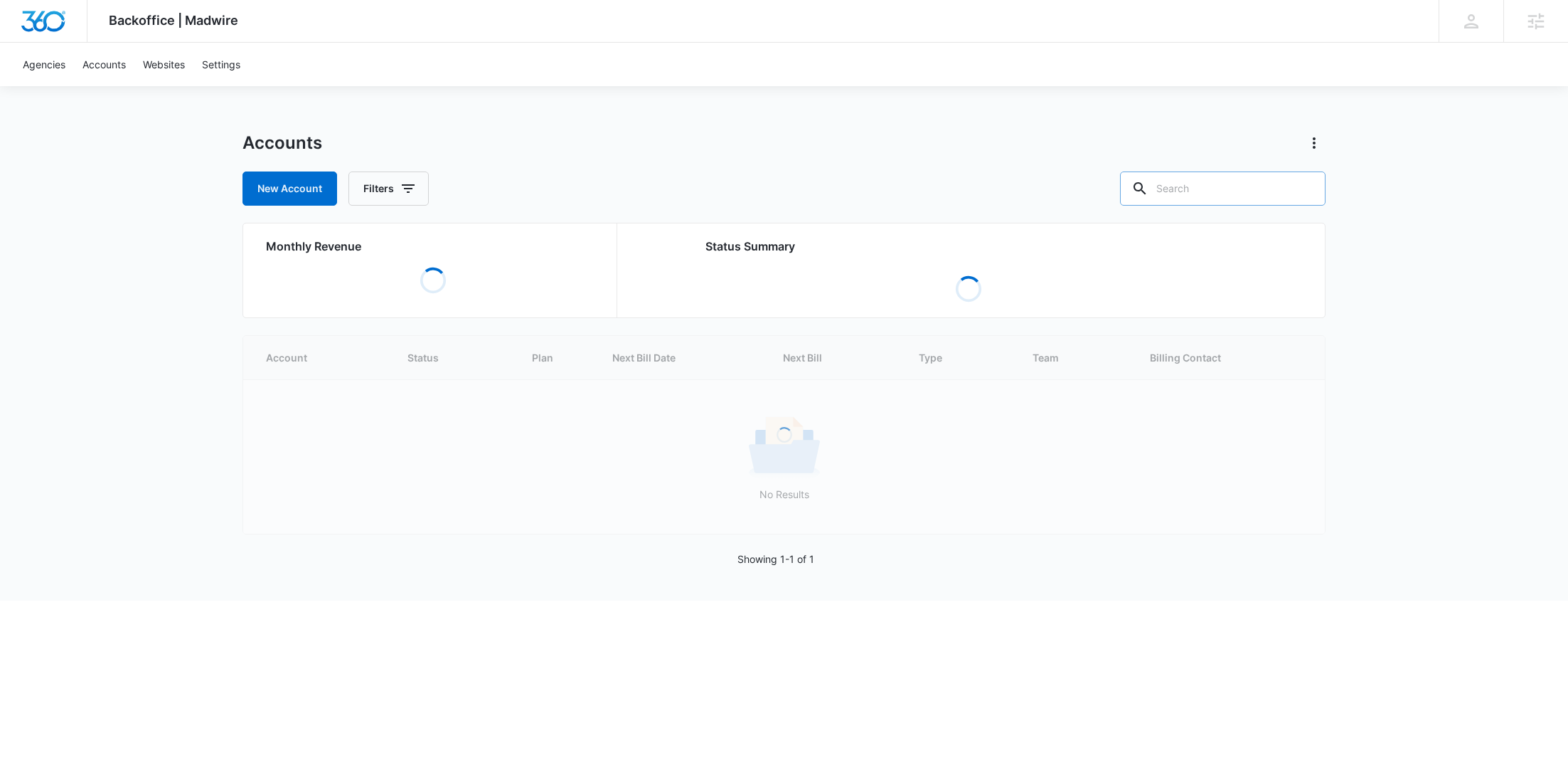
click at [1199, 182] on input "text" at bounding box center [1222, 188] width 206 height 34
paste input "M337097"
type input "M337097"
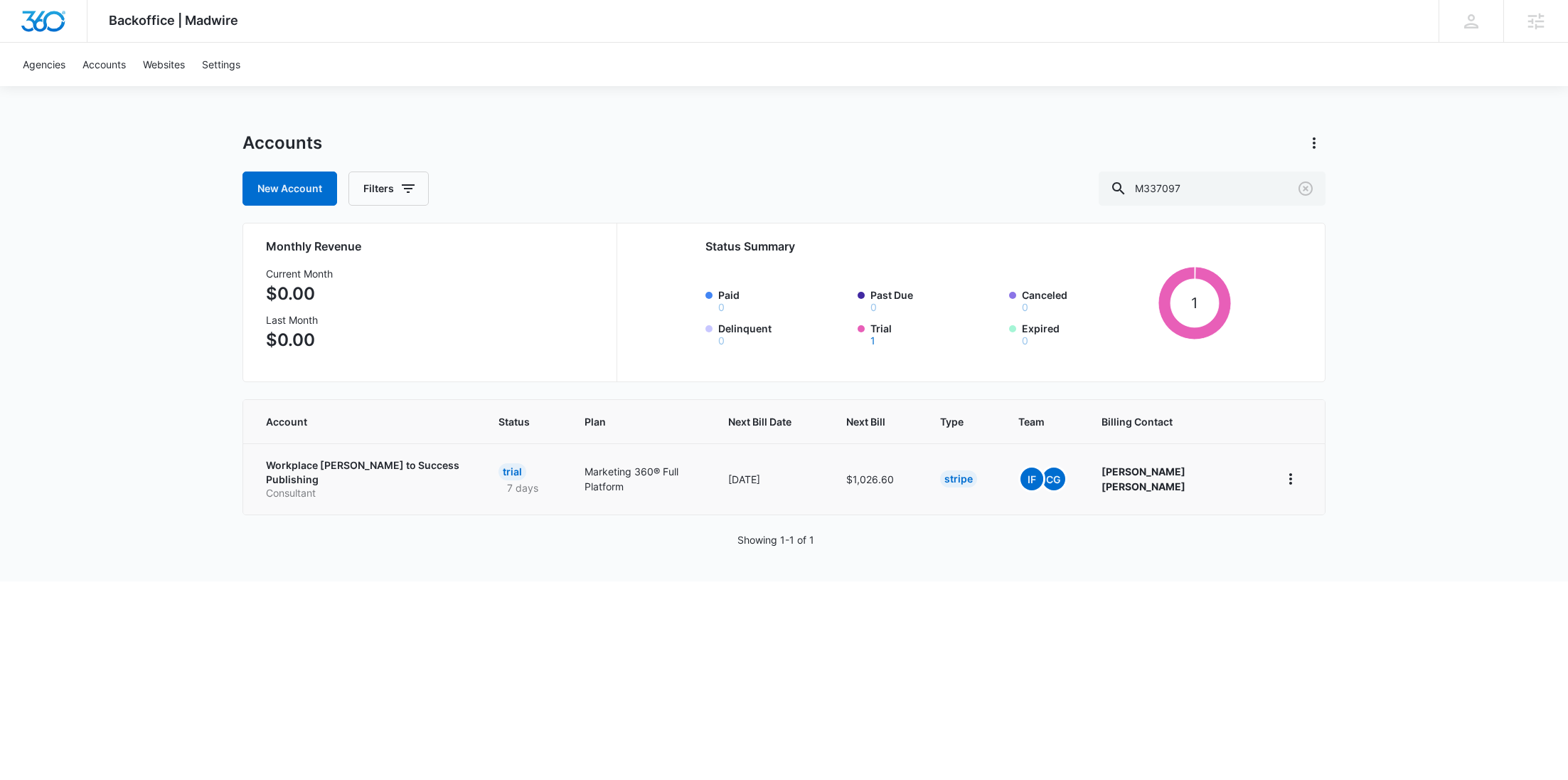
click at [351, 471] on p "Workplace [PERSON_NAME] to Success Publishing" at bounding box center [365, 471] width 198 height 28
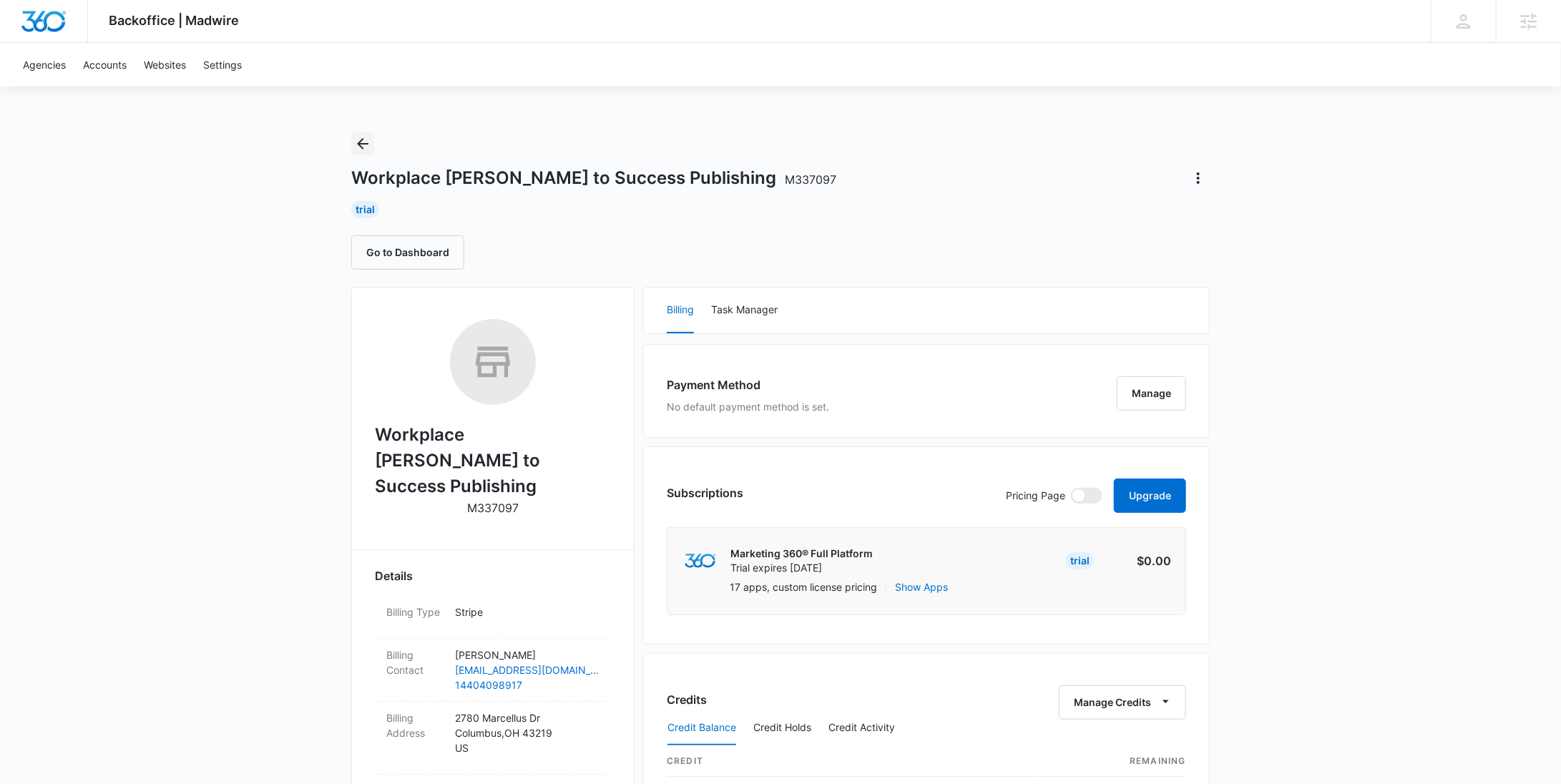
click at [363, 139] on icon "Back" at bounding box center [363, 144] width 17 height 17
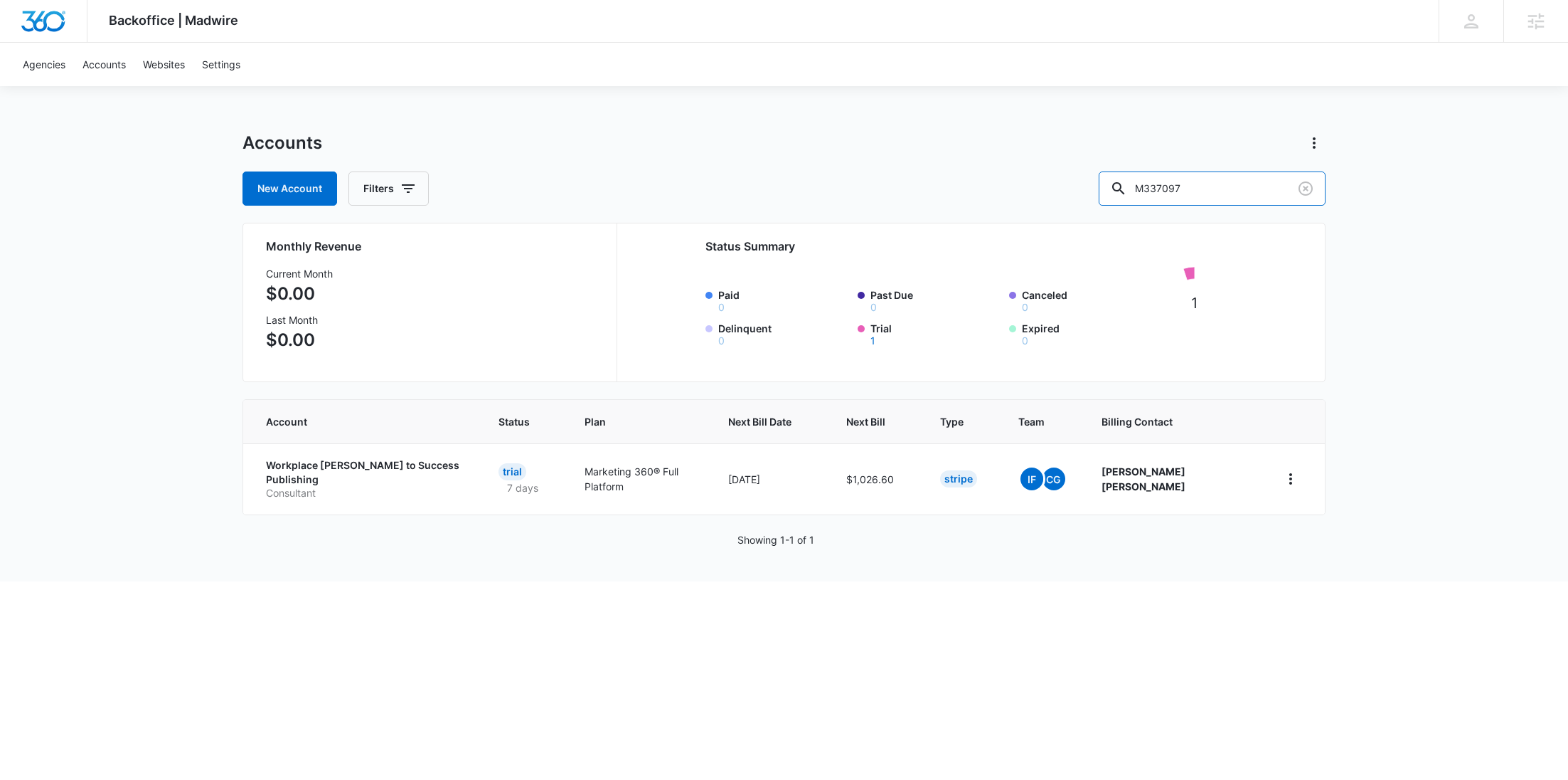
drag, startPoint x: 1235, startPoint y: 193, endPoint x: 1055, endPoint y: 189, distance: 180.0
click at [1055, 189] on div "New Account Filters M337097" at bounding box center [784, 188] width 1083 height 34
type input "m55465"
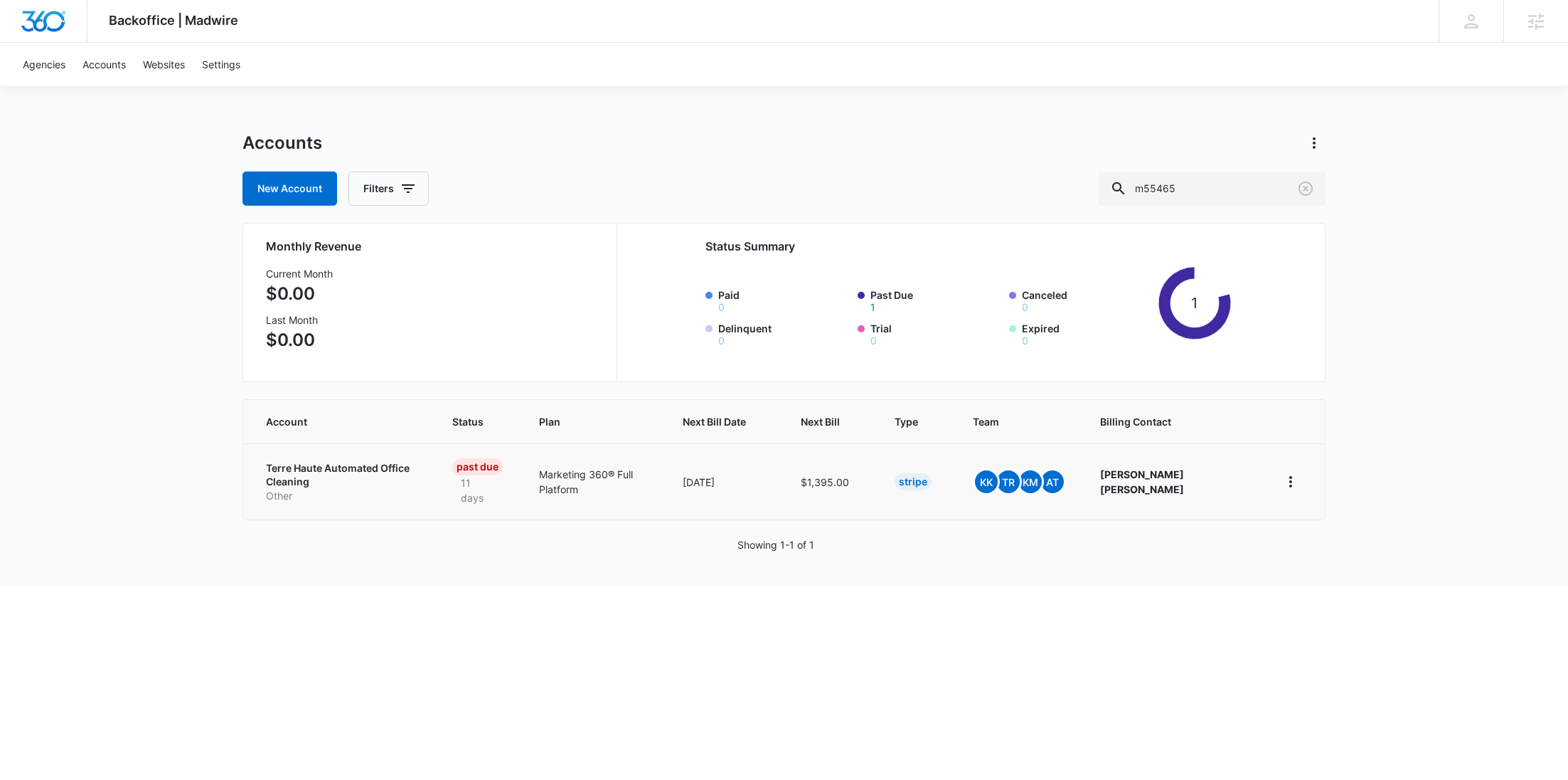
click at [317, 472] on p "Terre Haute Automated Office Cleaning" at bounding box center [342, 474] width 152 height 28
